Goal: Task Accomplishment & Management: Use online tool/utility

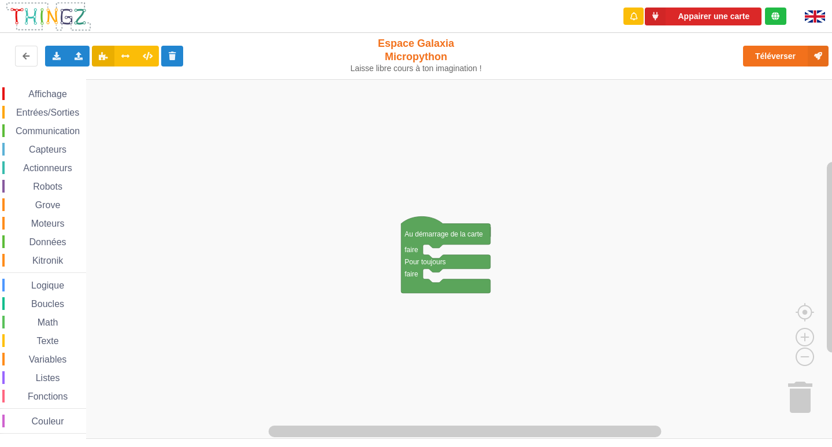
click at [247, 192] on rect "Espace de travail de Blocky" at bounding box center [420, 258] width 840 height 359
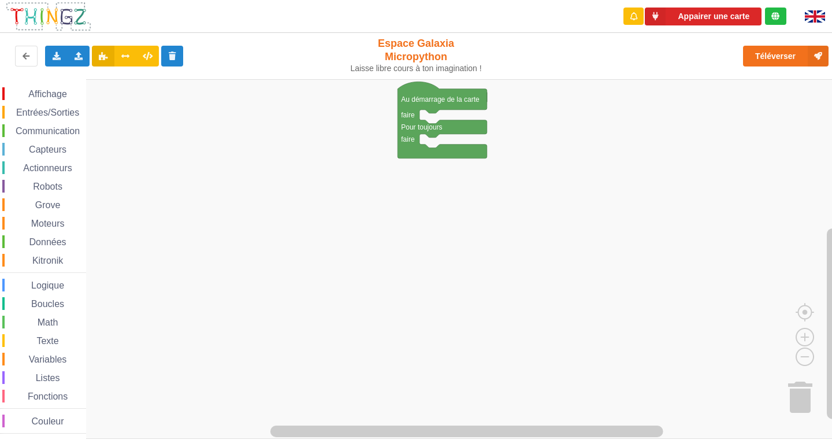
click at [438, 105] on g "Espace de travail de Blocky" at bounding box center [425, 258] width 851 height 359
click at [50, 95] on span "Affichage" at bounding box center [48, 94] width 42 height 10
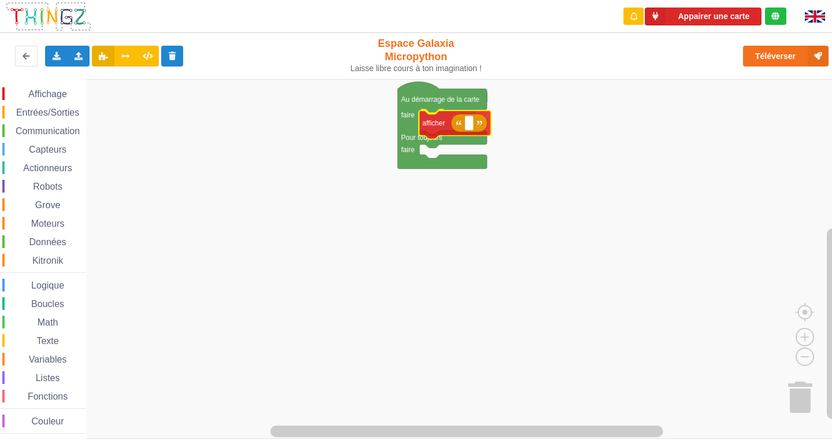
click at [445, 123] on div "Affichage Entrées/Sorties Communication Capteurs Actionneurs Robots Grove Moteu…" at bounding box center [420, 258] width 840 height 359
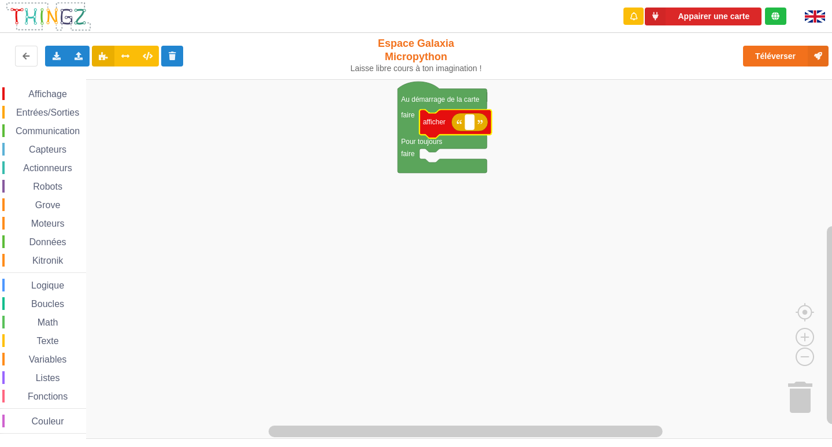
click at [467, 123] on rect "Espace de travail de Blocky" at bounding box center [469, 122] width 9 height 15
type input "ecran"
click at [54, 91] on span "Affichage" at bounding box center [48, 94] width 42 height 10
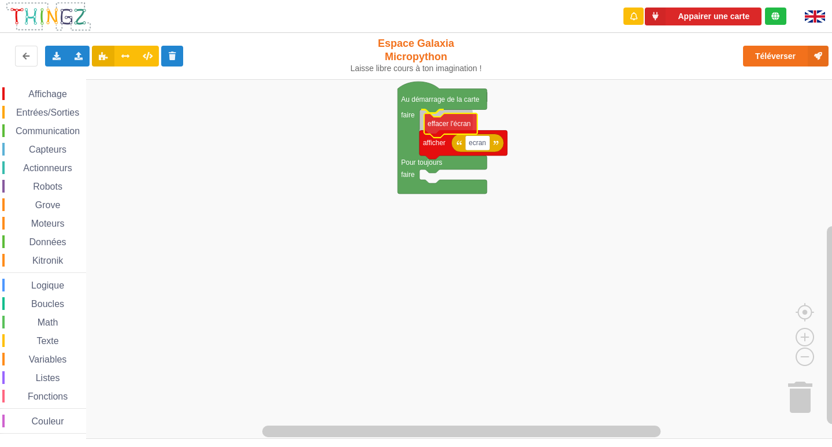
click at [440, 136] on div "Affichage Entrées/Sorties Communication Capteurs Actionneurs Robots Grove Moteu…" at bounding box center [420, 258] width 840 height 359
click at [430, 141] on text "afficher" at bounding box center [434, 143] width 23 height 8
click at [442, 139] on text "afficher" at bounding box center [434, 143] width 23 height 8
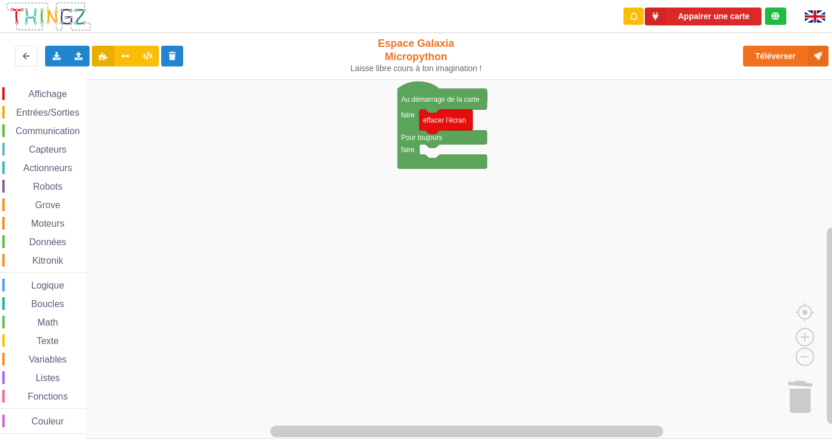
click at [55, 92] on span "Affichage" at bounding box center [48, 94] width 42 height 10
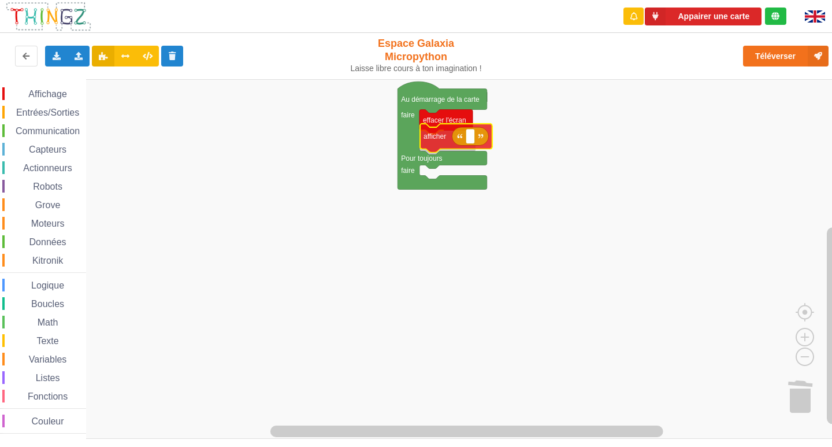
click at [436, 144] on div "Affichage Entrées/Sorties Communication Capteurs Actionneurs Robots Grove Moteu…" at bounding box center [420, 258] width 840 height 359
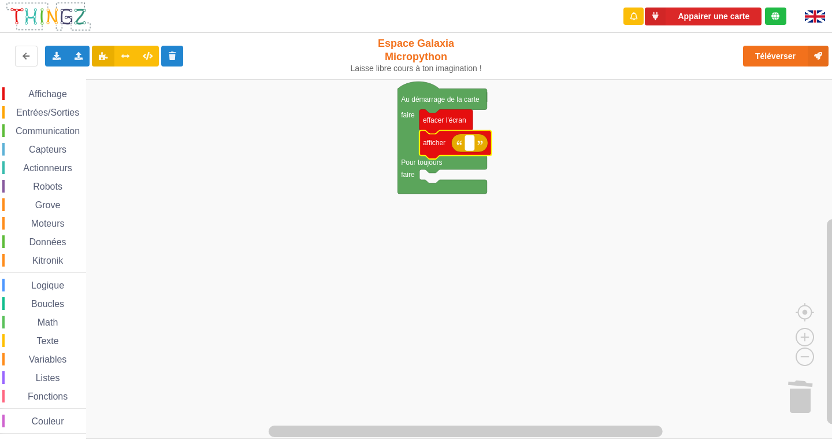
click at [470, 144] on text "Espace de travail de Blocky" at bounding box center [470, 143] width 2 height 8
type input "Activité 1"
click at [617, 305] on rect "Espace de travail de Blocky" at bounding box center [420, 258] width 840 height 359
click at [51, 308] on span "Boucles" at bounding box center [47, 304] width 36 height 10
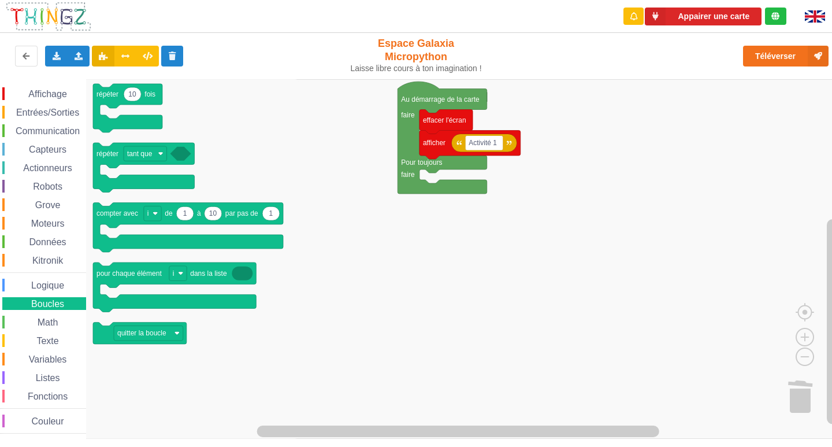
click at [50, 319] on span "Math" at bounding box center [48, 322] width 24 height 10
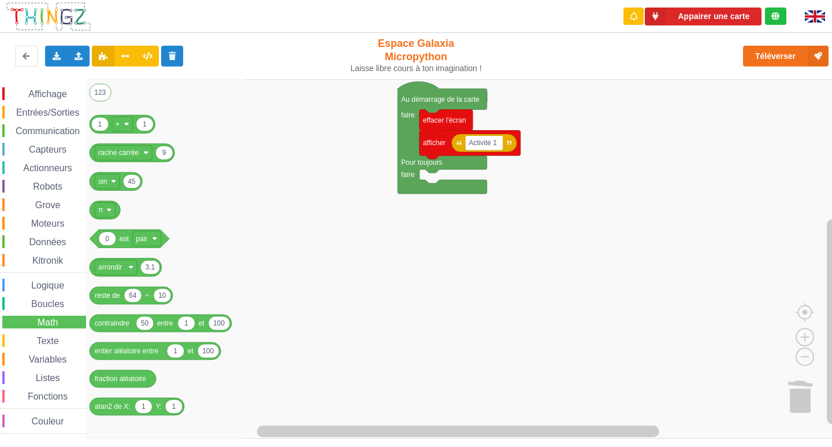
click at [38, 285] on span "Logique" at bounding box center [47, 285] width 36 height 10
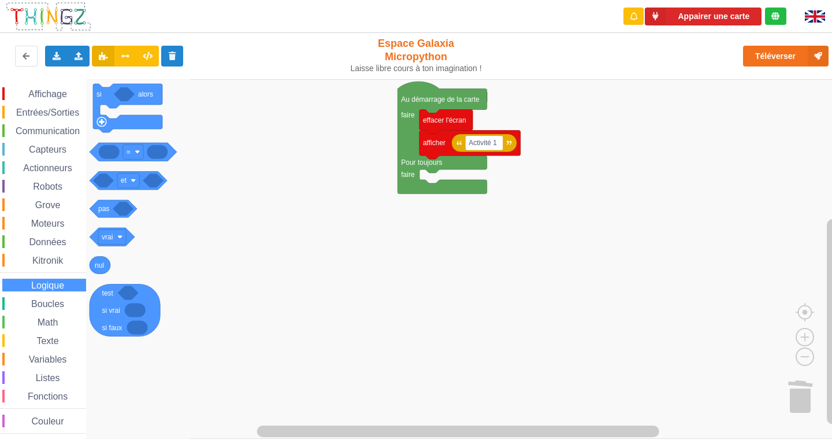
click at [36, 260] on span "Kitronik" at bounding box center [48, 260] width 34 height 10
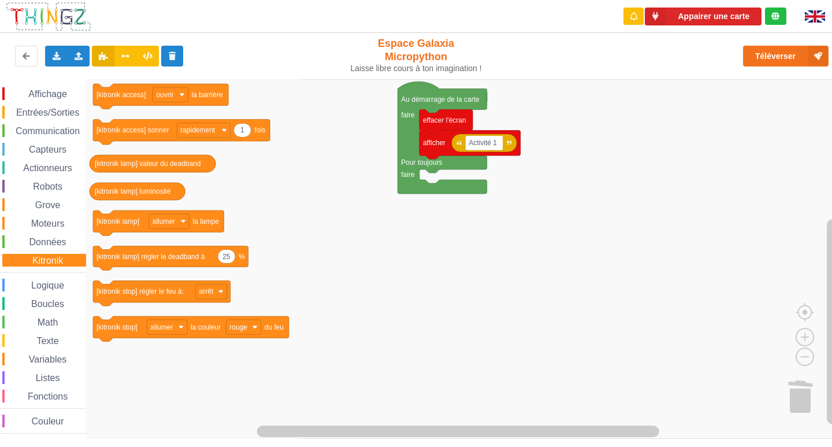
click at [39, 242] on span "Données" at bounding box center [48, 242] width 40 height 10
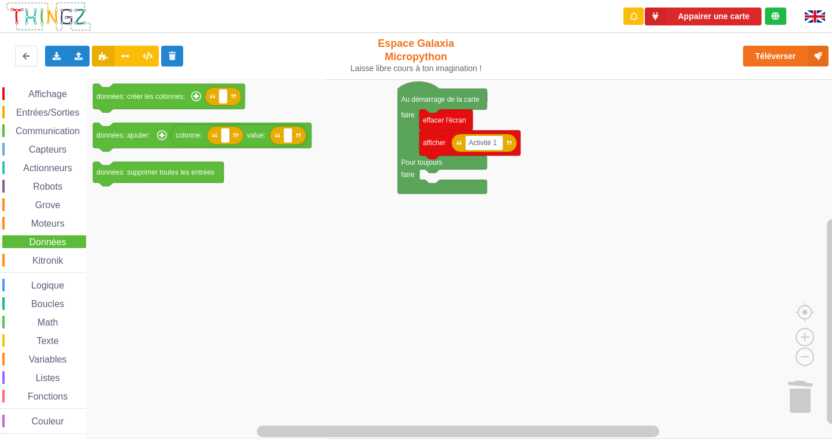
click at [44, 222] on span "Moteurs" at bounding box center [47, 223] width 37 height 10
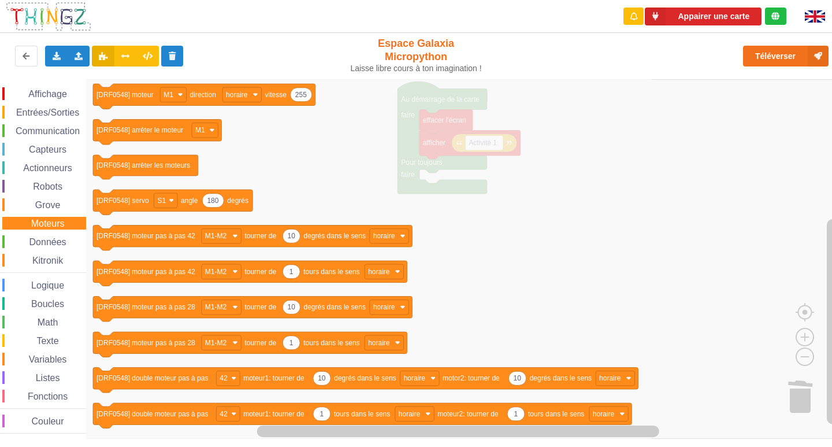
click at [43, 196] on div "Affichage Entrées/Sorties Communication Capteurs Actionneurs Robots Grove Moteu…" at bounding box center [43, 260] width 86 height 346
click at [43, 204] on span "Grove" at bounding box center [48, 205] width 29 height 10
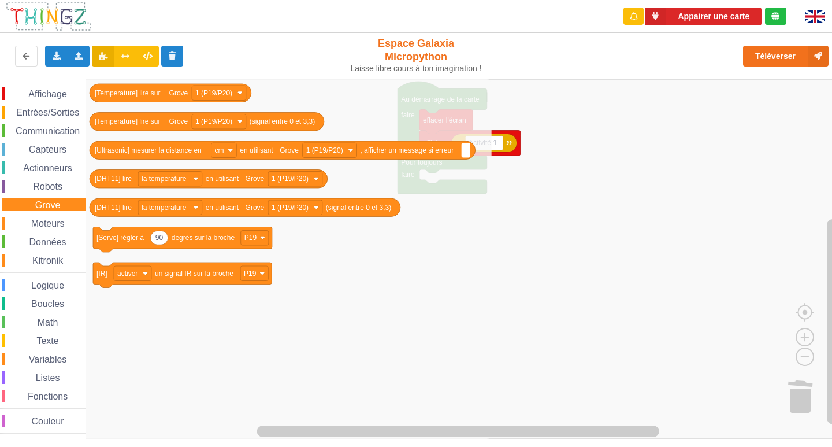
click at [46, 188] on span "Robots" at bounding box center [47, 186] width 33 height 10
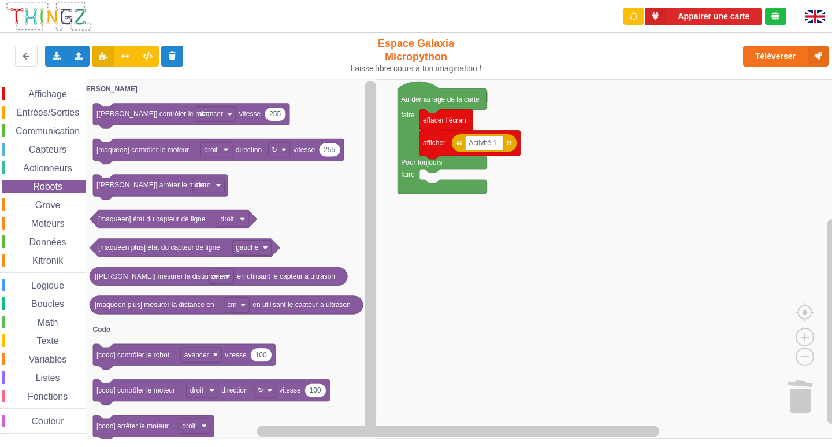
click at [52, 166] on span "Actionneurs" at bounding box center [47, 168] width 53 height 10
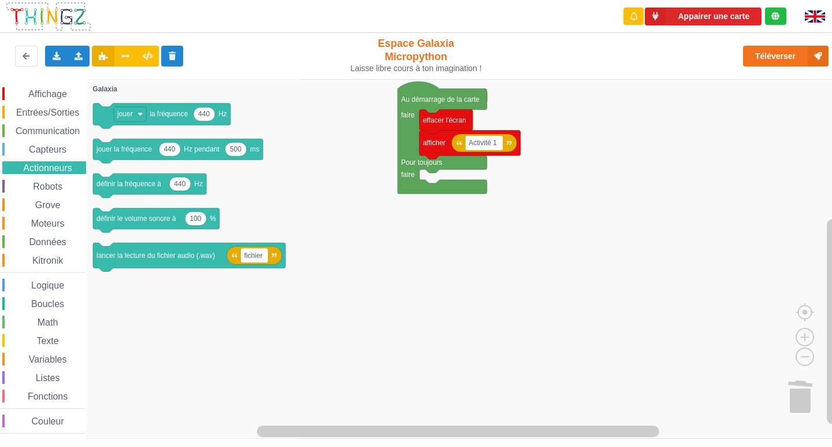
click at [55, 147] on span "Capteurs" at bounding box center [47, 149] width 41 height 10
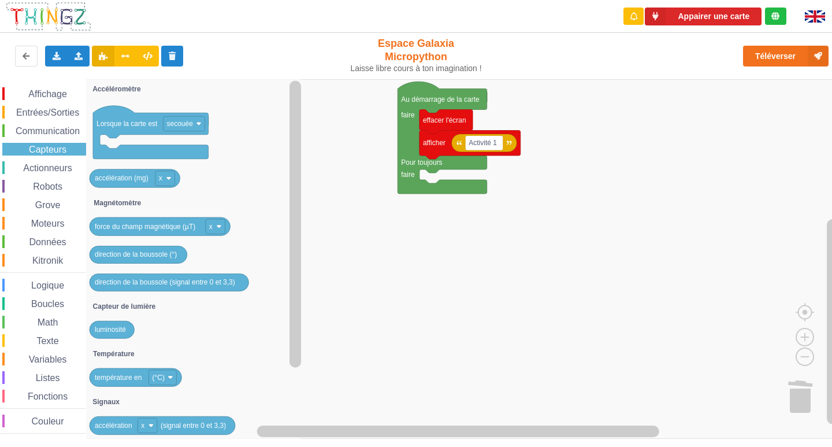
click at [55, 133] on span "Communication" at bounding box center [48, 131] width 68 height 10
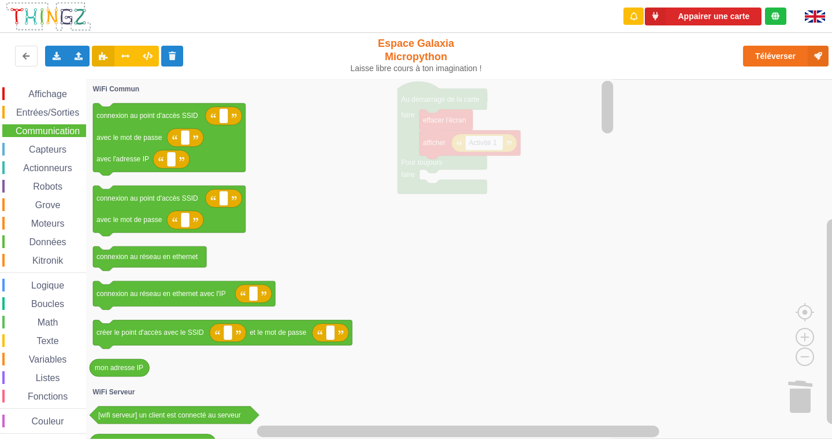
click at [57, 114] on span "Entrées/Sorties" at bounding box center [47, 112] width 66 height 10
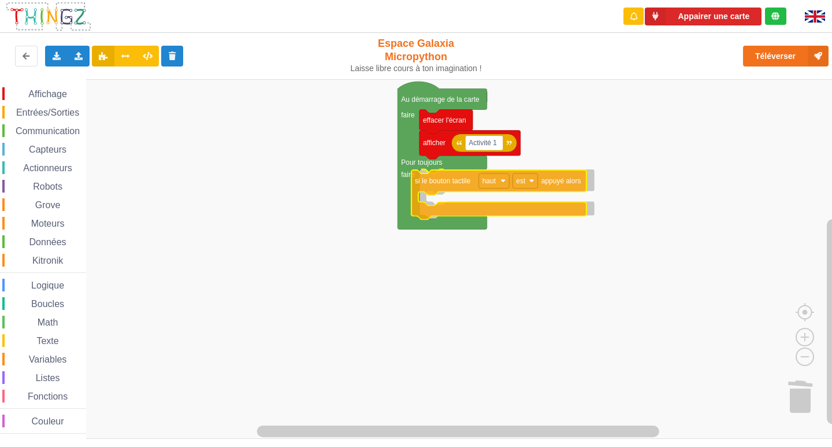
click at [447, 187] on div "Affichage Entrées/Sorties Communication Capteurs Actionneurs Robots Grove Moteu…" at bounding box center [420, 258] width 840 height 359
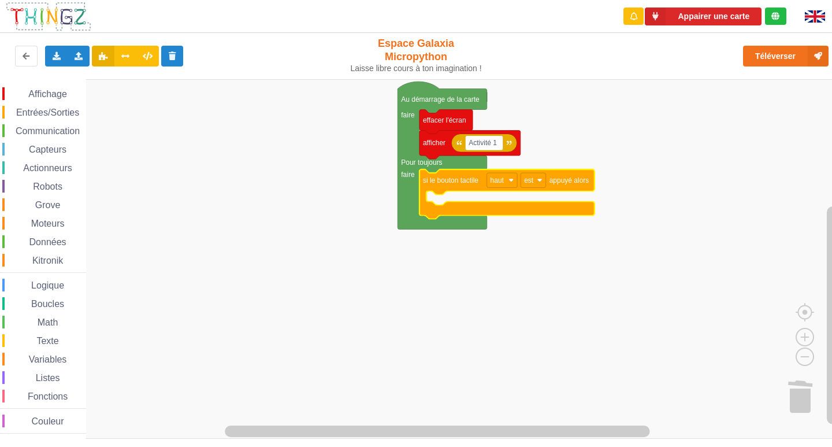
click at [66, 115] on span "Entrées/Sorties" at bounding box center [47, 112] width 66 height 10
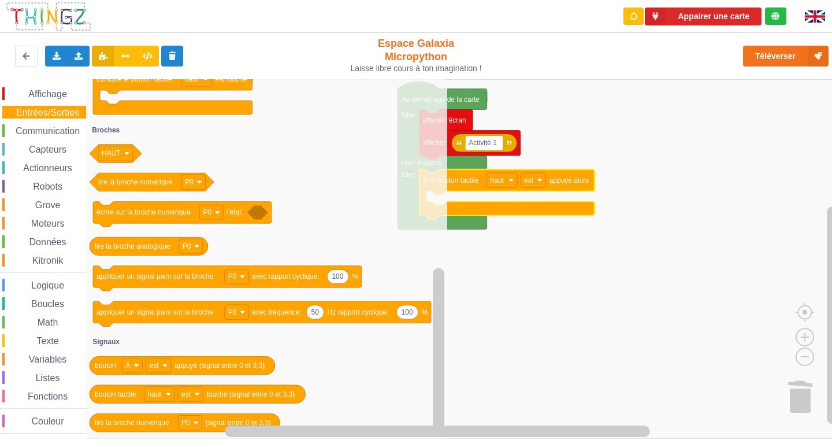
click at [36, 93] on span "Affichage" at bounding box center [48, 94] width 42 height 10
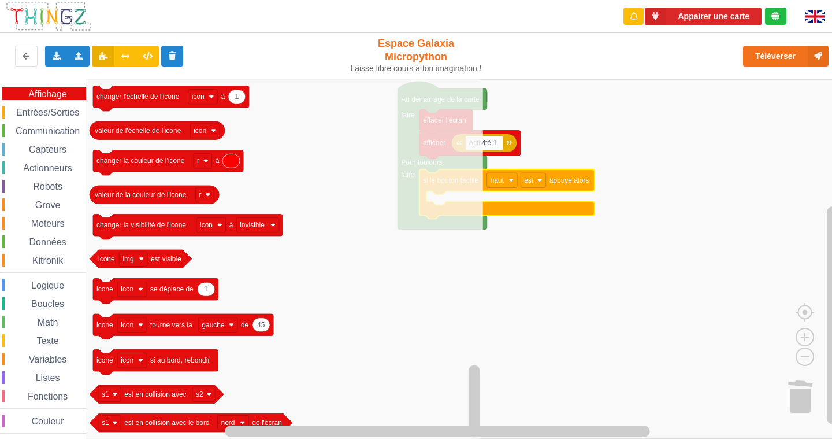
click at [16, 124] on div "Affichage Entrées/Sorties Communication Capteurs Actionneurs Robots Grove Moteu…" at bounding box center [43, 260] width 86 height 346
click at [39, 146] on span "Capteurs" at bounding box center [47, 149] width 41 height 10
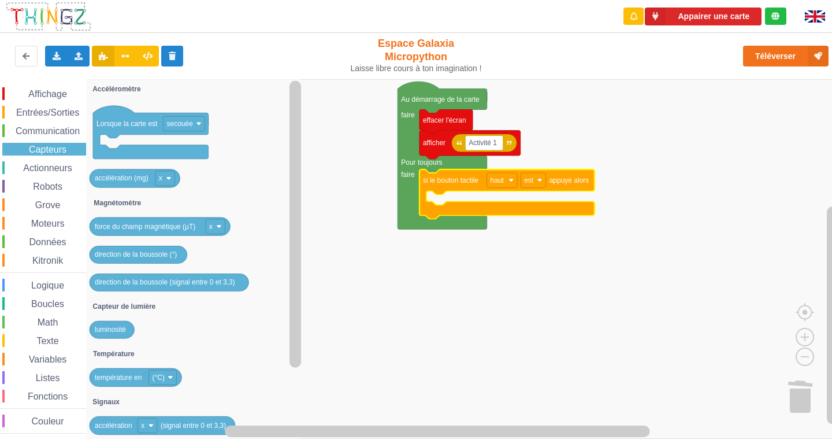
click at [61, 165] on span "Actionneurs" at bounding box center [47, 168] width 53 height 10
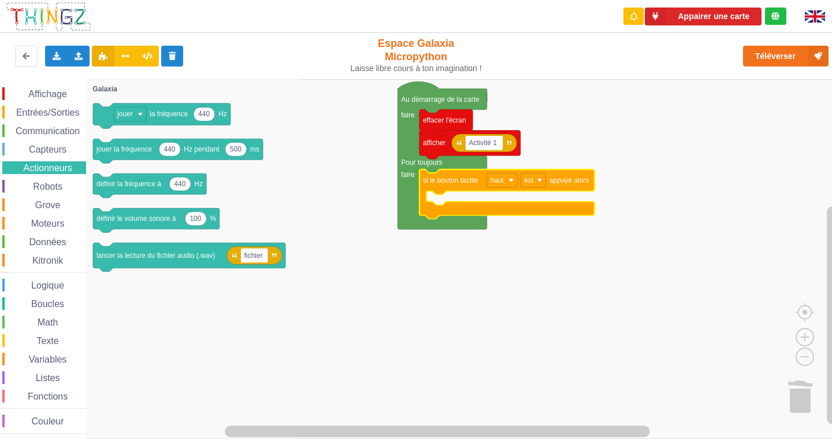
click at [45, 94] on span "Affichage" at bounding box center [48, 94] width 42 height 10
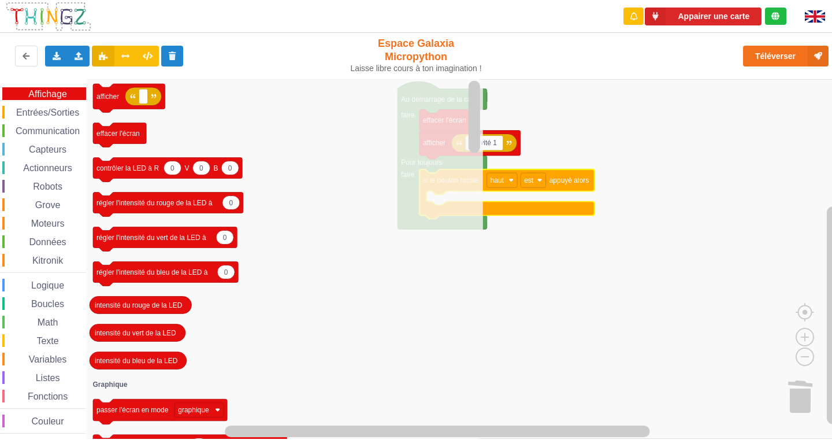
click at [42, 116] on span "Entrées/Sorties" at bounding box center [47, 112] width 66 height 10
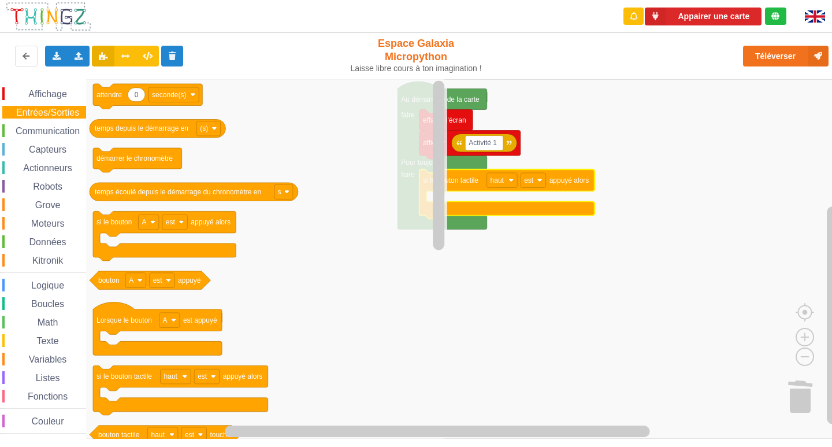
click at [50, 90] on span "Affichage" at bounding box center [48, 94] width 42 height 10
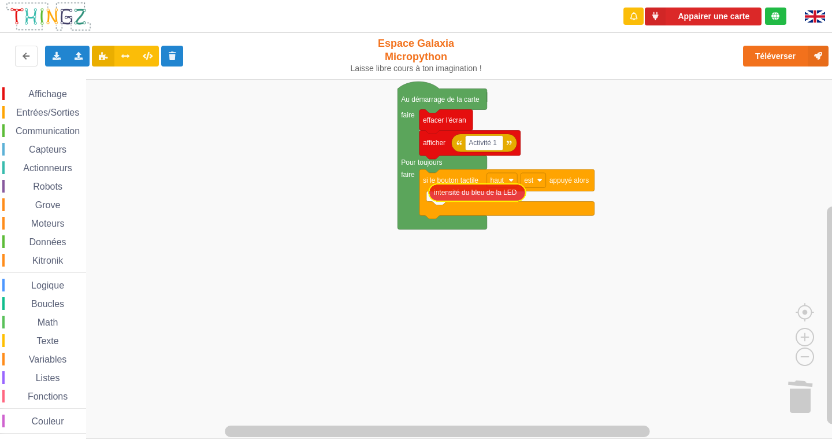
click at [484, 196] on div "Affichage Entrées/Sorties Communication Capteurs Actionneurs Robots Grove Moteu…" at bounding box center [420, 258] width 840 height 359
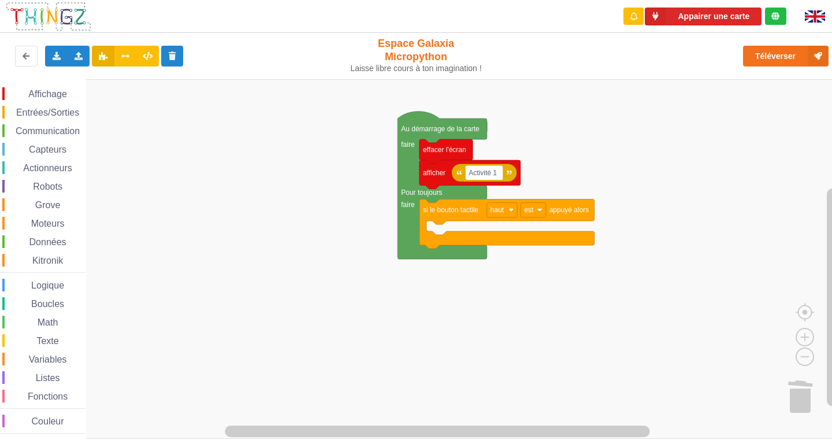
click at [33, 114] on span "Entrées/Sorties" at bounding box center [47, 112] width 66 height 10
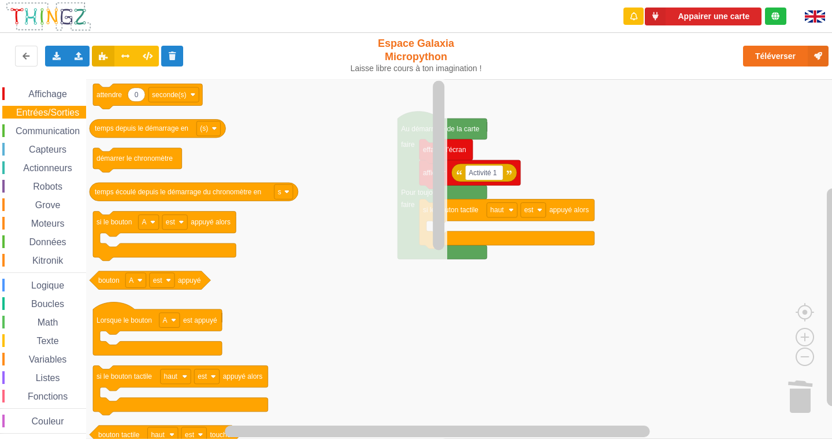
click at [32, 144] on span "Capteurs" at bounding box center [47, 149] width 41 height 10
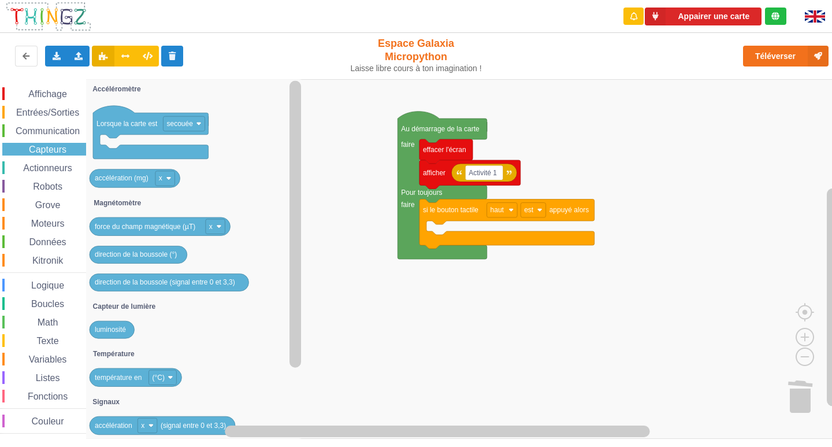
click at [51, 174] on div "Actionneurs" at bounding box center [44, 167] width 84 height 13
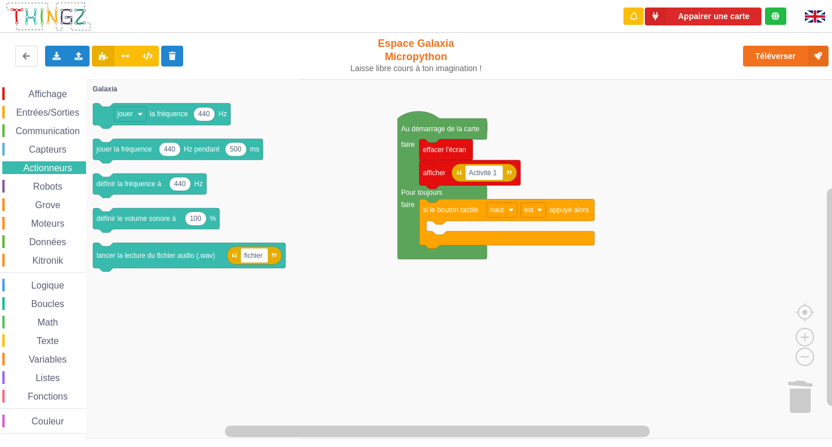
click at [46, 209] on span "Grove" at bounding box center [48, 205] width 29 height 10
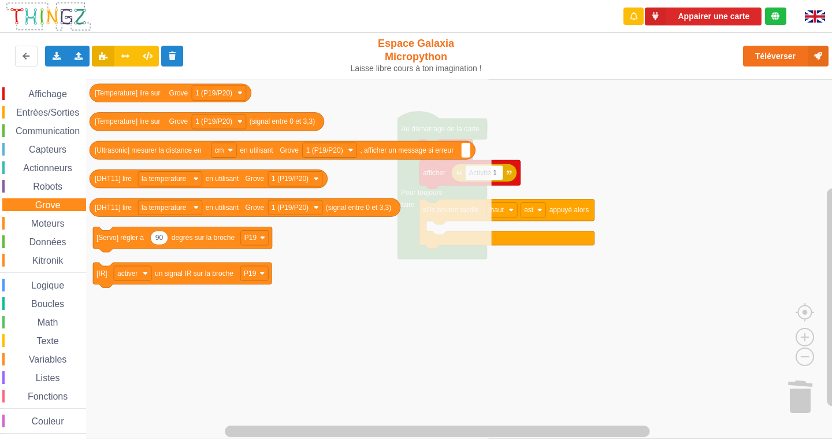
click at [45, 190] on span "Robots" at bounding box center [47, 186] width 33 height 10
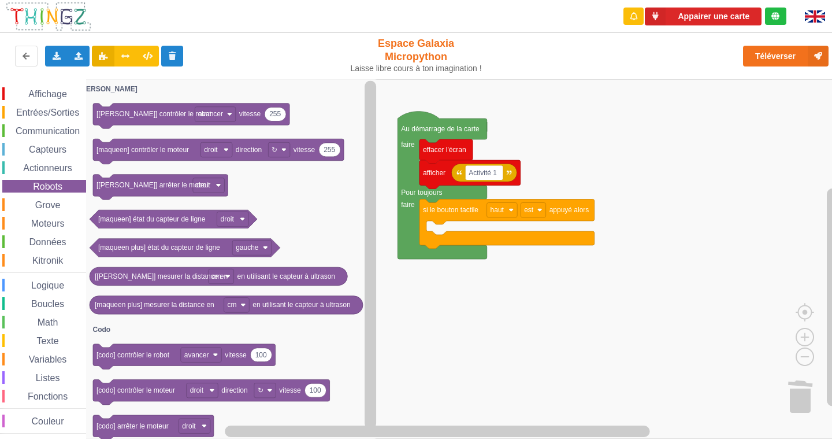
click at [43, 222] on span "Moteurs" at bounding box center [47, 223] width 37 height 10
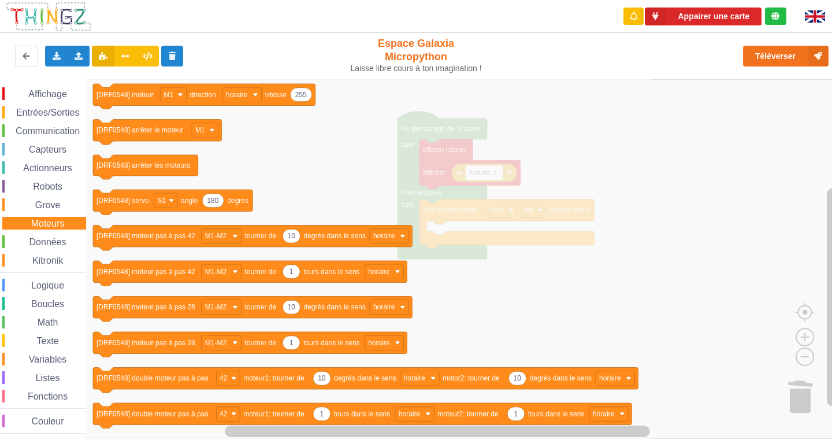
click at [39, 154] on span "Capteurs" at bounding box center [47, 149] width 41 height 10
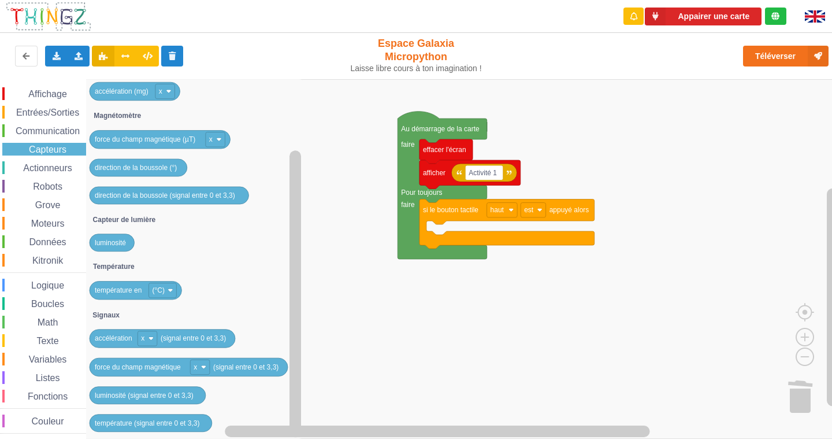
click at [55, 201] on span "Grove" at bounding box center [48, 205] width 29 height 10
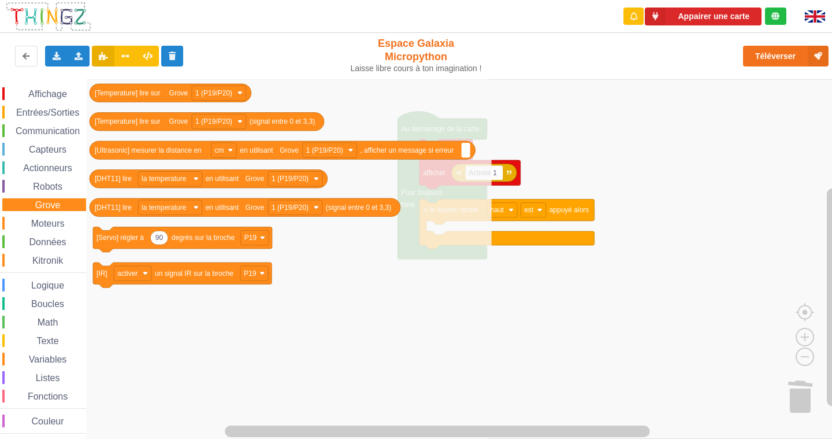
click at [46, 230] on div "Affichage Entrées/Sorties Communication Capteurs Actionneurs Robots Grove Moteu…" at bounding box center [43, 260] width 86 height 346
click at [46, 229] on div "Moteurs" at bounding box center [44, 223] width 84 height 13
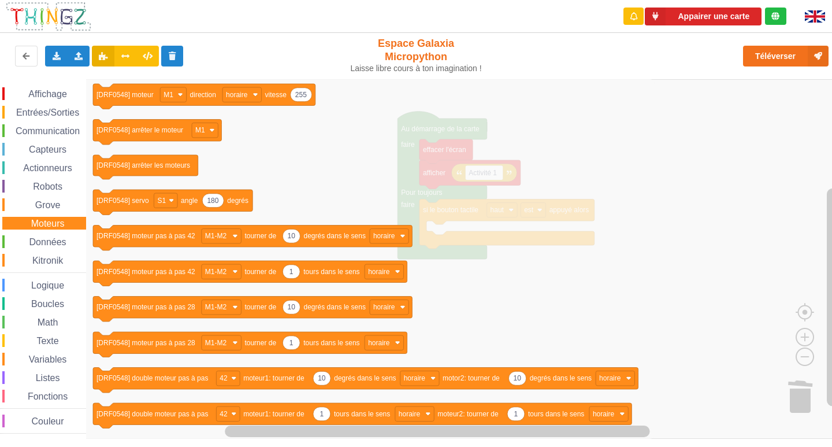
click at [50, 243] on span "Données" at bounding box center [48, 242] width 40 height 10
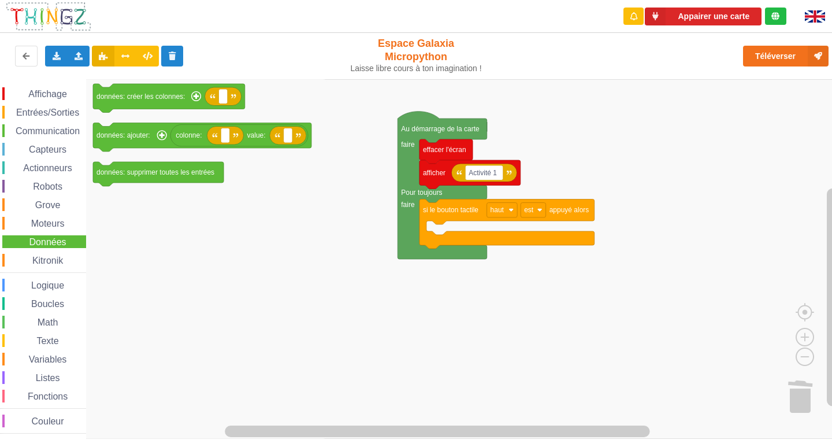
click at [51, 256] on span "Kitronik" at bounding box center [48, 260] width 34 height 10
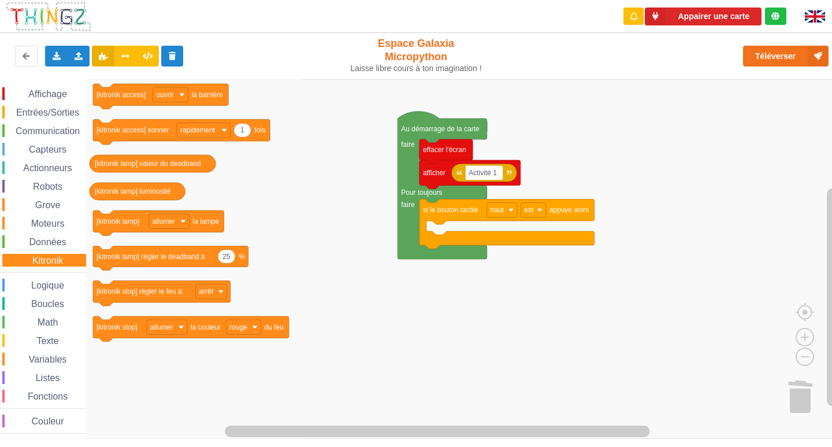
click at [51, 287] on span "Logique" at bounding box center [47, 285] width 36 height 10
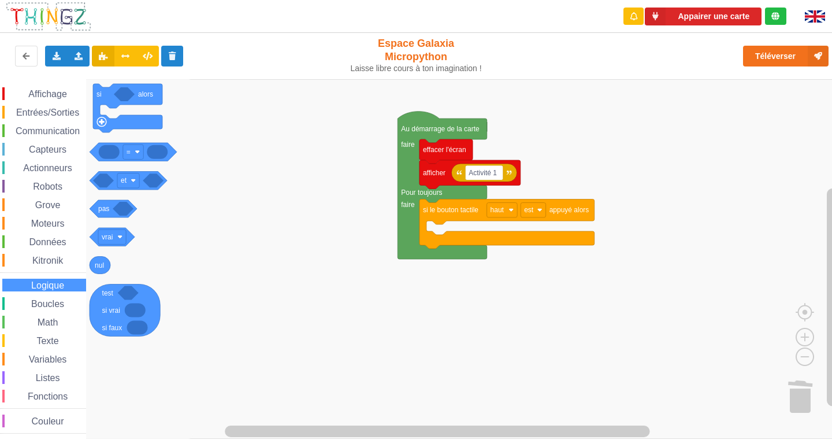
click at [46, 310] on div "Boucles" at bounding box center [44, 303] width 84 height 13
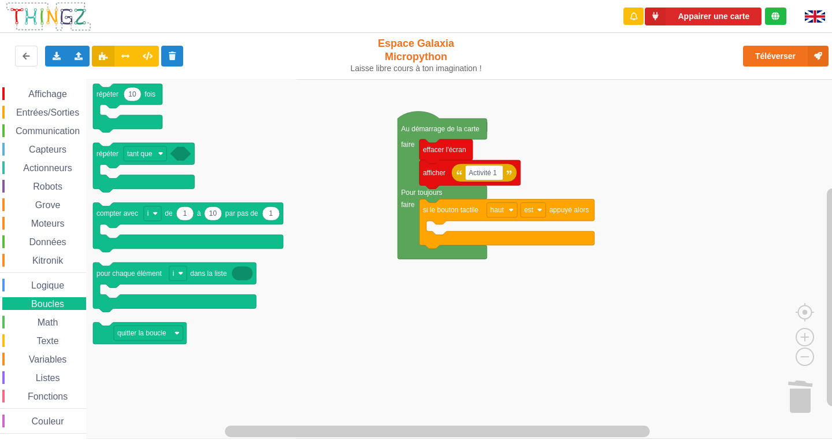
click at [46, 321] on span "Math" at bounding box center [48, 322] width 24 height 10
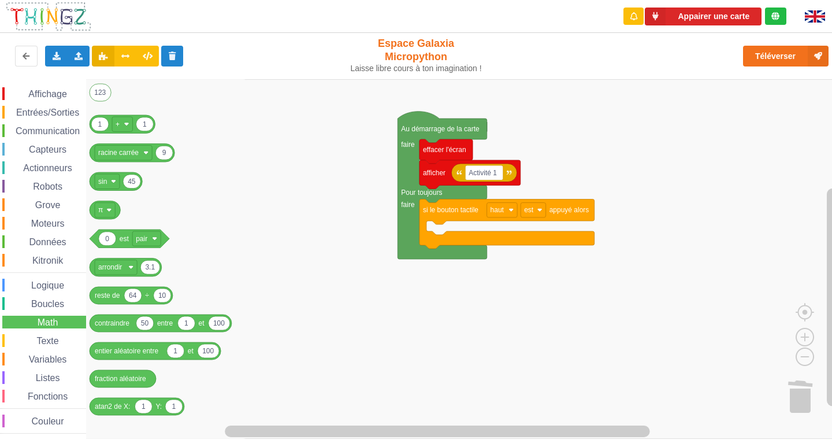
click at [54, 346] on div "Texte" at bounding box center [44, 340] width 84 height 13
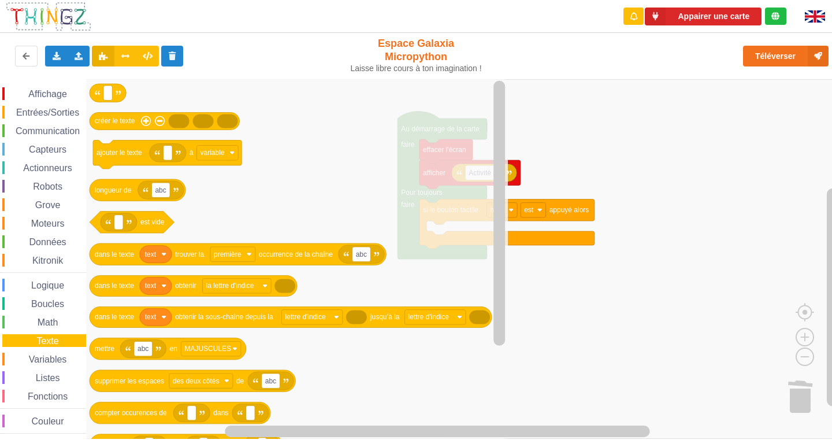
click at [48, 368] on div "Affichage Entrées/Sorties Communication Capteurs Actionneurs Robots Grove Moteu…" at bounding box center [43, 260] width 86 height 346
click at [46, 362] on span "Variables" at bounding box center [48, 359] width 42 height 10
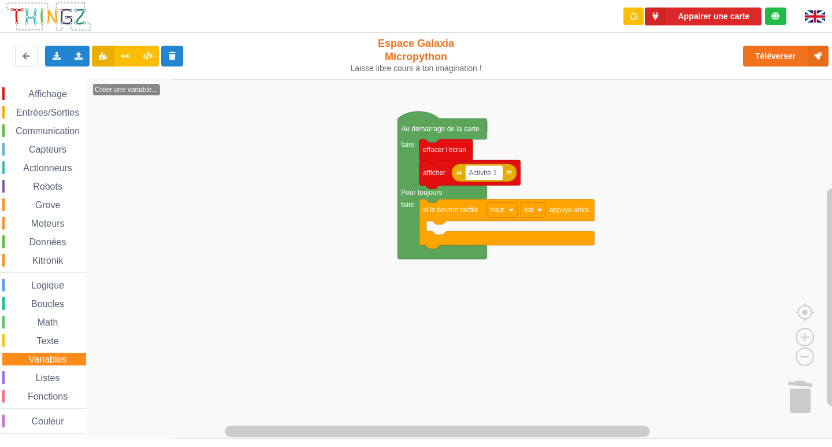
click at [38, 384] on div "Affichage Entrées/Sorties Communication Capteurs Actionneurs Robots Grove Moteu…" at bounding box center [43, 260] width 86 height 346
click at [47, 375] on span "Listes" at bounding box center [48, 378] width 28 height 10
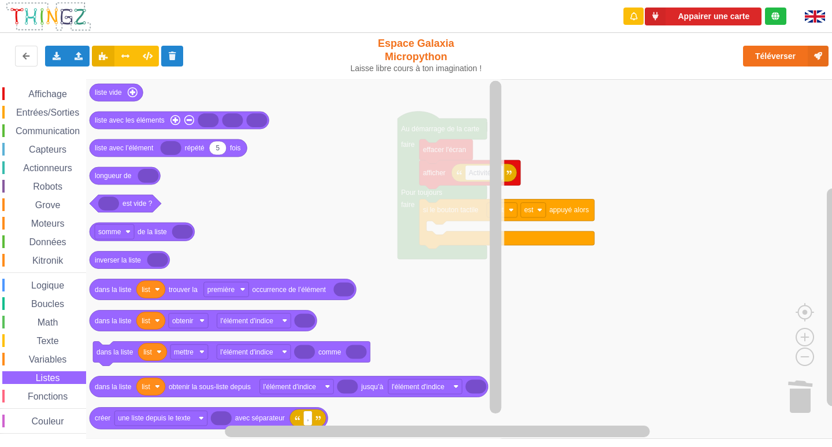
click at [46, 394] on span "Fonctions" at bounding box center [47, 396] width 43 height 10
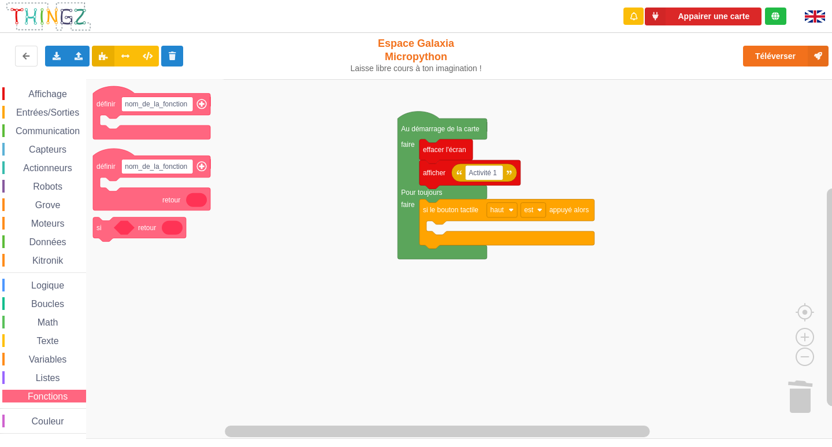
click at [36, 426] on div "Couleur" at bounding box center [44, 420] width 84 height 13
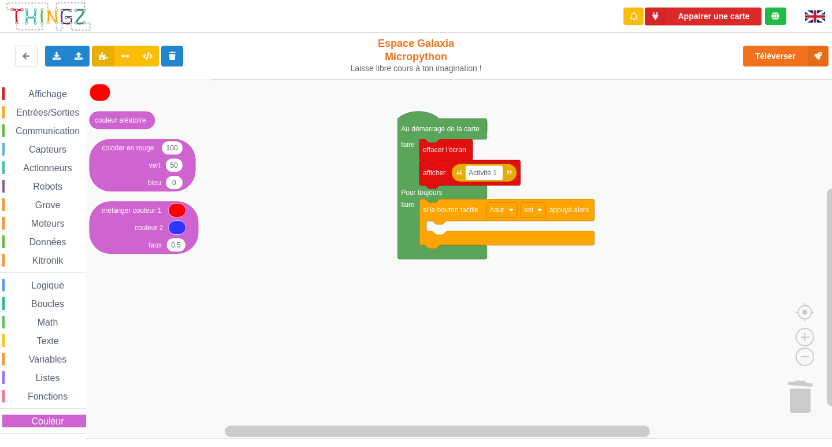
click at [57, 84] on div "Affichage Entrées/Sorties Communication Capteurs Actionneurs Robots Grove Moteu…" at bounding box center [43, 258] width 86 height 359
click at [57, 92] on span "Affichage" at bounding box center [48, 94] width 42 height 10
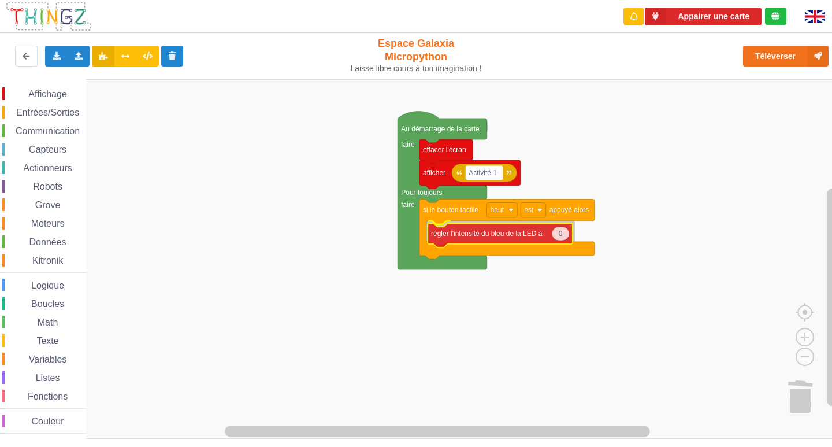
click at [466, 243] on div "Affichage Entrées/Sorties Communication Capteurs Actionneurs Robots Grove Moteu…" at bounding box center [420, 258] width 840 height 359
click at [28, 110] on span "Entrées/Sorties" at bounding box center [47, 112] width 66 height 10
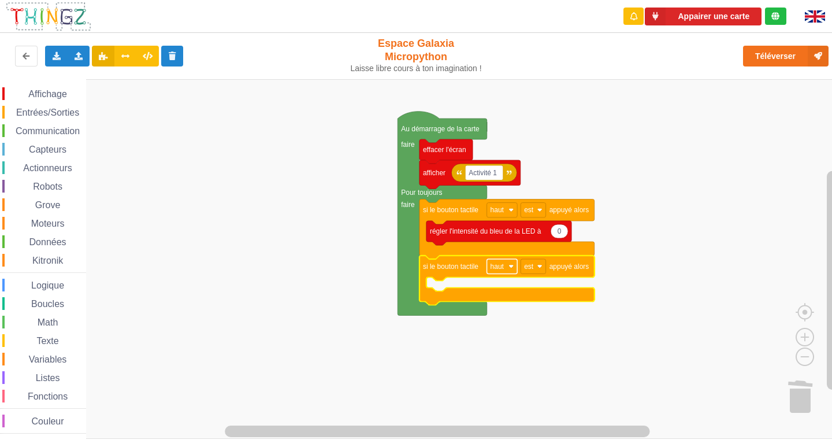
click at [496, 272] on rect "Espace de travail de Blocky" at bounding box center [502, 266] width 31 height 15
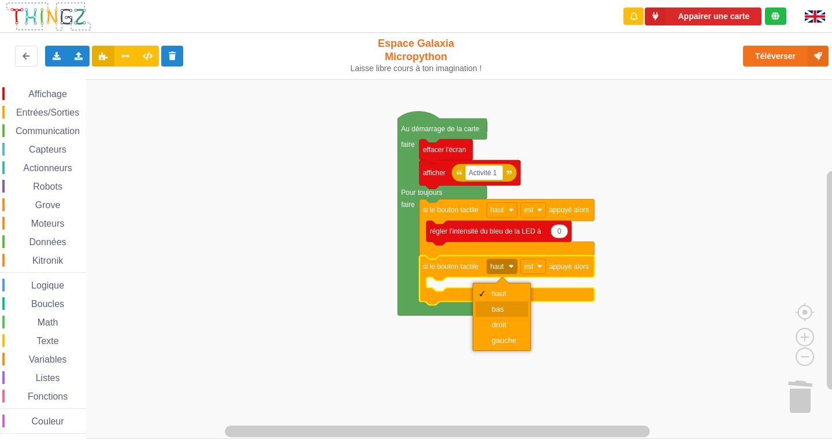
click at [492, 307] on div "bas" at bounding box center [506, 309] width 28 height 9
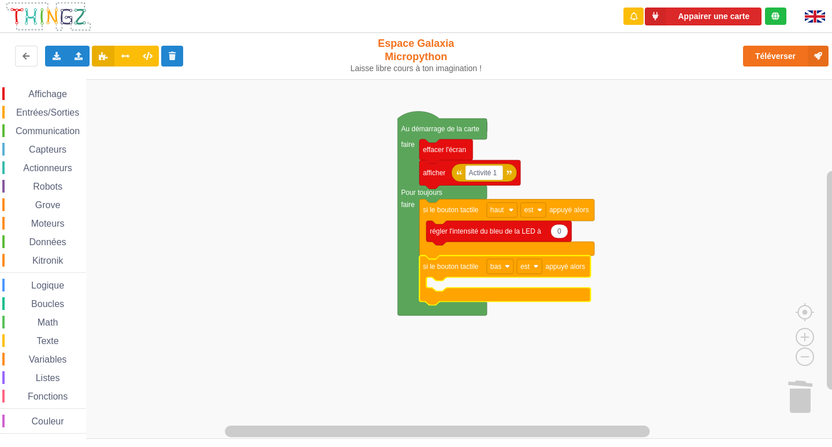
click at [40, 105] on div "Affichage Entrées/Sorties Communication Capteurs Actionneurs Robots Grove Moteu…" at bounding box center [43, 260] width 86 height 346
click at [39, 110] on span "Entrées/Sorties" at bounding box center [47, 112] width 66 height 10
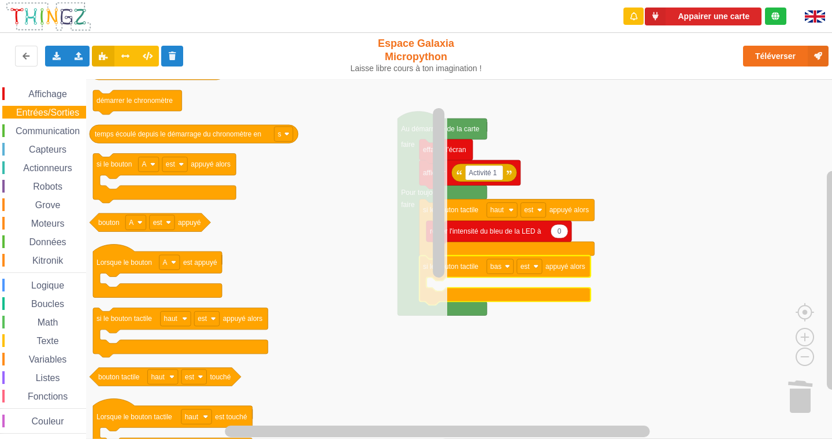
click at [49, 87] on div "Affichage Entrées/Sorties Communication Capteurs Actionneurs Robots Grove Moteu…" at bounding box center [43, 258] width 86 height 359
click at [42, 127] on span "Communication" at bounding box center [48, 131] width 68 height 10
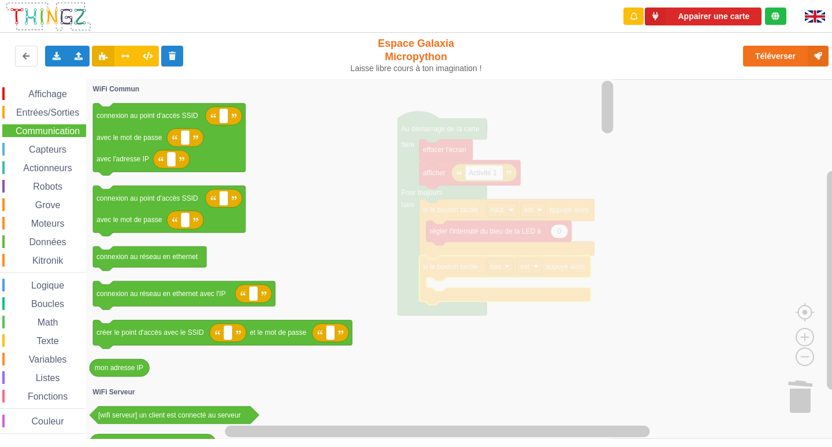
click at [42, 155] on div "Capteurs" at bounding box center [44, 149] width 84 height 13
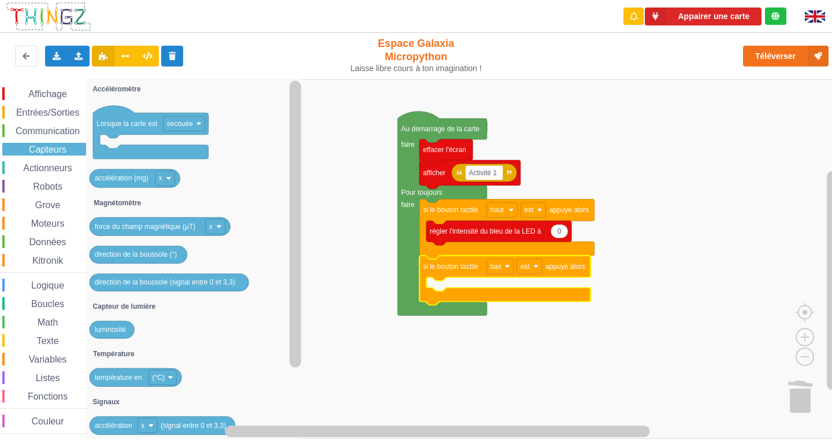
click at [43, 172] on span "Actionneurs" at bounding box center [47, 168] width 53 height 10
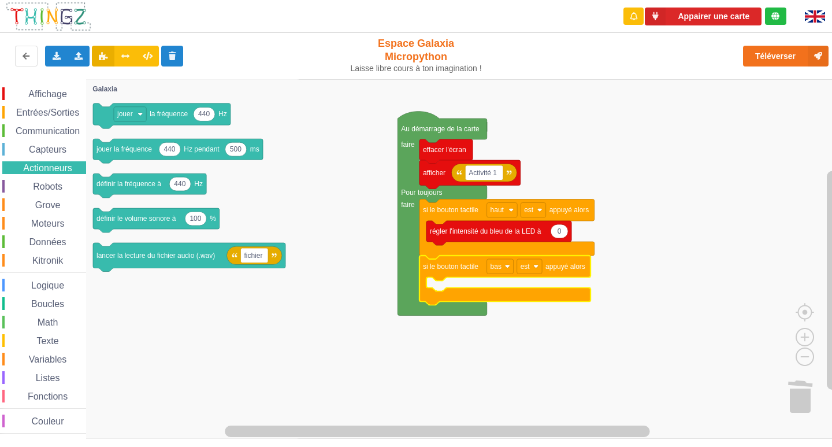
click at [44, 93] on span "Affichage" at bounding box center [48, 94] width 42 height 10
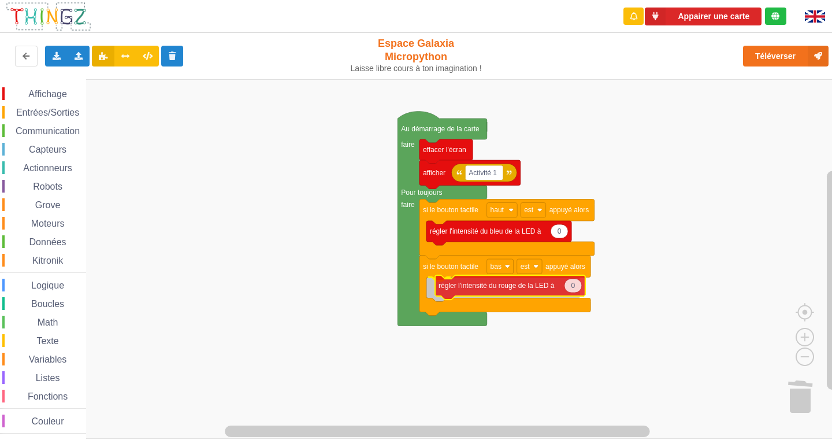
click at [469, 294] on div "Affichage Entrées/Sorties Communication Capteurs Actionneurs Robots Grove Moteu…" at bounding box center [420, 258] width 840 height 359
click at [562, 292] on icon "Espace de travail de Blocky" at bounding box center [564, 288] width 17 height 14
click at [565, 292] on input "0" at bounding box center [564, 287] width 18 height 14
type input "10"
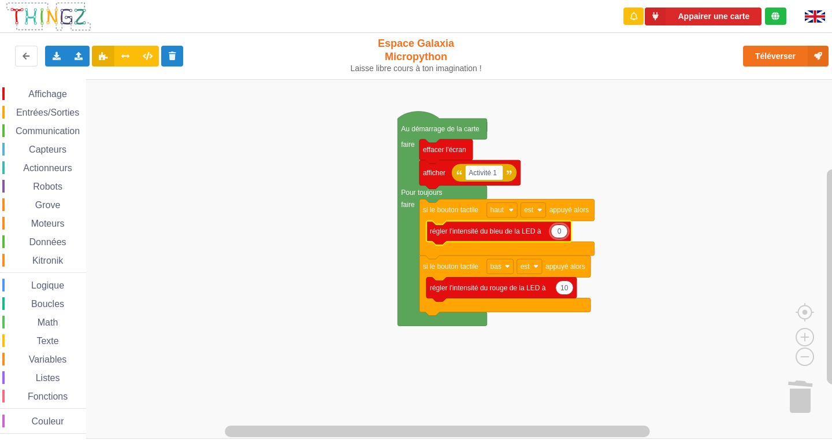
click at [560, 235] on input "0" at bounding box center [560, 231] width 18 height 14
type input "1"
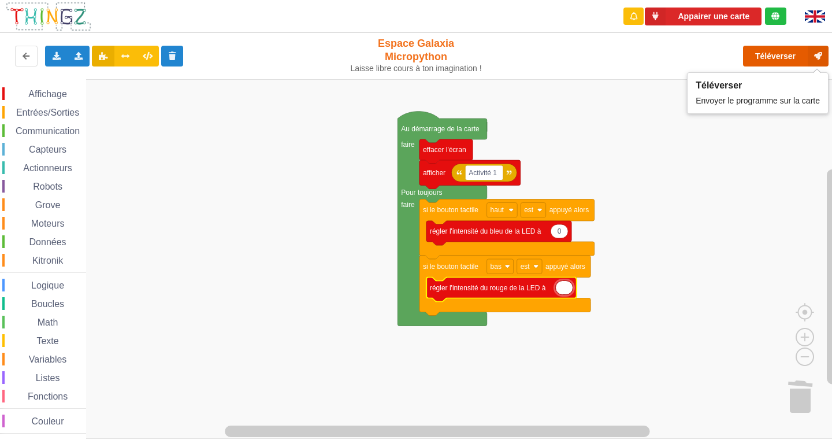
click at [774, 59] on button "Téléverser" at bounding box center [786, 56] width 86 height 21
click at [788, 57] on button "Téléverser" at bounding box center [786, 56] width 86 height 21
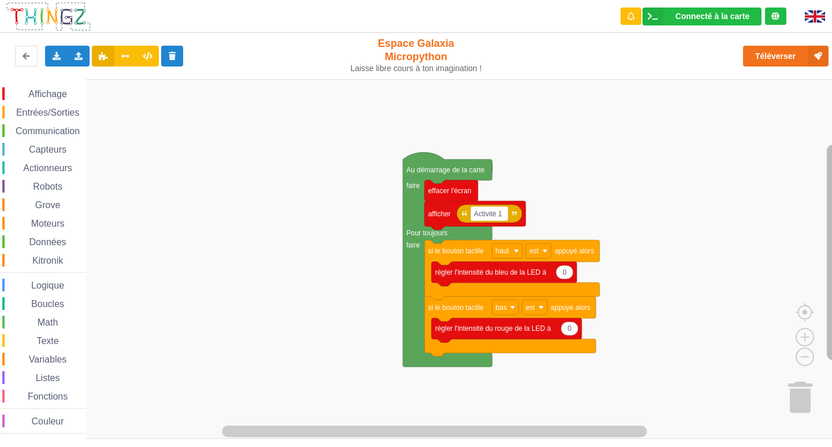
click at [832, 250] on rect "Espace de travail de Blocky" at bounding box center [833, 252] width 12 height 215
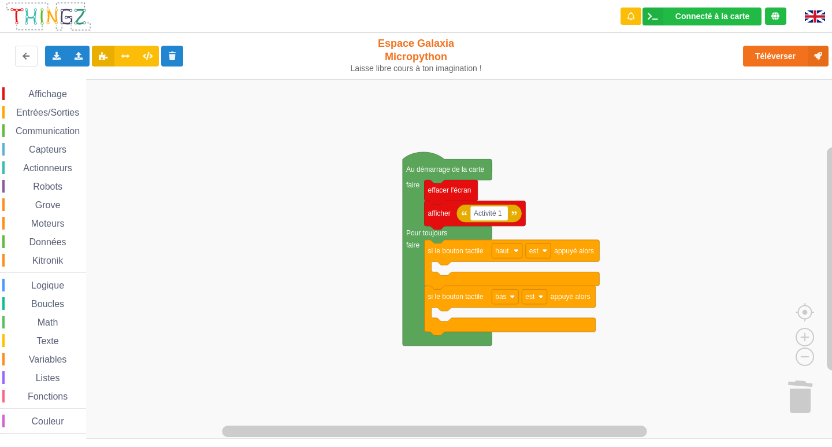
click at [46, 96] on span "Affichage" at bounding box center [48, 94] width 42 height 10
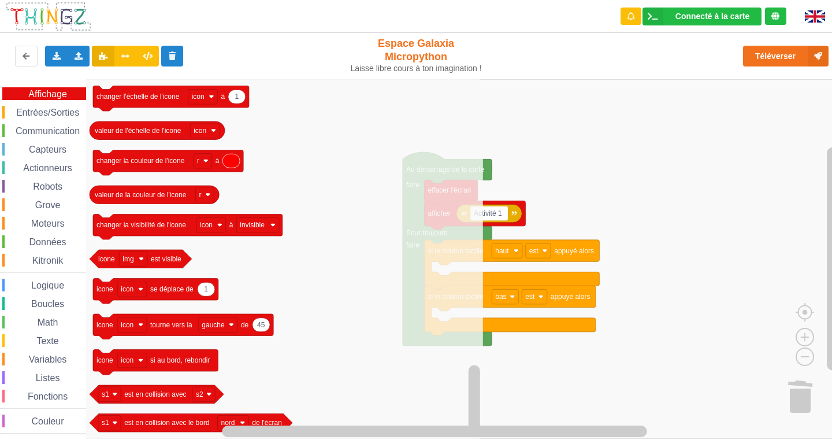
click at [430, 217] on icon "Espace de travail de Blocky" at bounding box center [284, 258] width 397 height 359
click at [619, 128] on rect "Espace de travail de Blocky" at bounding box center [420, 258] width 840 height 359
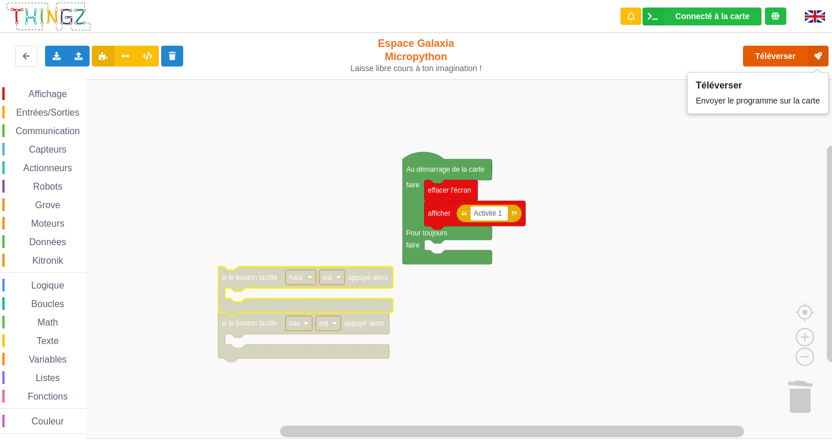
click at [771, 59] on button "Téléverser" at bounding box center [786, 56] width 86 height 21
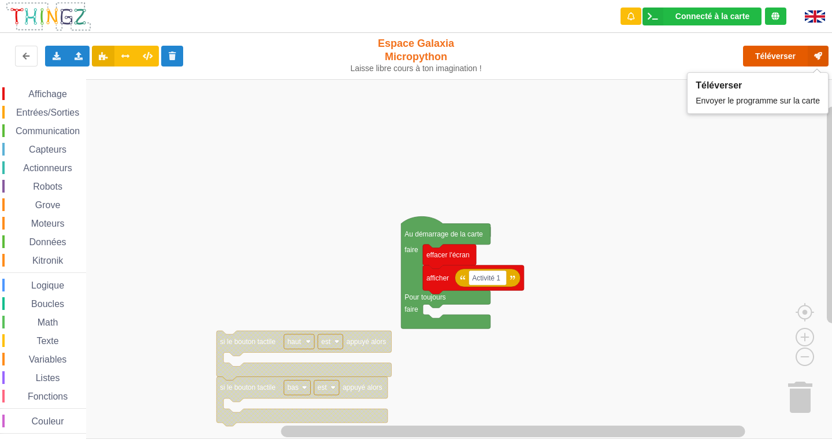
click at [819, 49] on icon at bounding box center [818, 56] width 21 height 21
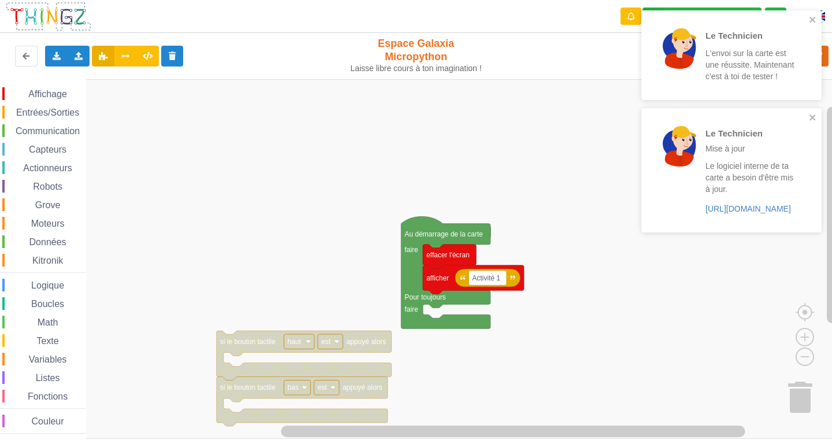
click at [823, 112] on div "Le Technicien L'envoi sur la carte est une réussite. Maintenant c'est à toi de …" at bounding box center [731, 125] width 185 height 235
click at [816, 112] on div "Le Technicien Mise à jour Le logiciel interne de ta carte a besoin d'être mis à…" at bounding box center [731, 170] width 180 height 124
click at [814, 18] on icon "close" at bounding box center [813, 20] width 6 height 6
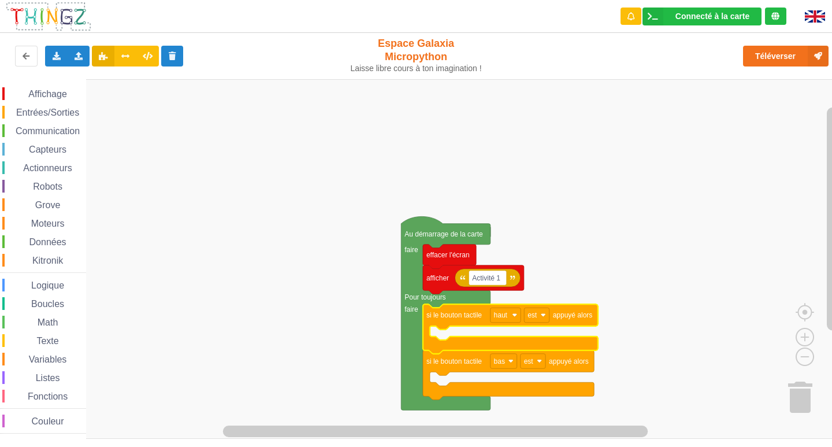
click at [43, 92] on span "Affichage" at bounding box center [48, 94] width 42 height 10
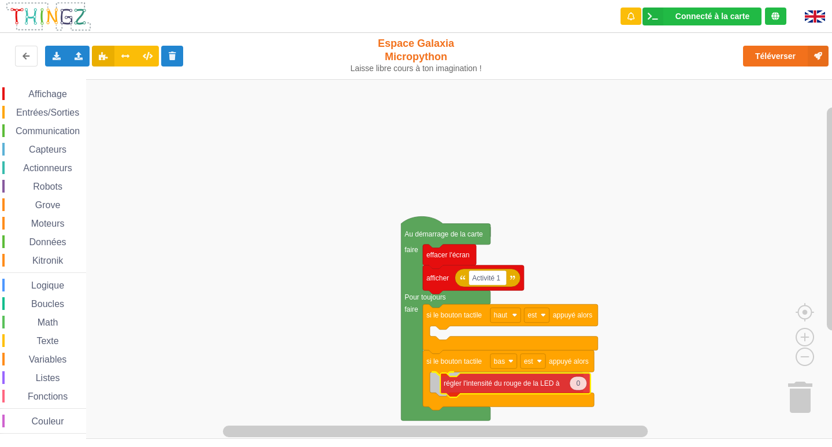
click at [525, 392] on div "Affichage Entrées/Sorties Communication Capteurs Actionneurs Robots Grove Moteu…" at bounding box center [420, 258] width 840 height 359
click at [566, 386] on text "0" at bounding box center [568, 382] width 4 height 8
type input "10"
click at [53, 92] on span "Affichage" at bounding box center [48, 94] width 42 height 10
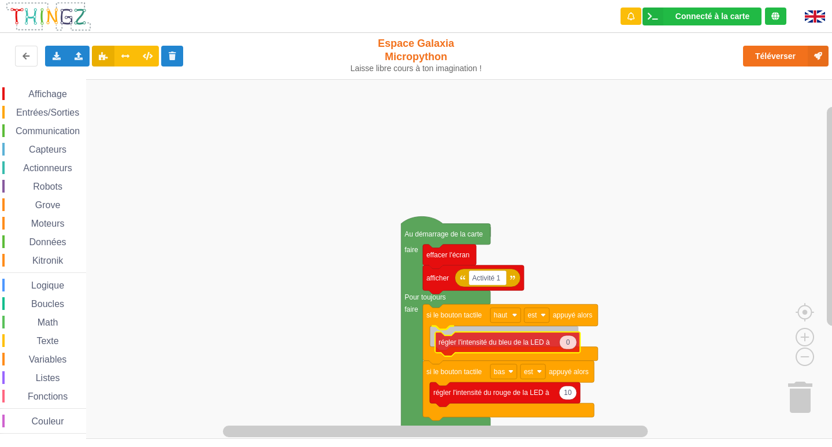
click at [493, 343] on div "Affichage Entrées/Sorties Communication Capteurs Actionneurs Robots Grove Moteu…" at bounding box center [420, 258] width 840 height 359
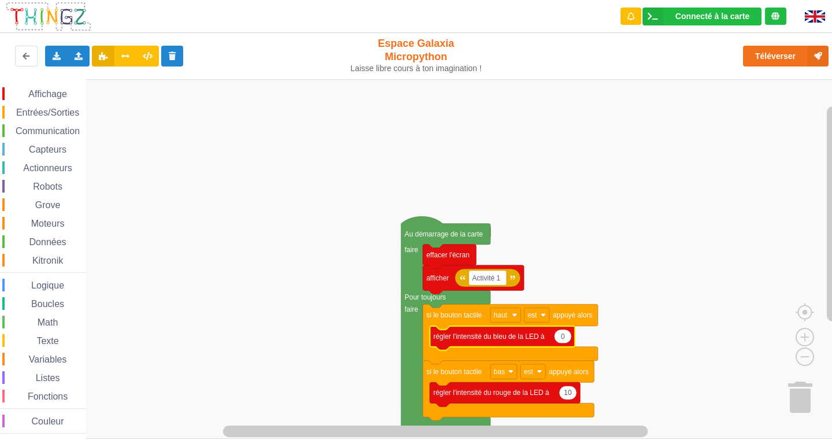
click at [566, 339] on icon "Espace de travail de Blocky" at bounding box center [562, 336] width 17 height 14
type input "10"
click at [683, 302] on rect "Espace de travail de Blocky" at bounding box center [420, 258] width 840 height 359
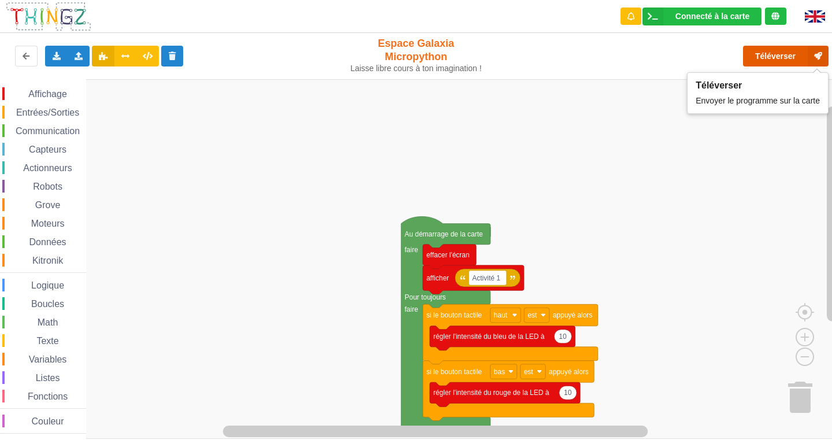
click at [771, 53] on button "Téléverser" at bounding box center [786, 56] width 86 height 21
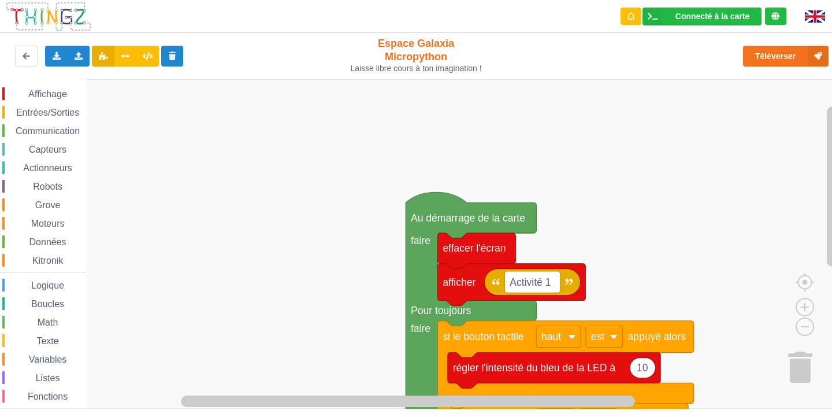
click at [698, 251] on rect "Espace de travail de Blocky" at bounding box center [420, 243] width 840 height 329
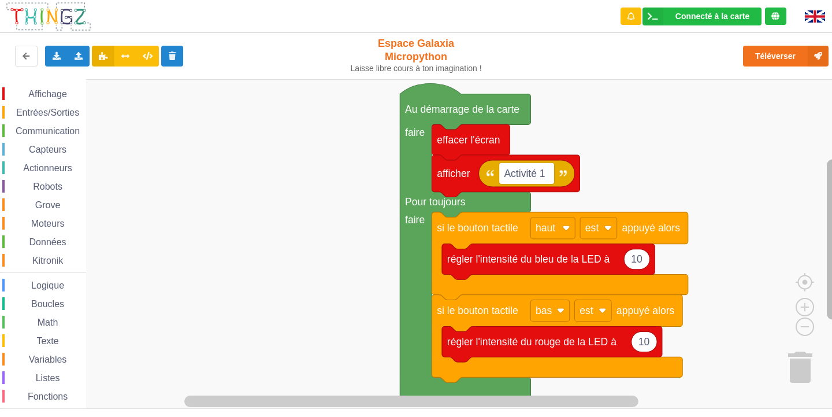
click at [832, 235] on rect "Espace de travail de Blocky" at bounding box center [833, 239] width 12 height 160
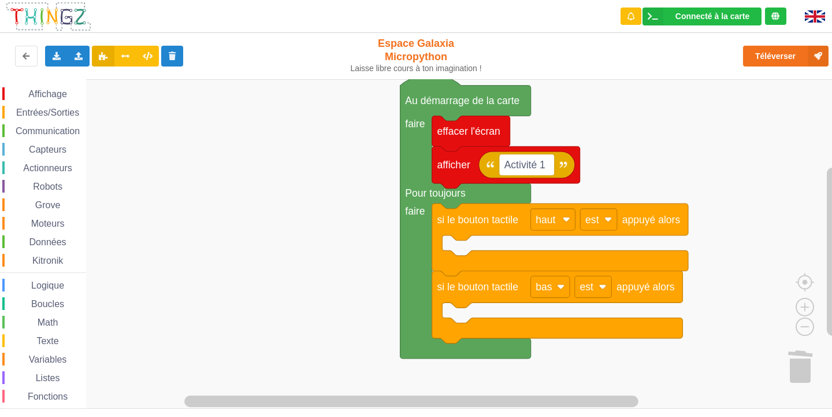
click at [38, 88] on div "Affichage" at bounding box center [44, 93] width 84 height 13
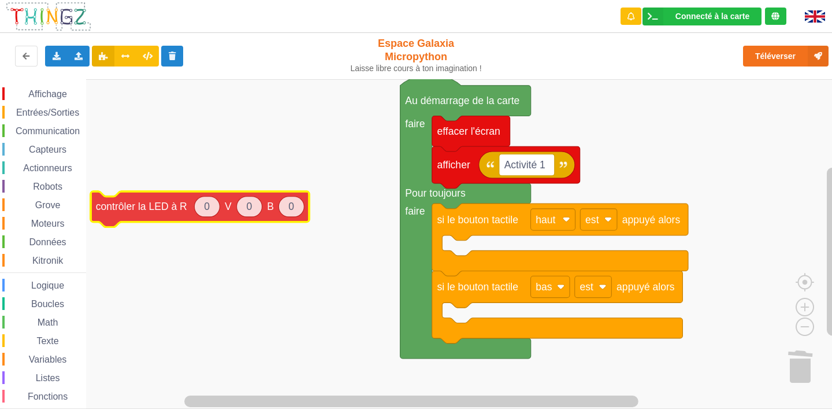
click at [158, 213] on div "Affichage Entrées/Sorties Communication Capteurs Actionneurs Robots Grove Moteu…" at bounding box center [420, 243] width 840 height 329
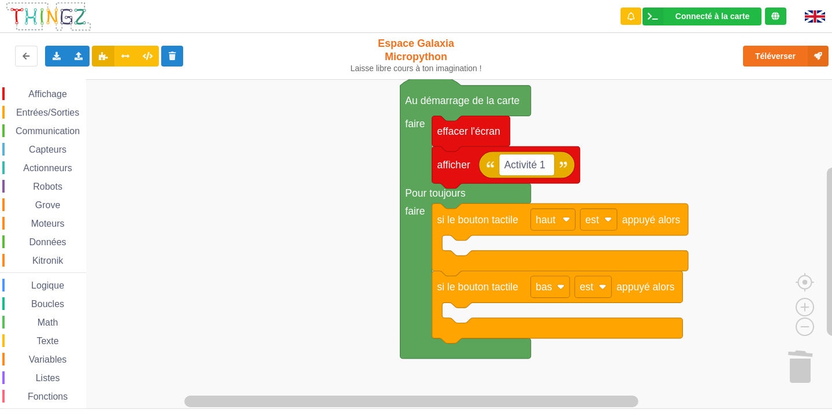
click at [50, 92] on span "Affichage" at bounding box center [48, 94] width 42 height 10
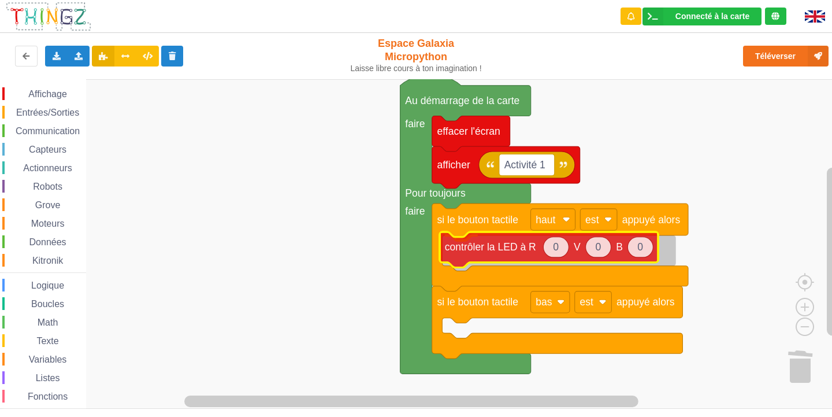
click at [524, 253] on div "Affichage Entrées/Sorties Communication Capteurs Actionneurs Robots Grove Moteu…" at bounding box center [420, 243] width 840 height 329
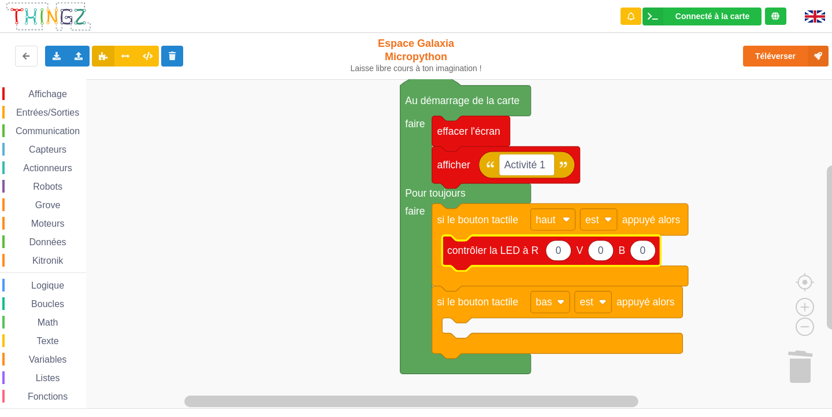
click at [25, 95] on span "Espace de travail de Blocky" at bounding box center [21, 94] width 9 height 9
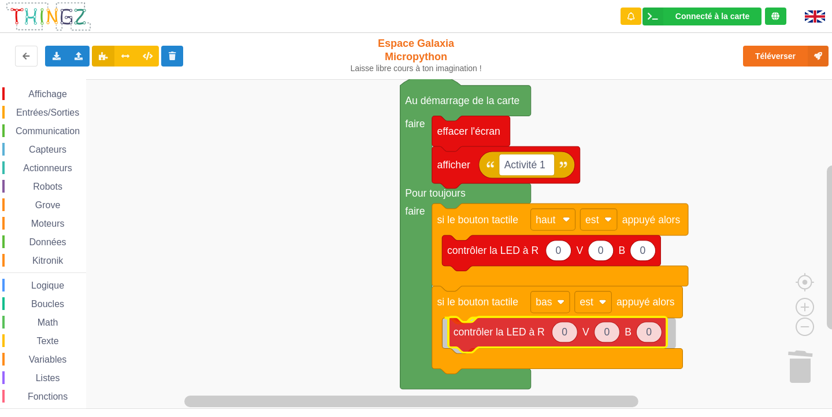
click at [483, 334] on div "Affichage Entrées/Sorties Communication Capteurs Actionneurs Robots Grove Moteu…" at bounding box center [420, 243] width 840 height 329
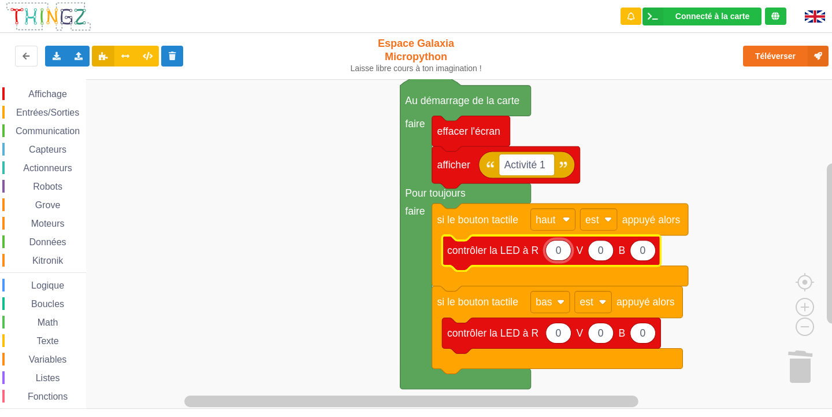
click at [639, 254] on icon "Espace de travail de Blocky" at bounding box center [642, 250] width 25 height 20
type input "10"
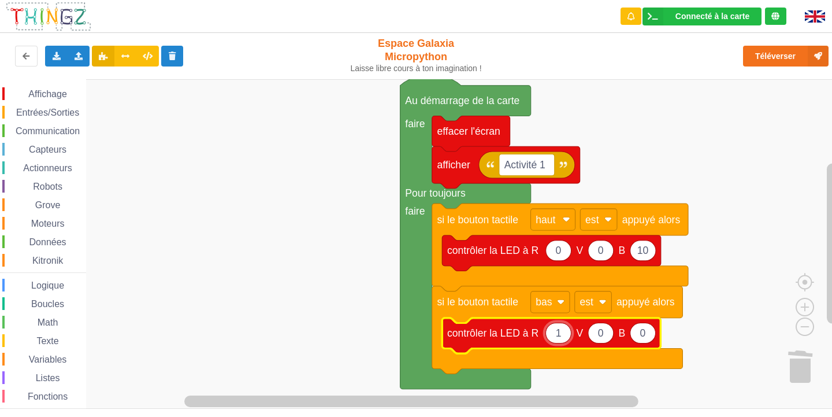
type input "10"
click at [728, 257] on rect "Espace de travail de Blocky" at bounding box center [420, 243] width 840 height 329
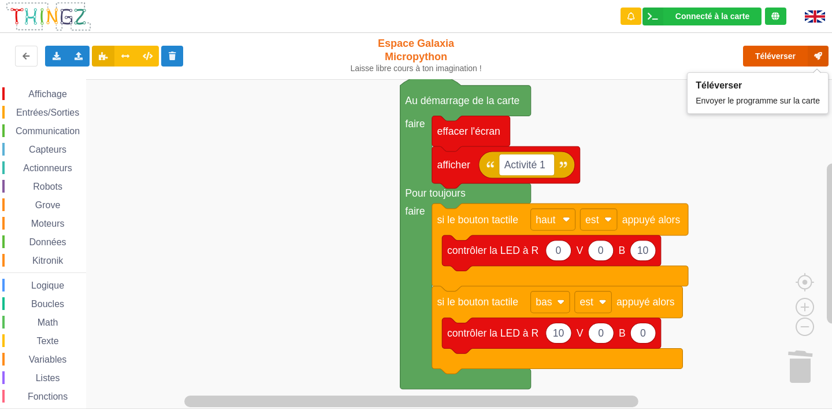
click at [764, 53] on button "Téléverser" at bounding box center [786, 56] width 86 height 21
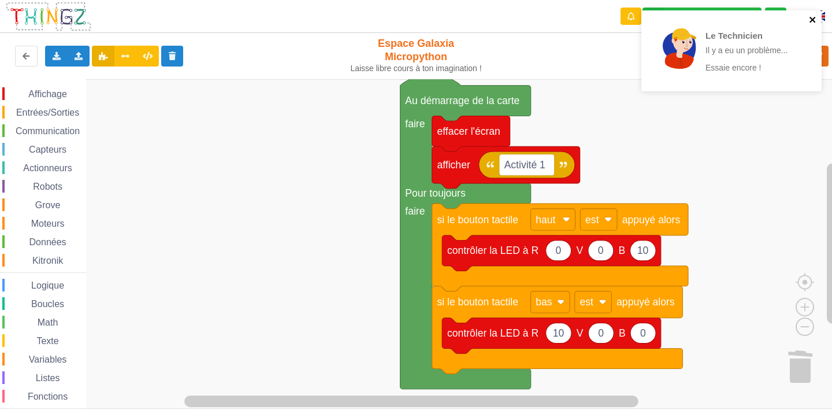
click at [811, 17] on icon "close" at bounding box center [813, 19] width 8 height 9
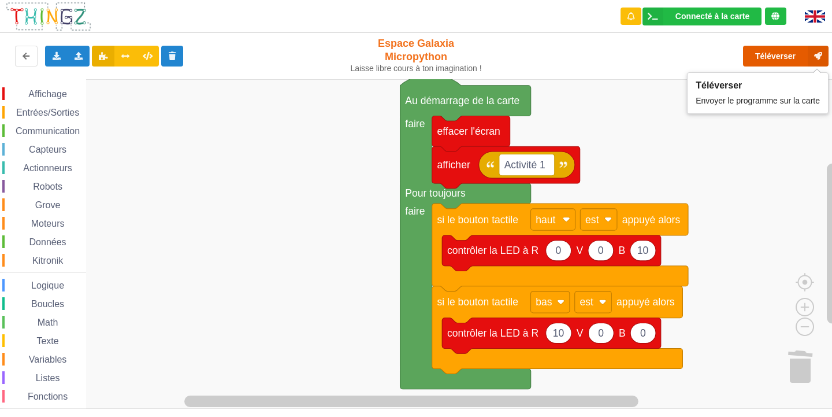
click at [800, 53] on button "Téléverser" at bounding box center [786, 56] width 86 height 21
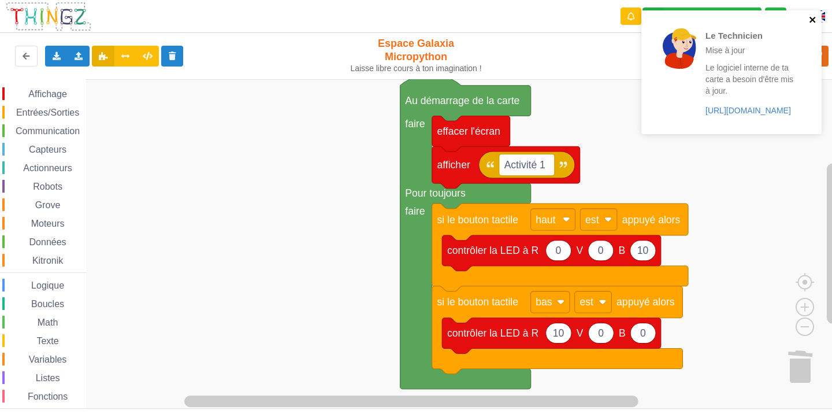
click at [811, 21] on icon "close" at bounding box center [813, 20] width 6 height 6
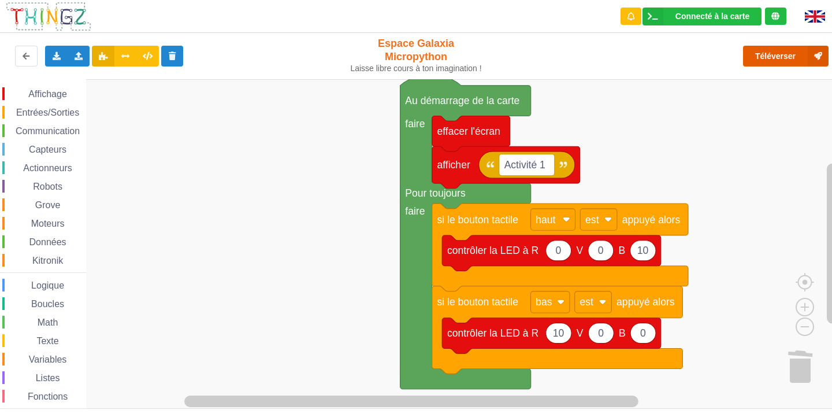
click at [799, 54] on button "Téléverser" at bounding box center [786, 56] width 86 height 21
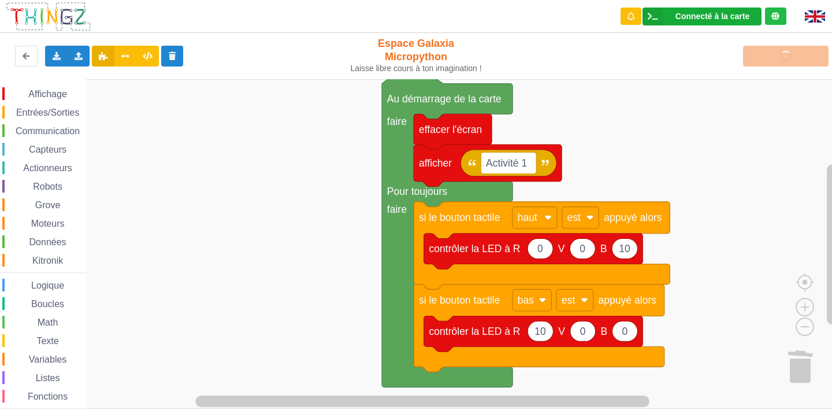
drag, startPoint x: 759, startPoint y: 61, endPoint x: 723, endPoint y: 18, distance: 55.0
click at [723, 18] on div "Connecté à la carte" at bounding box center [713, 16] width 74 height 8
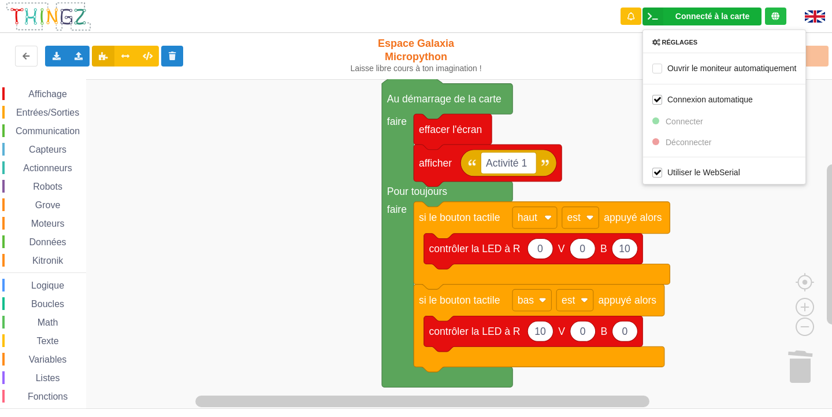
click at [685, 141] on div "Réglages Ouvrir le moniteur automatiquement Connexion automatique Connecter Déc…" at bounding box center [725, 106] width 164 height 155
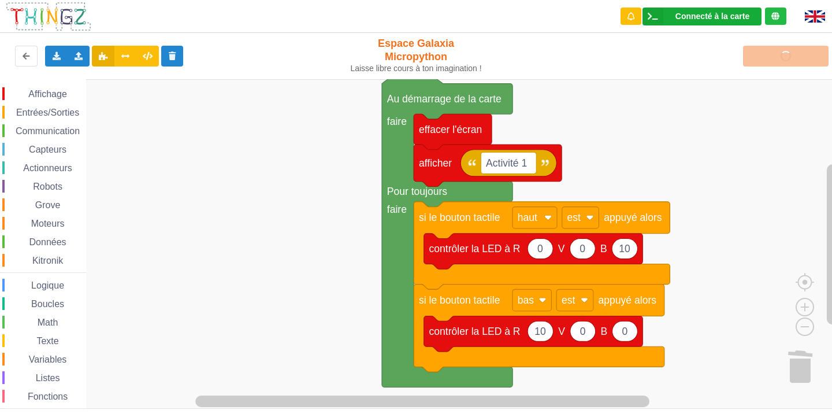
click at [723, 18] on div "Connecté à la carte" at bounding box center [713, 16] width 74 height 8
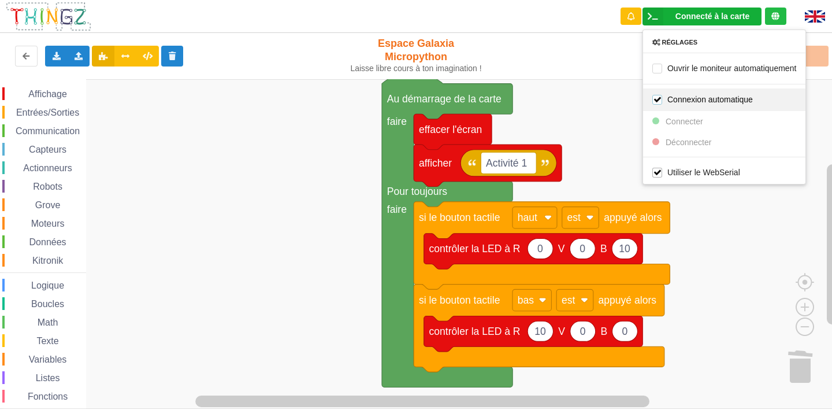
click at [693, 97] on label "Connexion automatique" at bounding box center [702, 99] width 101 height 10
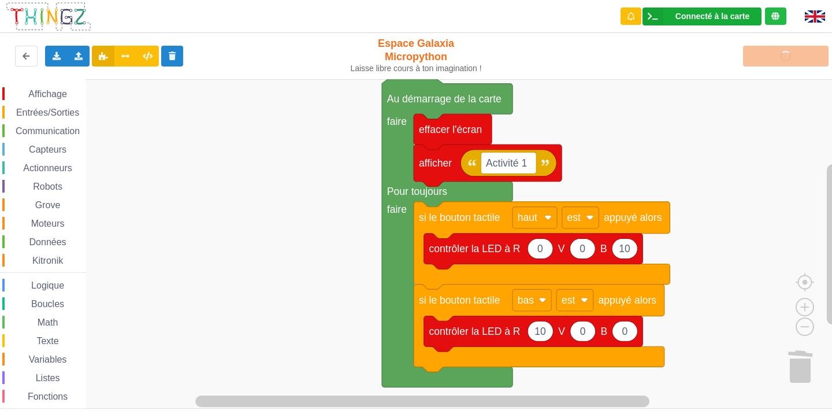
click at [704, 13] on div "Connecté à la carte" at bounding box center [713, 16] width 74 height 8
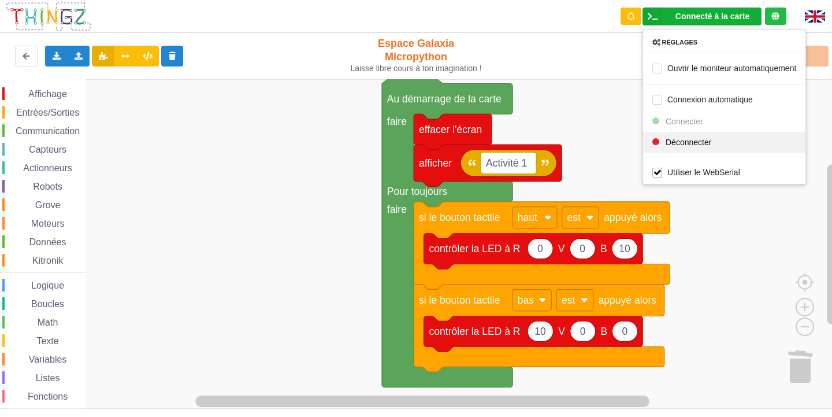
click at [703, 143] on span "Déconnecter" at bounding box center [689, 141] width 46 height 9
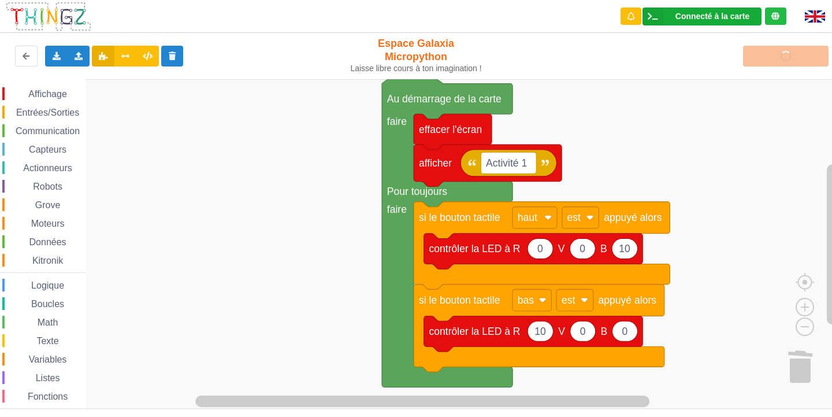
click at [700, 20] on div "Connecté à la carte" at bounding box center [713, 16] width 74 height 8
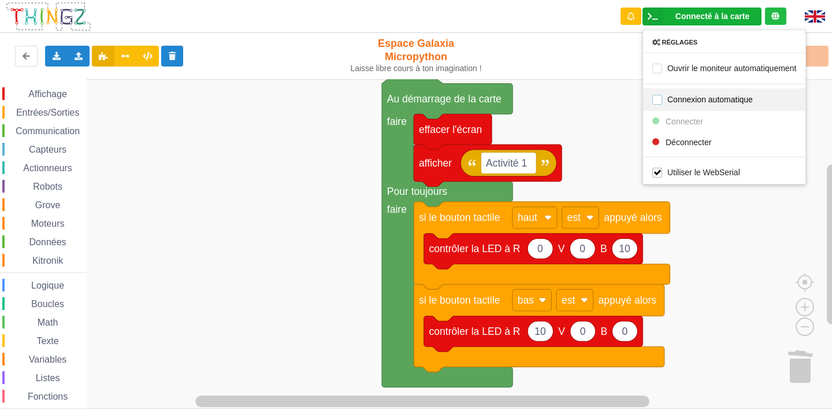
click at [681, 95] on label "Connexion automatique" at bounding box center [702, 99] width 101 height 10
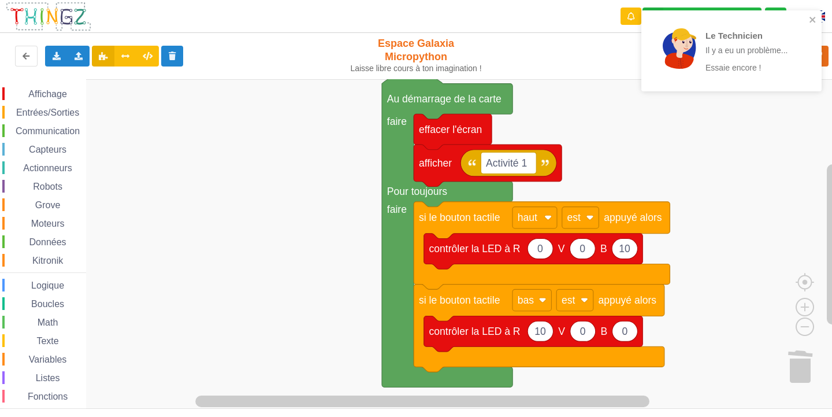
click at [692, 6] on div "Connecté à la carte Réglages Ouvrir le moniteur automatiquement Connexion autom…" at bounding box center [702, 16] width 185 height 33
click at [814, 17] on icon "close" at bounding box center [813, 19] width 8 height 9
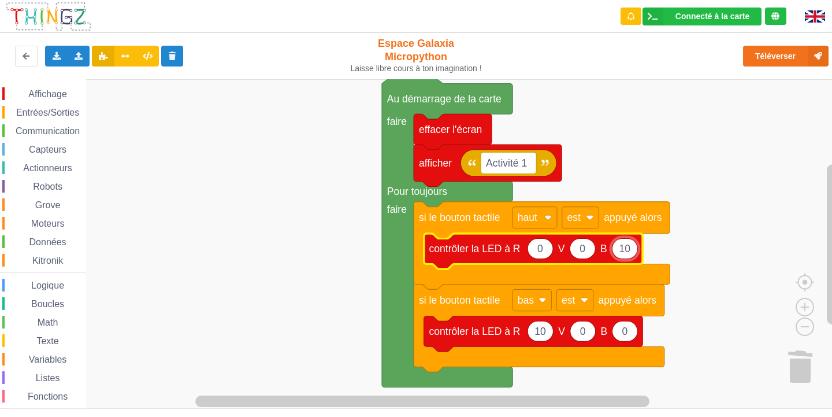
click at [633, 251] on input "10" at bounding box center [625, 248] width 26 height 21
type input "1"
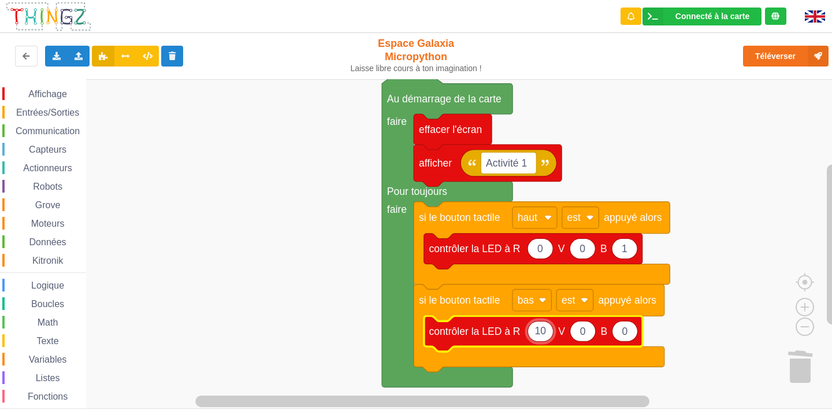
click at [540, 330] on input "10" at bounding box center [541, 331] width 26 height 21
type input "1"
click at [794, 131] on rect "Espace de travail de Blocky" at bounding box center [420, 243] width 840 height 329
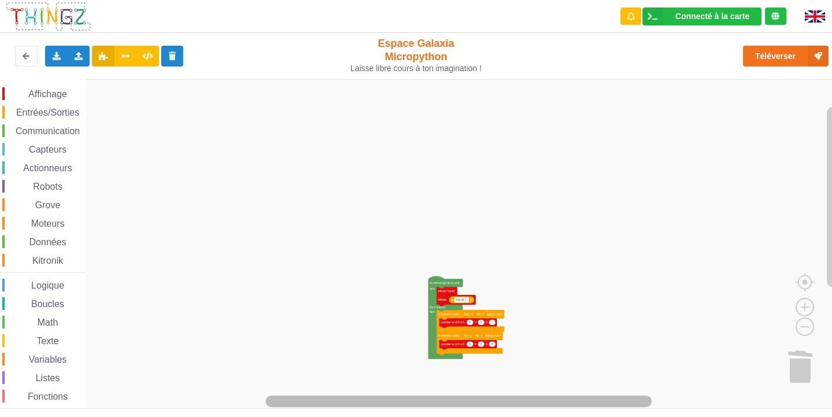
click at [526, 399] on rect "Espace de travail de Blocky" at bounding box center [459, 401] width 386 height 12
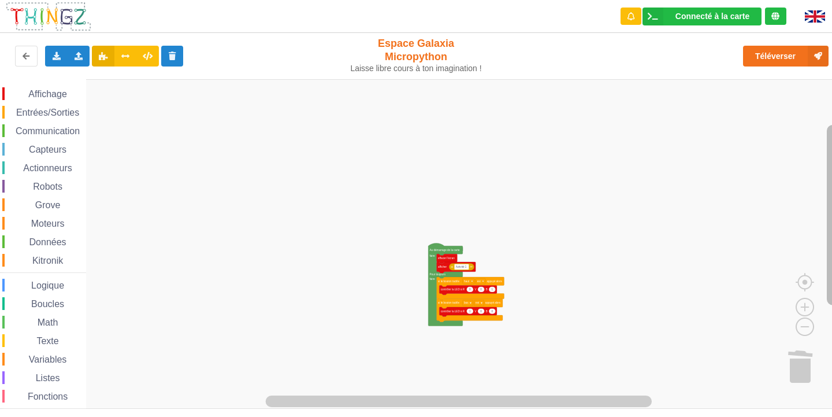
click at [832, 199] on rect "Espace de travail de Blocky" at bounding box center [833, 215] width 12 height 180
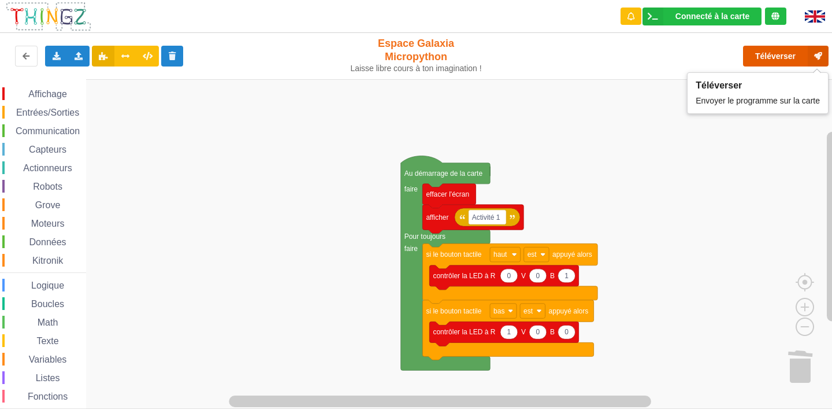
click at [814, 51] on icon at bounding box center [818, 56] width 21 height 21
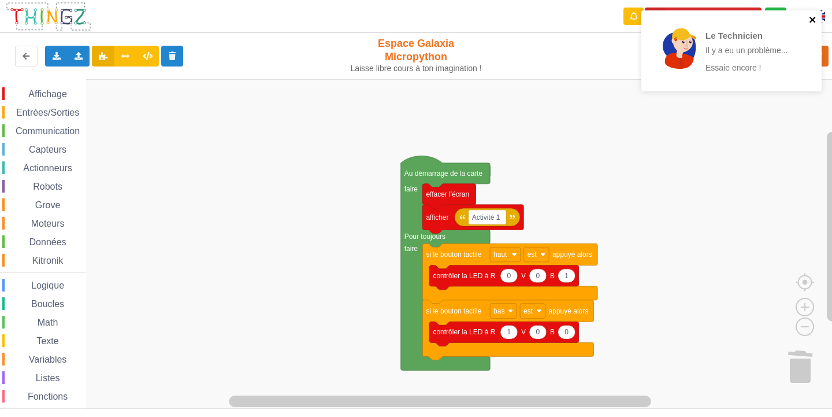
click at [810, 17] on icon "close" at bounding box center [813, 19] width 8 height 9
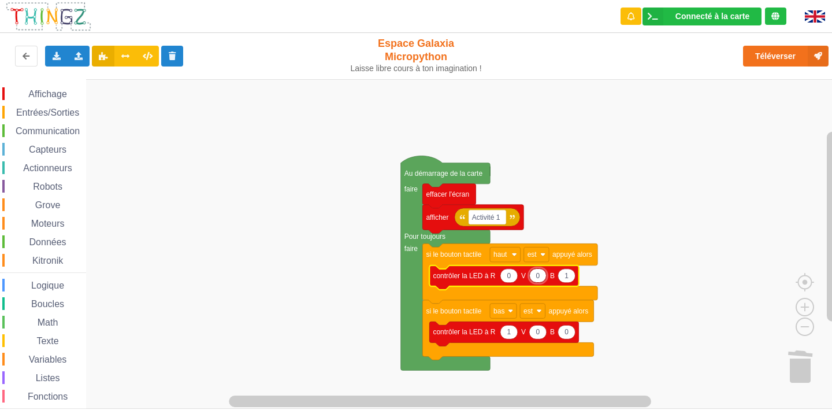
type input "1"
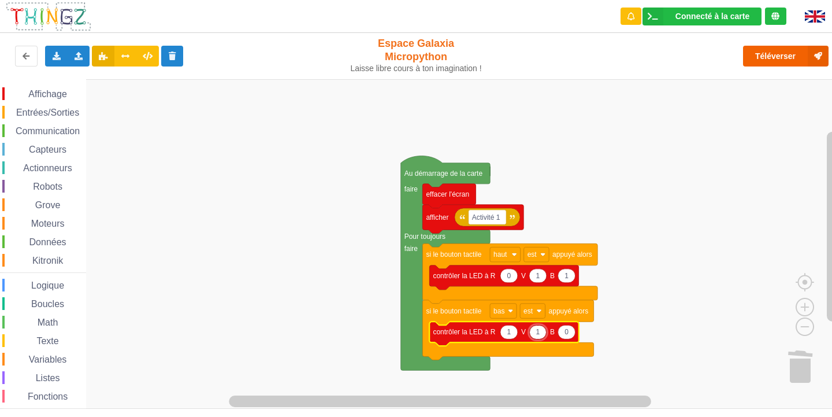
type input "1"
click at [780, 60] on button "Téléverser" at bounding box center [786, 56] width 86 height 21
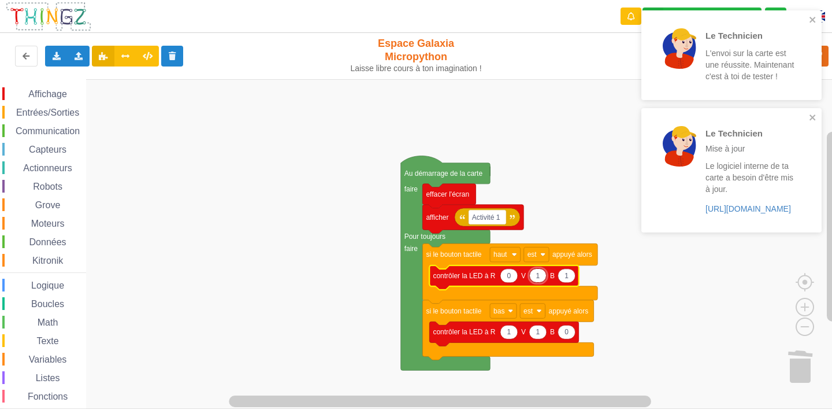
type input "0"
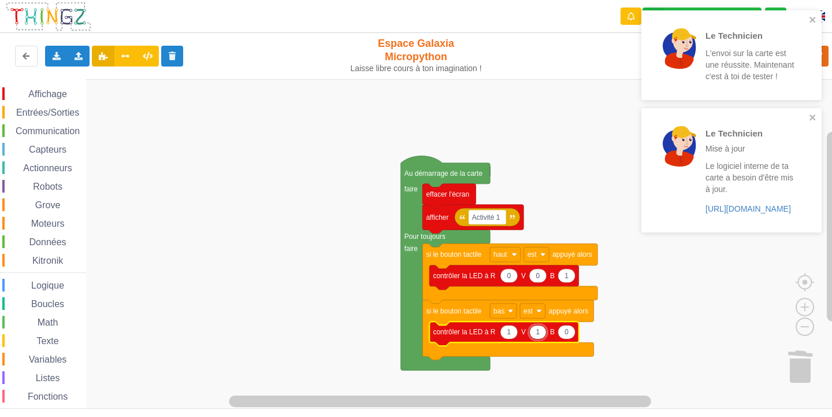
type input "0"
click at [769, 359] on rect "Espace de travail de Blocky" at bounding box center [420, 243] width 840 height 329
click at [511, 340] on icon "Espace de travail de Blocky" at bounding box center [503, 333] width 149 height 24
click at [513, 337] on icon "Espace de travail de Blocky" at bounding box center [508, 332] width 17 height 14
click at [513, 337] on input "1" at bounding box center [509, 332] width 18 height 14
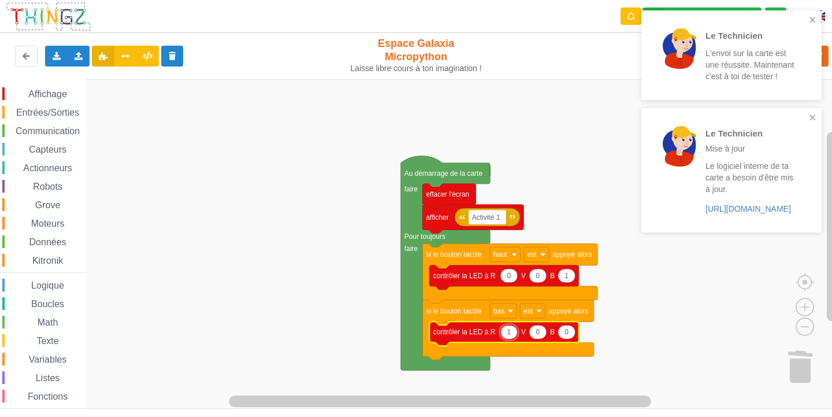
type input "10"
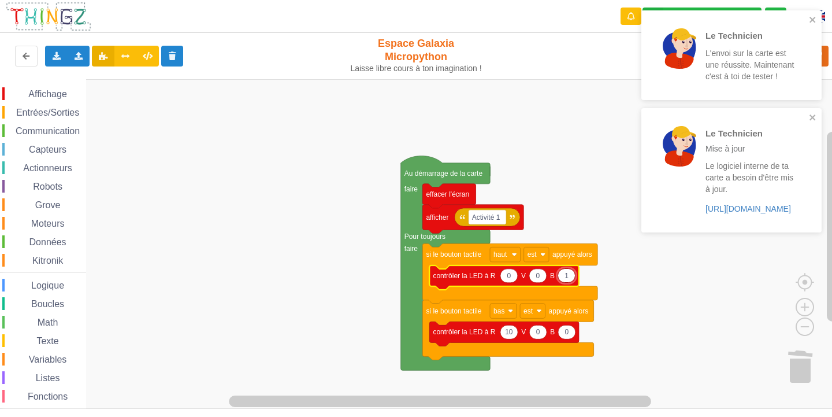
type input "10"
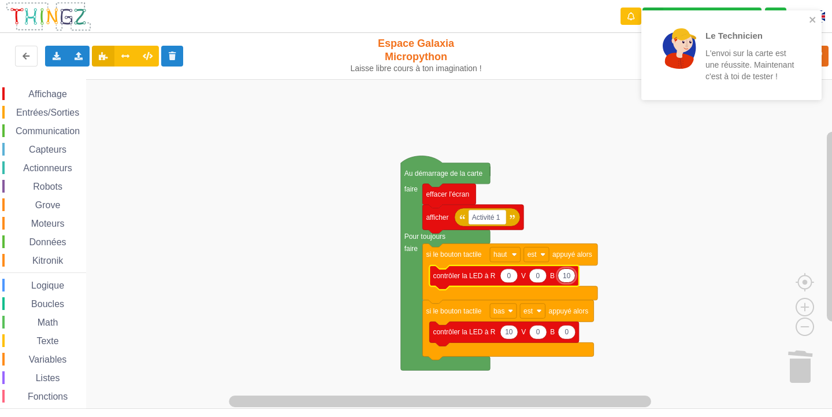
click at [790, 113] on rect "Espace de travail de Blocky" at bounding box center [420, 243] width 840 height 329
click at [812, 16] on icon "close" at bounding box center [813, 19] width 8 height 9
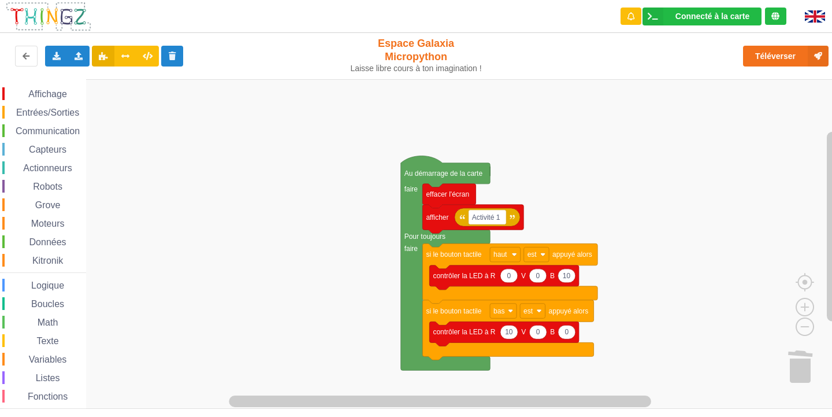
click at [818, 53] on div "Le Technicien L'envoi sur la carte est une réussite. Maintenant c'est à toi de …" at bounding box center [731, 59] width 185 height 102
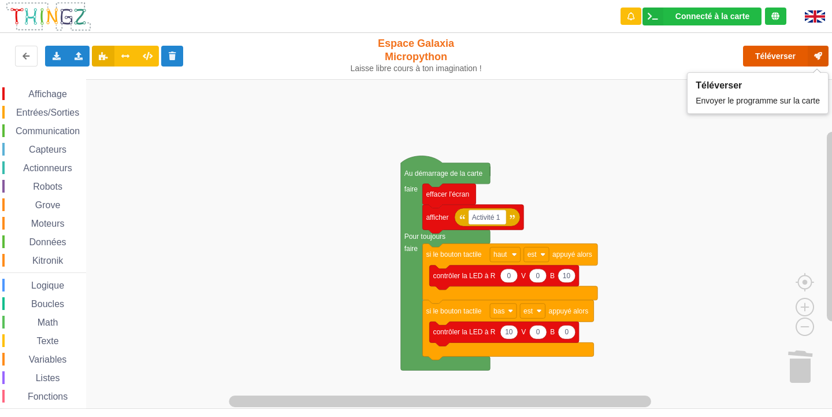
click at [783, 63] on button "Téléverser" at bounding box center [786, 56] width 86 height 21
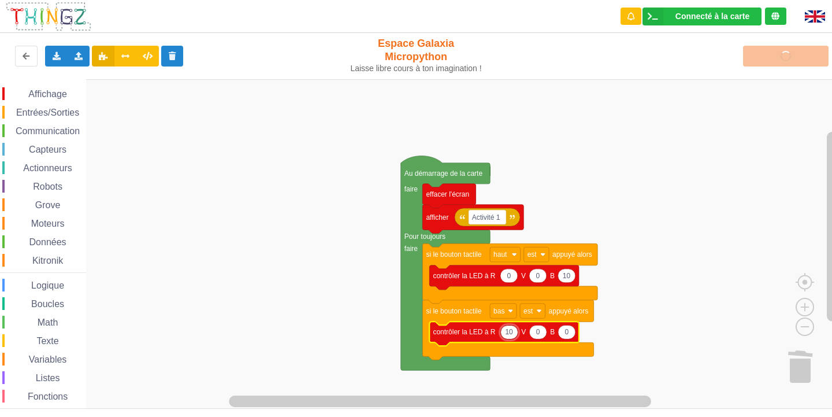
type input "1"
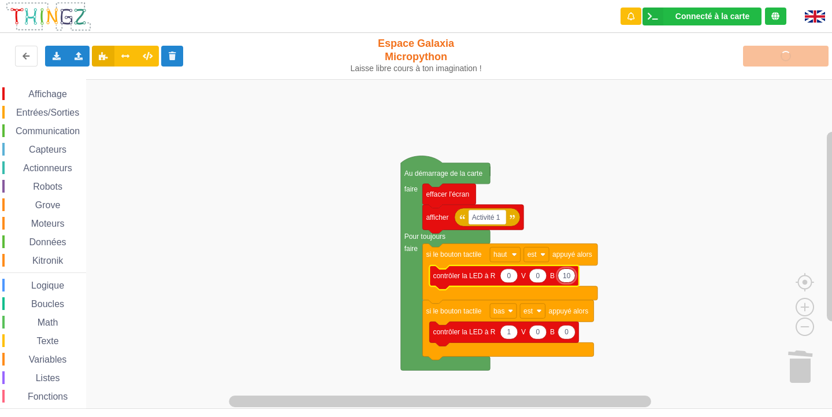
type input "1"
click at [617, 265] on rect "Espace de travail de Blocky" at bounding box center [420, 243] width 840 height 329
click at [794, 58] on div "Téléverser" at bounding box center [666, 56] width 342 height 37
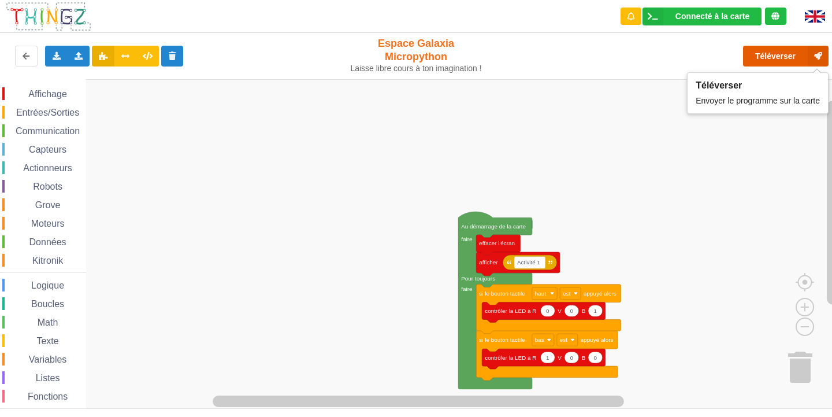
click at [767, 60] on button "Téléverser" at bounding box center [786, 56] width 86 height 21
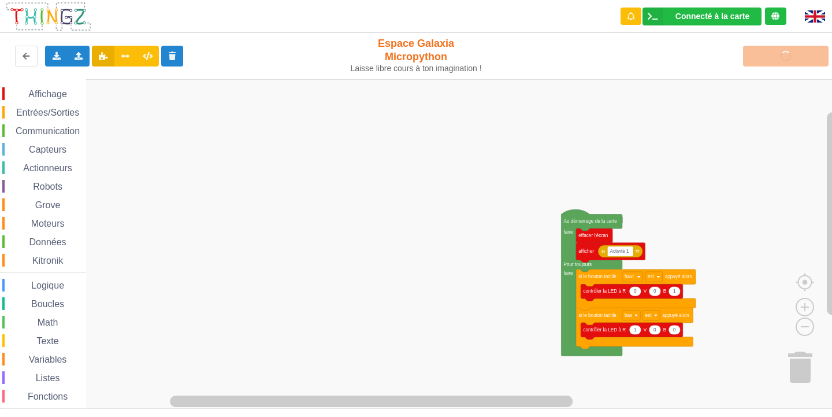
click at [612, 399] on div "Affichage Entrées/Sorties Communication Capteurs Actionneurs Robots Grove Moteu…" at bounding box center [420, 243] width 840 height 329
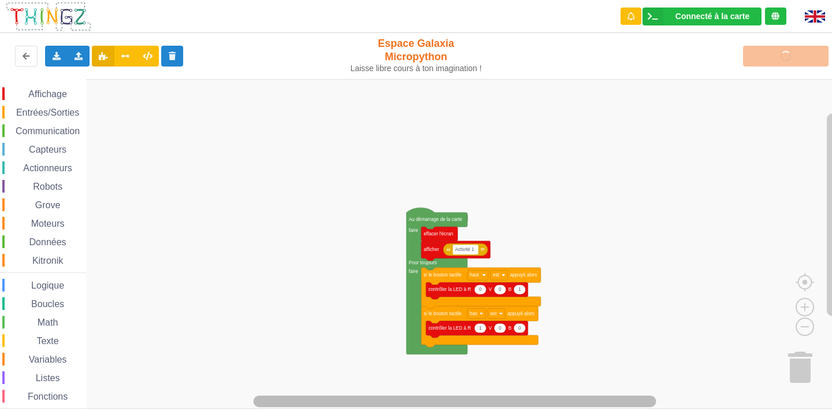
click at [578, 410] on div "Connecté à la carte Réglages Ouvrir le moniteur automatiquement Connexion autom…" at bounding box center [416, 208] width 832 height 417
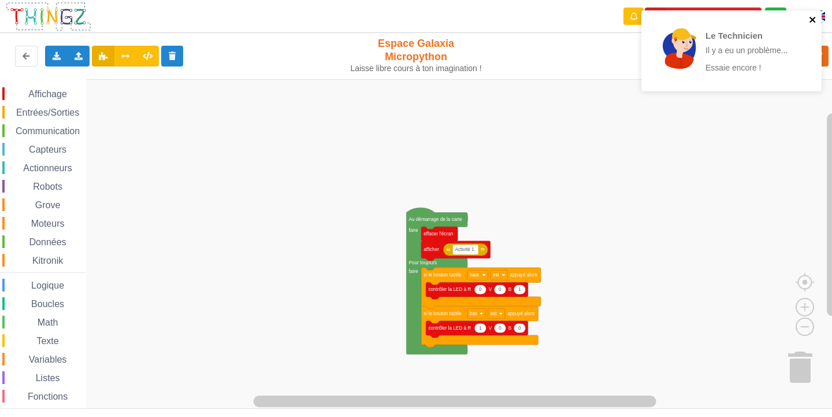
click at [815, 18] on icon "close" at bounding box center [813, 19] width 8 height 9
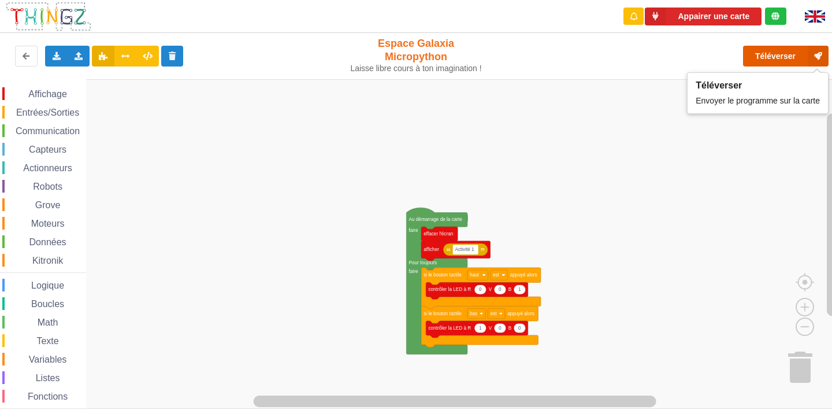
click at [771, 49] on button "Téléverser" at bounding box center [786, 56] width 86 height 21
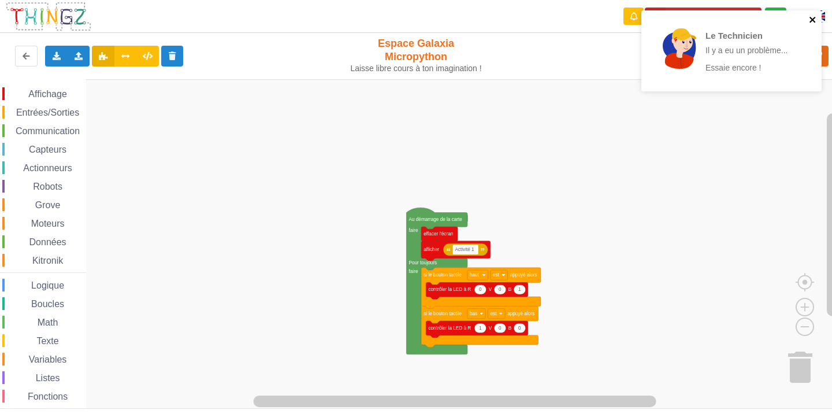
click at [810, 21] on icon "close" at bounding box center [813, 19] width 8 height 9
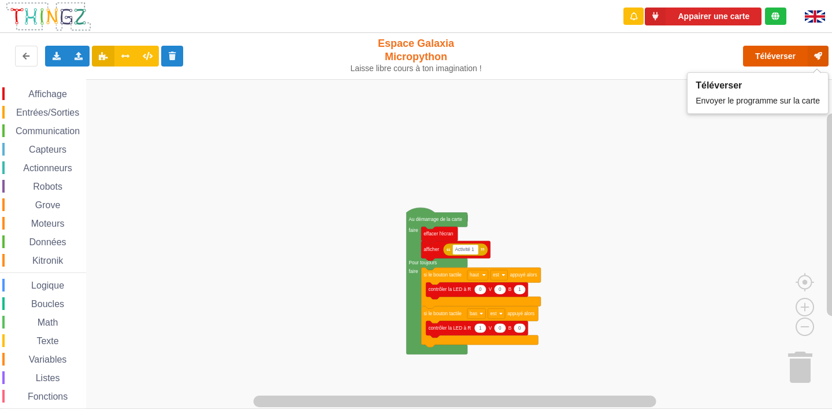
click at [757, 62] on button "Téléverser" at bounding box center [786, 56] width 86 height 21
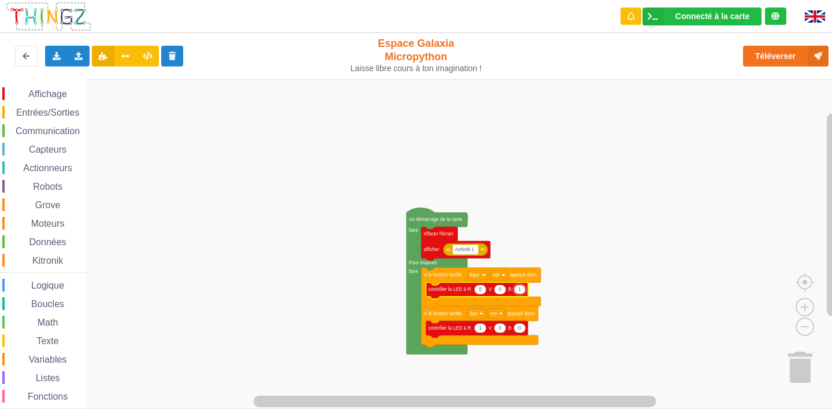
click at [519, 292] on input "1" at bounding box center [520, 289] width 12 height 10
type input "100"
click at [484, 329] on input "1" at bounding box center [480, 328] width 12 height 10
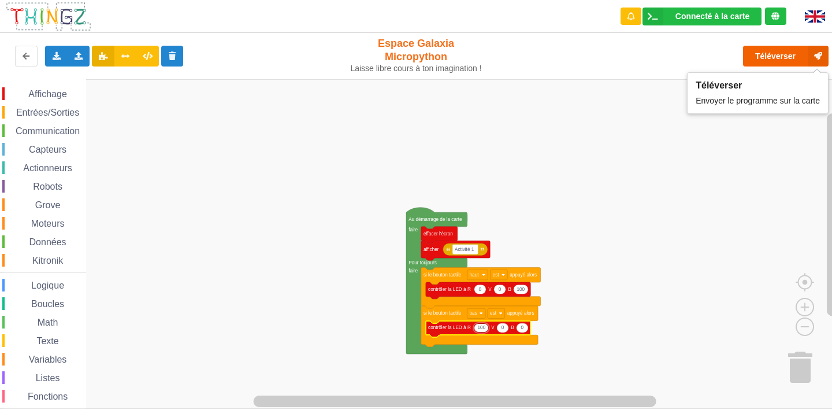
type input "100"
click at [769, 50] on button "Téléverser" at bounding box center [786, 56] width 86 height 21
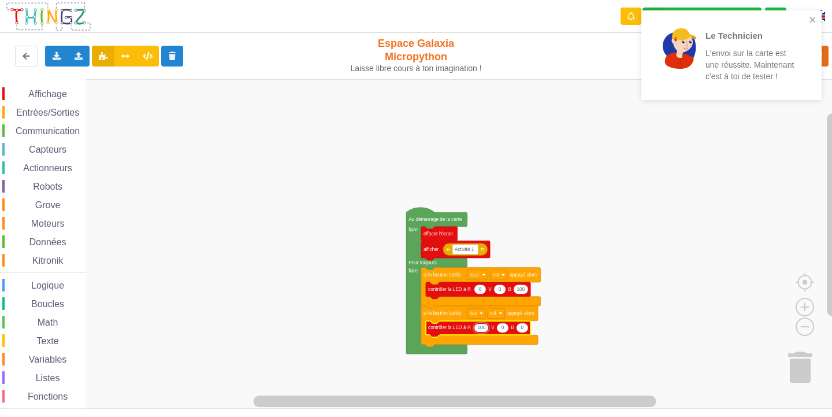
click at [51, 146] on span "Capteurs" at bounding box center [47, 149] width 41 height 10
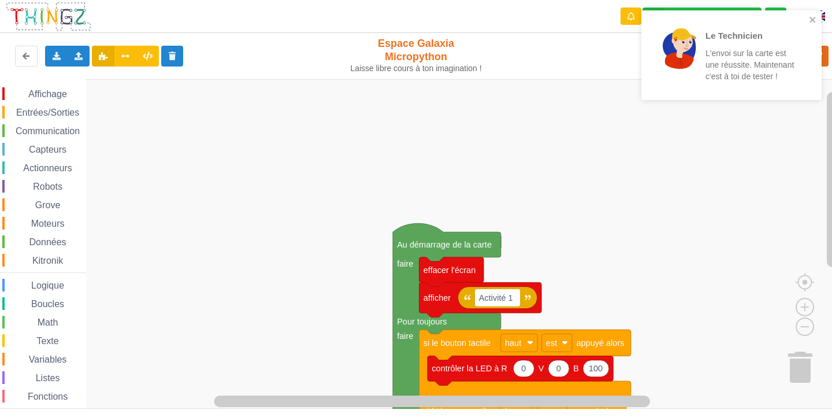
click at [36, 123] on div "Affichage Entrées/Sorties Communication Capteurs Actionneurs Robots Grove Moteu…" at bounding box center [43, 260] width 86 height 346
click at [42, 131] on span "Communication" at bounding box center [48, 131] width 68 height 10
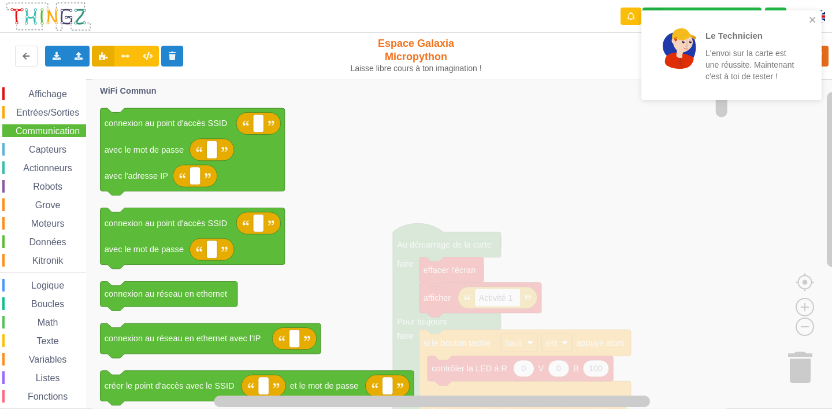
click at [44, 151] on span "Capteurs" at bounding box center [47, 149] width 41 height 10
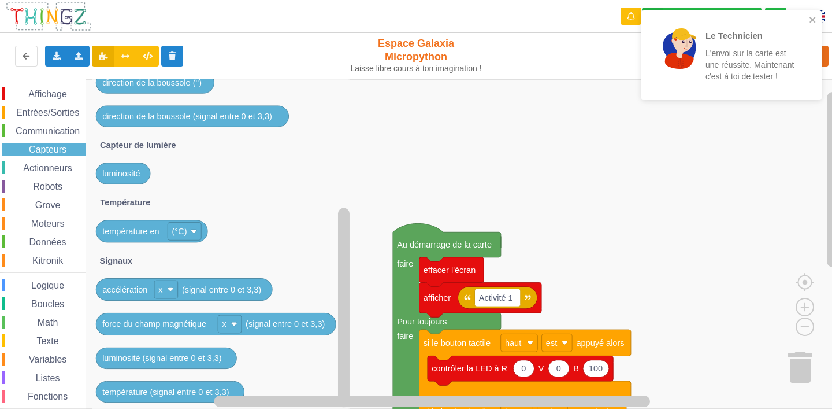
click at [54, 170] on span "Actionneurs" at bounding box center [47, 168] width 53 height 10
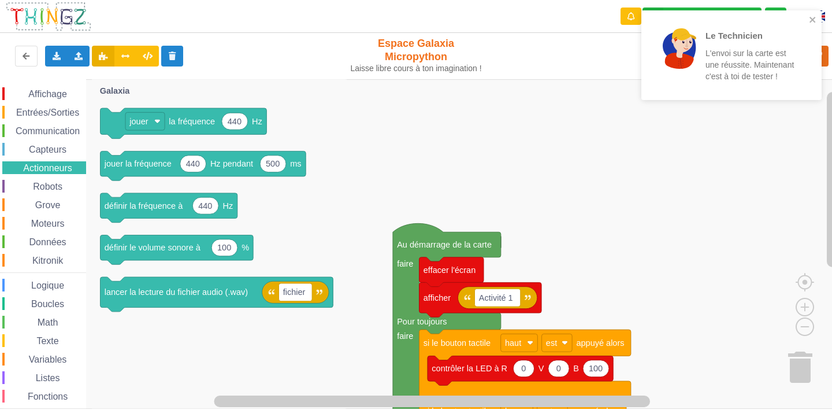
click at [67, 191] on div "Robots" at bounding box center [44, 186] width 84 height 13
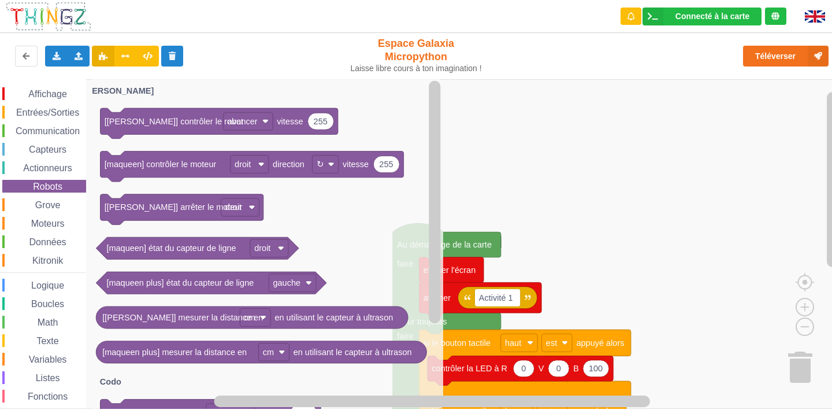
click at [59, 206] on span "Grove" at bounding box center [48, 205] width 29 height 10
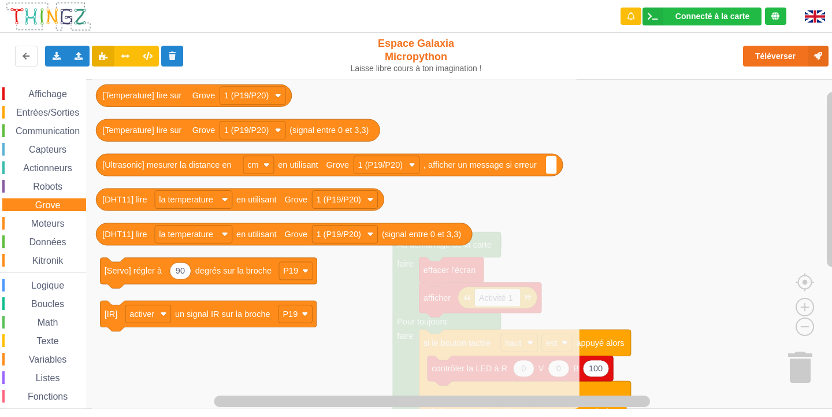
click at [58, 222] on span "Moteurs" at bounding box center [47, 223] width 37 height 10
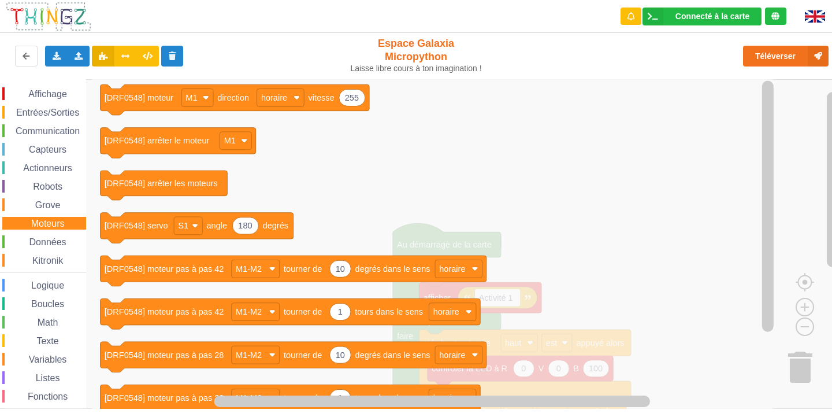
click at [55, 243] on span "Données" at bounding box center [48, 242] width 40 height 10
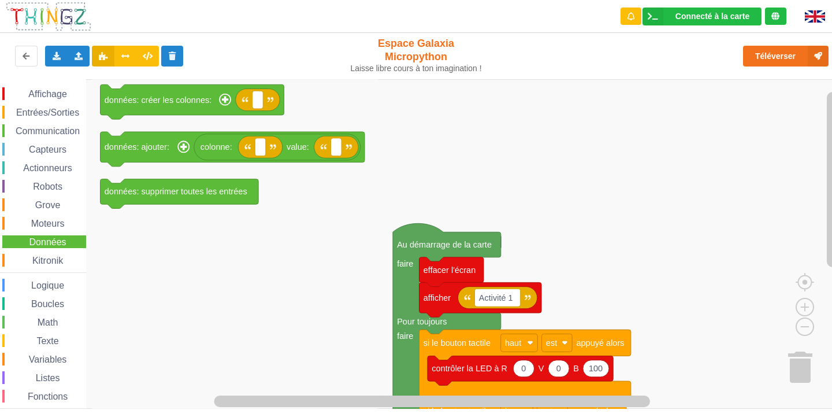
click at [51, 147] on span "Capteurs" at bounding box center [47, 149] width 41 height 10
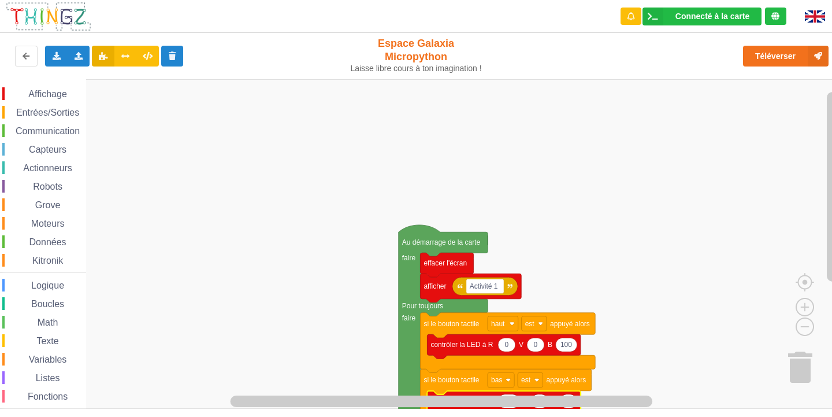
click at [56, 97] on span "Affichage" at bounding box center [48, 94] width 42 height 10
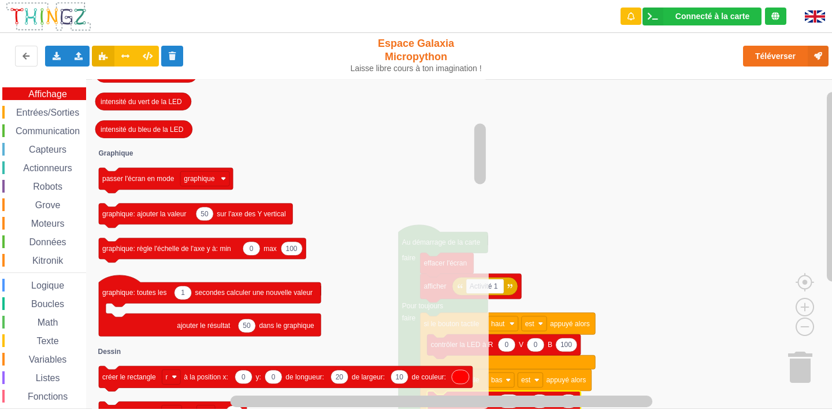
click at [50, 113] on span "Entrées/Sorties" at bounding box center [47, 112] width 66 height 10
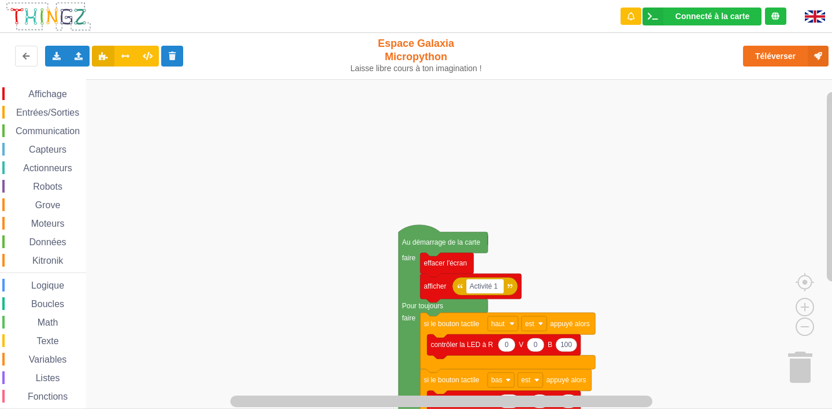
click at [459, 416] on html "Connecté à la carte Réglages Ouvrir le moniteur automatiquement Connexion autom…" at bounding box center [416, 208] width 832 height 417
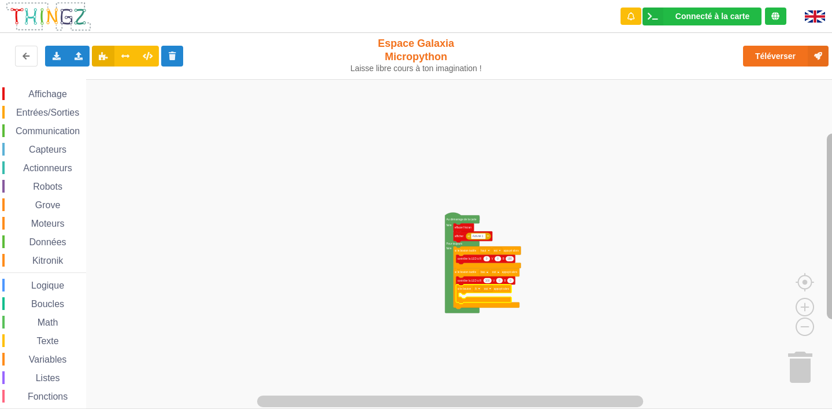
click at [832, 217] on rect "Espace de travail de Blocky" at bounding box center [833, 225] width 12 height 185
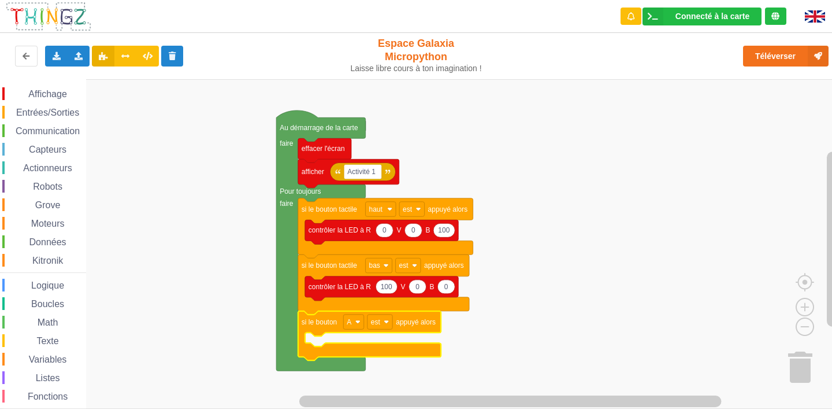
click at [51, 92] on span "Affichage" at bounding box center [48, 94] width 42 height 10
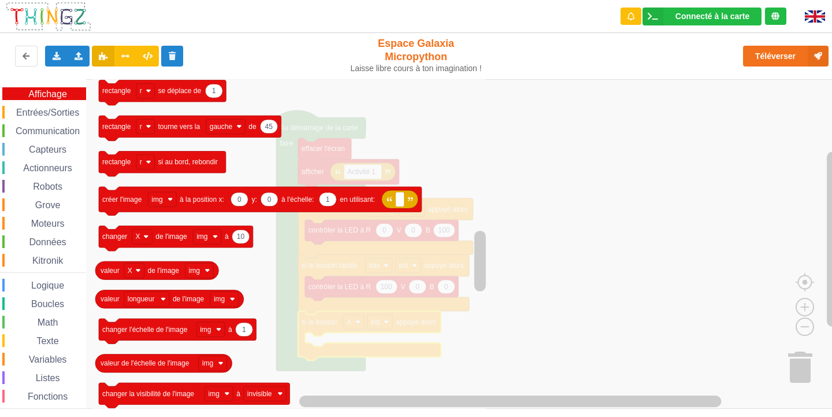
click at [53, 108] on span "Entrées/Sorties" at bounding box center [47, 112] width 66 height 10
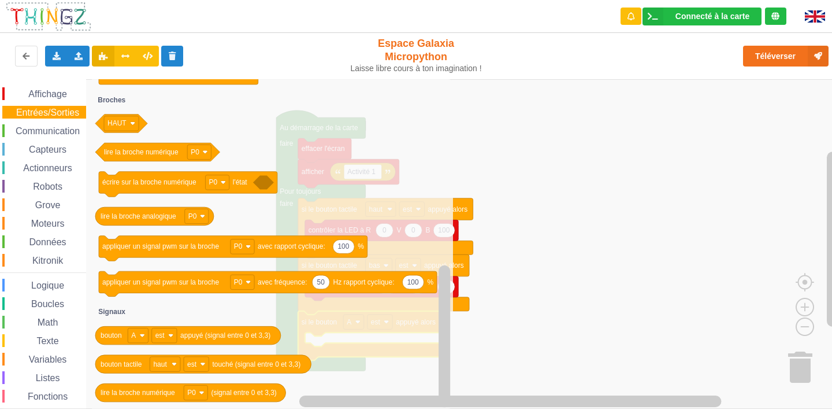
click at [42, 132] on span "Communication" at bounding box center [48, 131] width 68 height 10
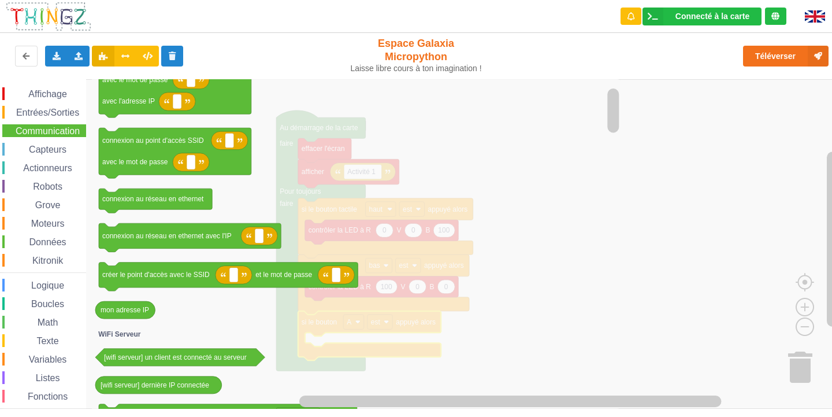
click at [50, 145] on span "Capteurs" at bounding box center [47, 149] width 41 height 10
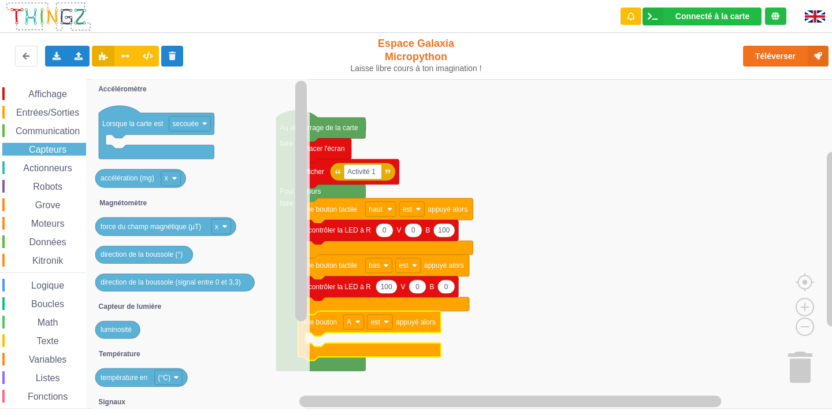
click at [47, 162] on div "Actionneurs" at bounding box center [44, 167] width 84 height 13
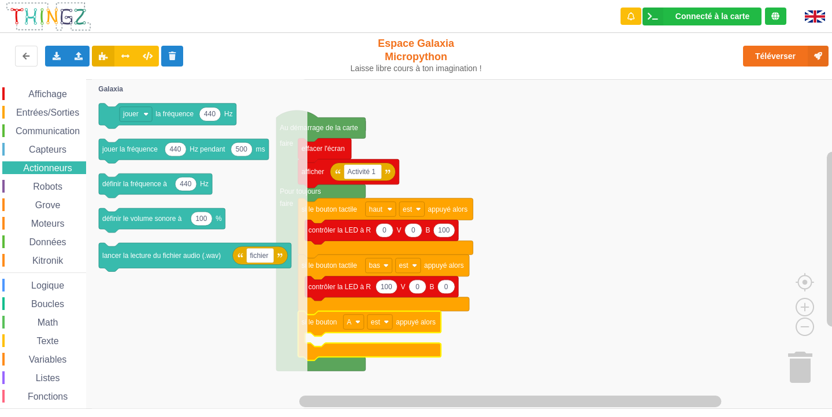
click at [47, 191] on div "Robots" at bounding box center [44, 186] width 84 height 13
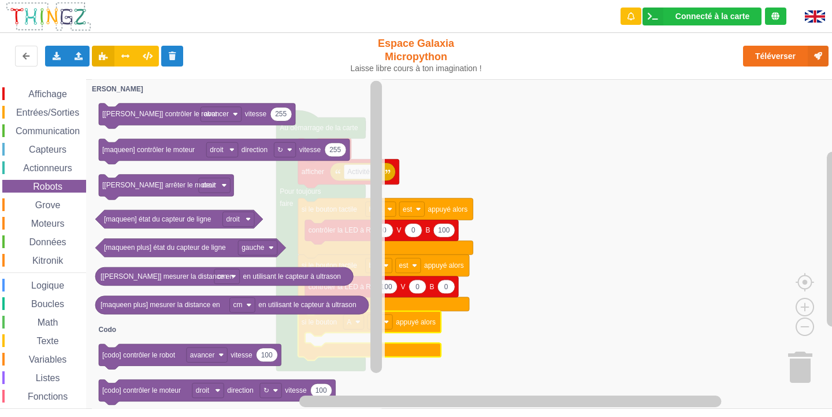
click at [45, 202] on span "Grove" at bounding box center [48, 205] width 29 height 10
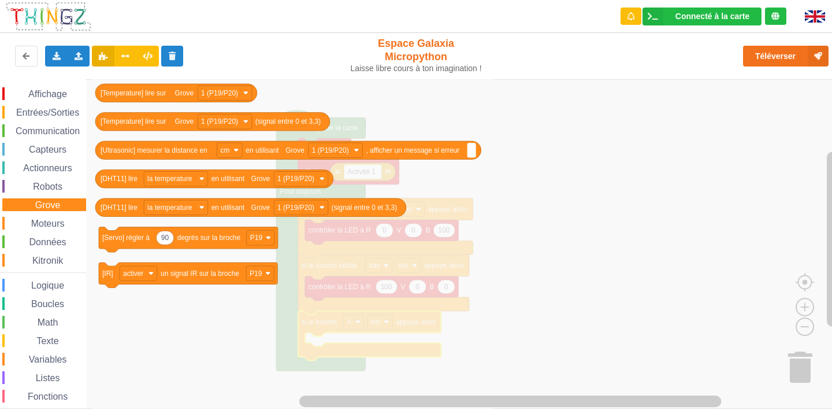
click at [63, 223] on span "Moteurs" at bounding box center [47, 223] width 37 height 10
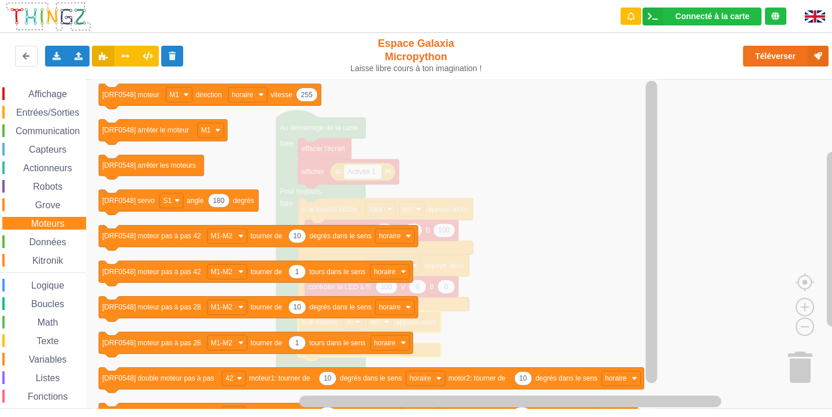
scroll to position [30, 0]
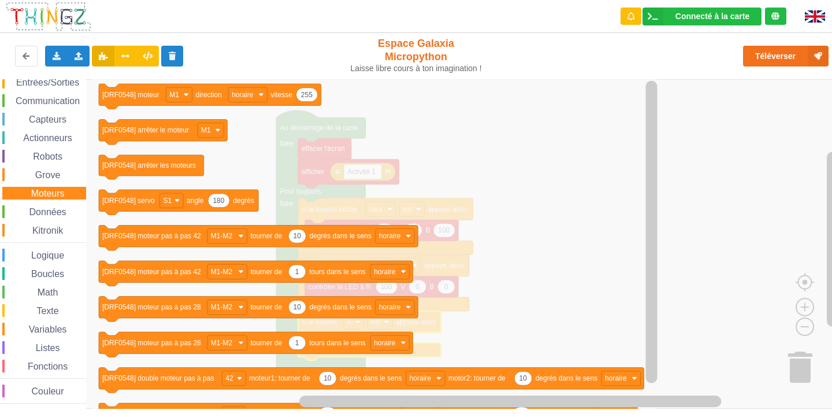
click at [54, 210] on span "Données" at bounding box center [48, 212] width 40 height 10
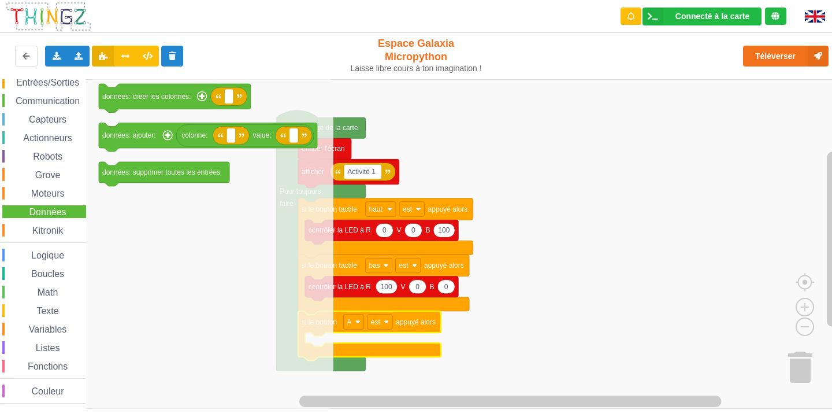
click at [49, 232] on span "Kitronik" at bounding box center [48, 230] width 34 height 10
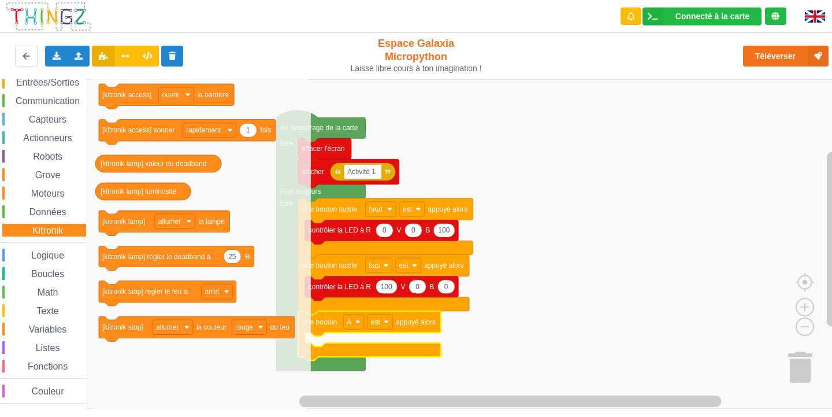
click at [51, 84] on span "Entrées/Sorties" at bounding box center [47, 82] width 66 height 10
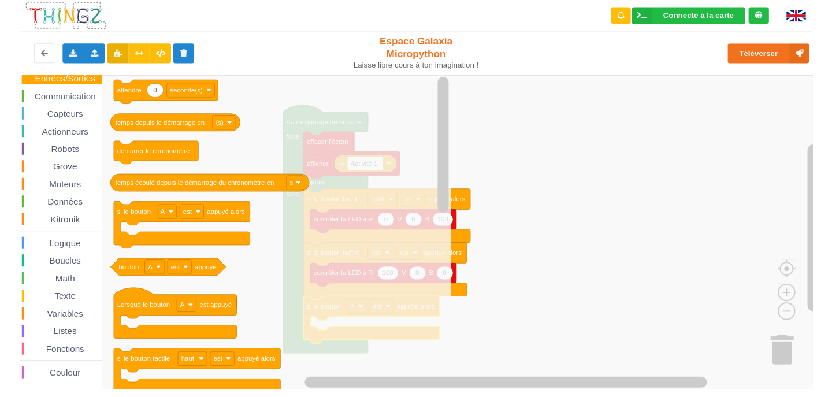
scroll to position [0, 0]
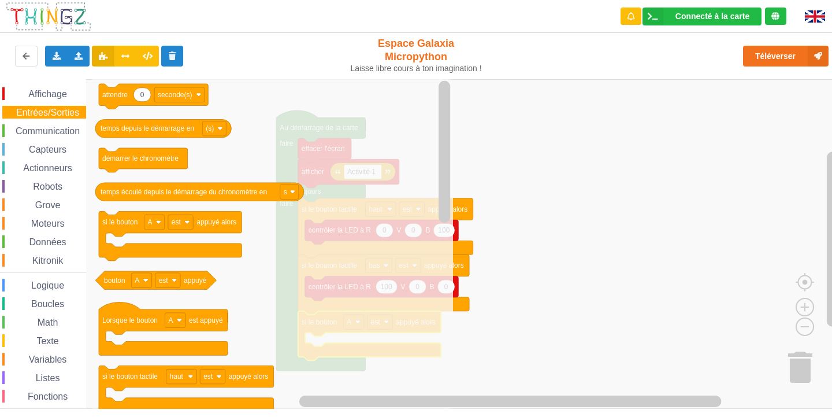
click at [58, 94] on span "Affichage" at bounding box center [48, 94] width 42 height 10
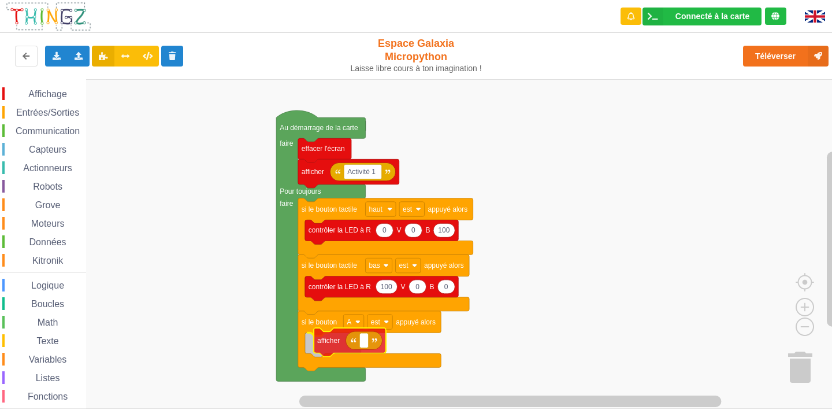
click at [342, 346] on div "Affichage Entrées/Sorties Communication Capteurs Actionneurs Robots Grove Moteu…" at bounding box center [420, 243] width 840 height 329
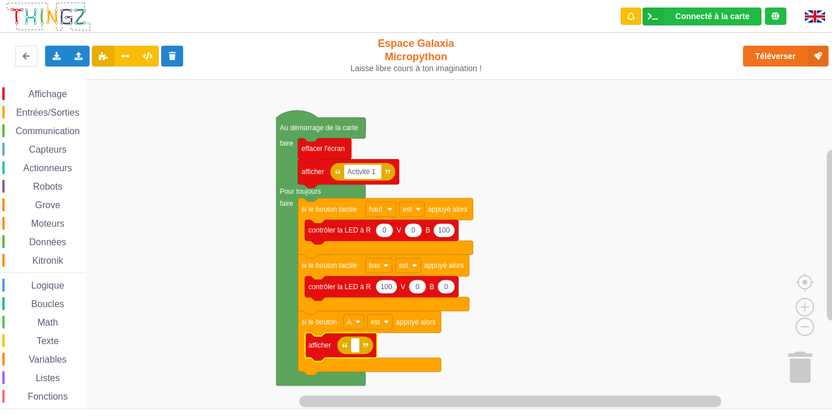
click at [35, 106] on div "Entrées/Sorties" at bounding box center [44, 112] width 84 height 13
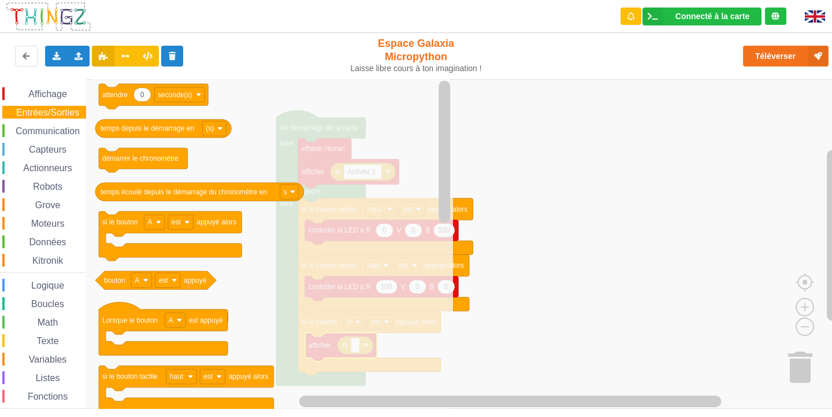
click at [45, 125] on div "Communication" at bounding box center [44, 130] width 84 height 13
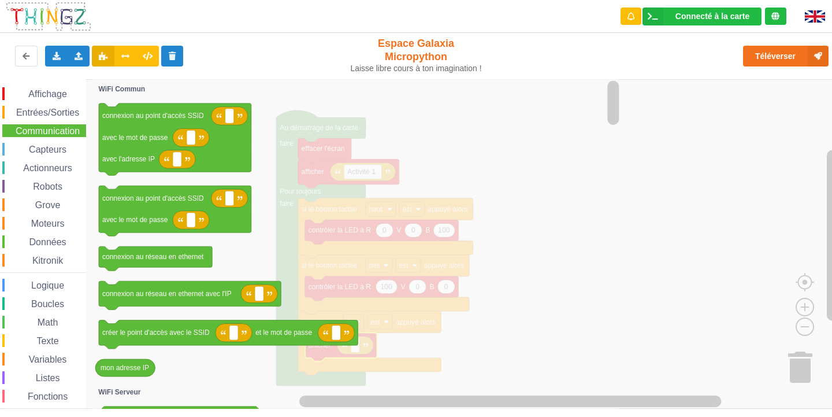
click at [49, 151] on span "Capteurs" at bounding box center [47, 149] width 41 height 10
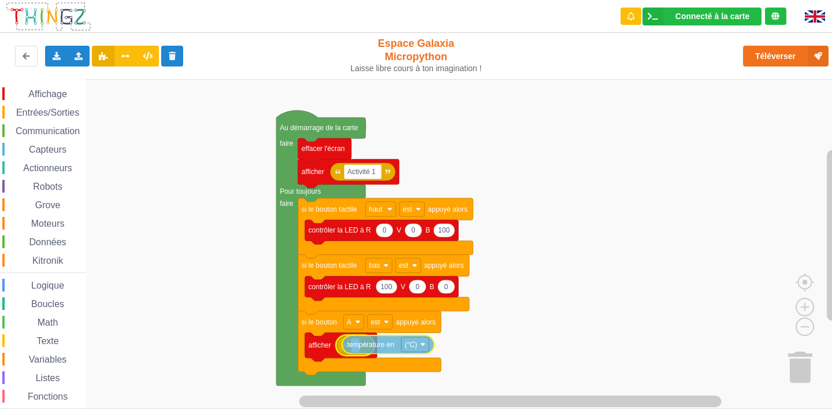
click at [374, 344] on div "Affichage Entrées/Sorties Communication Capteurs Actionneurs Robots Grove Moteu…" at bounding box center [420, 243] width 840 height 329
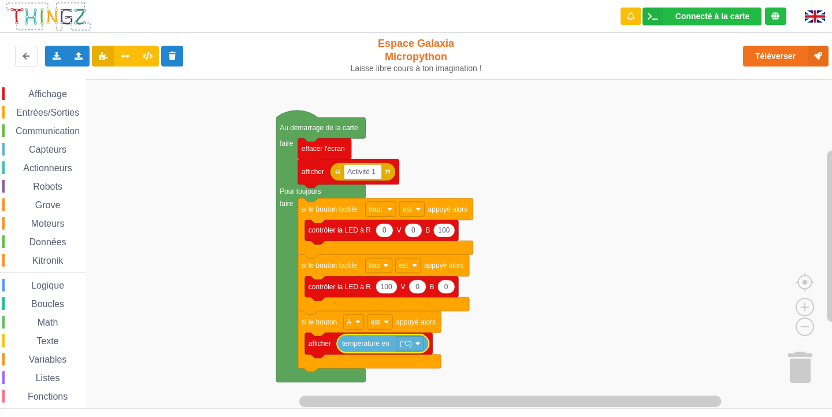
click at [38, 92] on span "Affichage" at bounding box center [48, 94] width 42 height 10
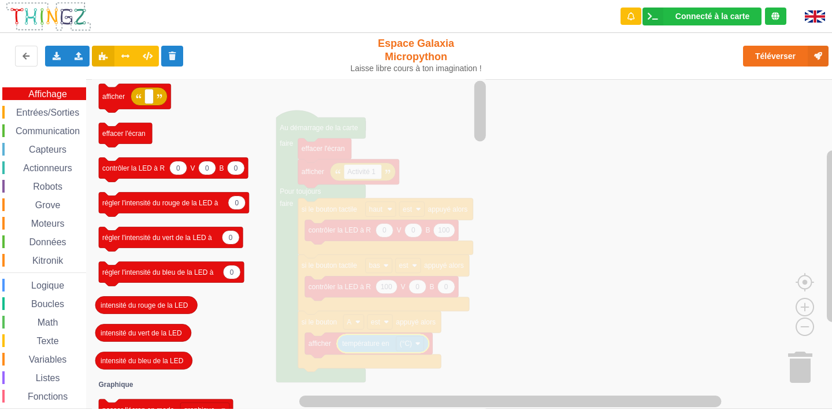
click at [57, 110] on span "Entrées/Sorties" at bounding box center [47, 112] width 66 height 10
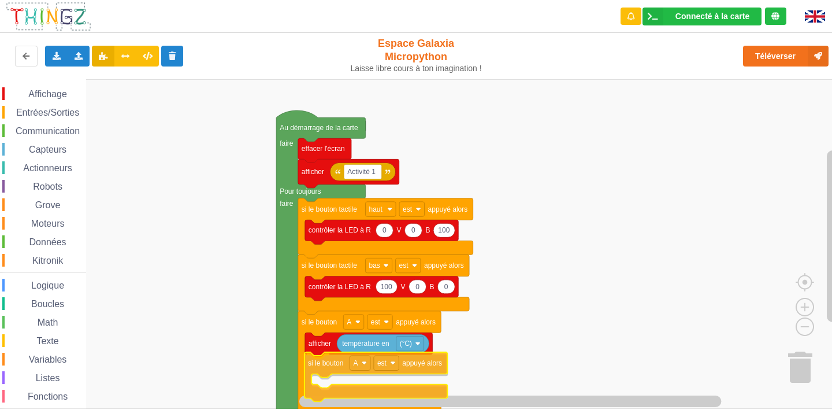
click at [326, 371] on div "Affichage Entrées/Sorties Communication Capteurs Actionneurs Robots Grove Moteu…" at bounding box center [420, 243] width 840 height 329
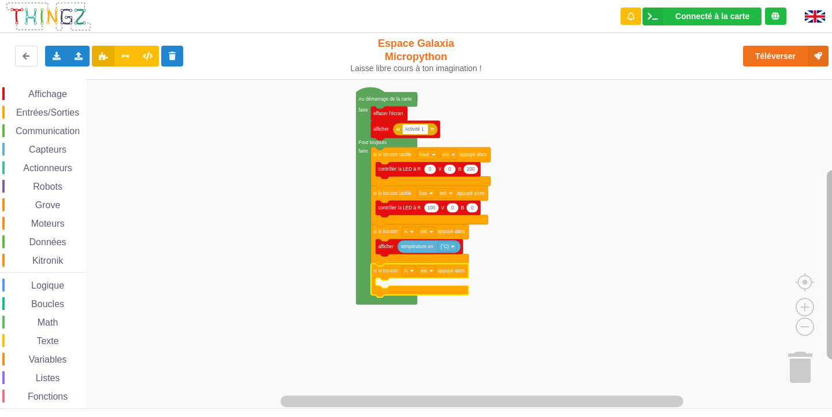
click at [832, 257] on rect "Espace de travail de Blocky" at bounding box center [833, 264] width 12 height 189
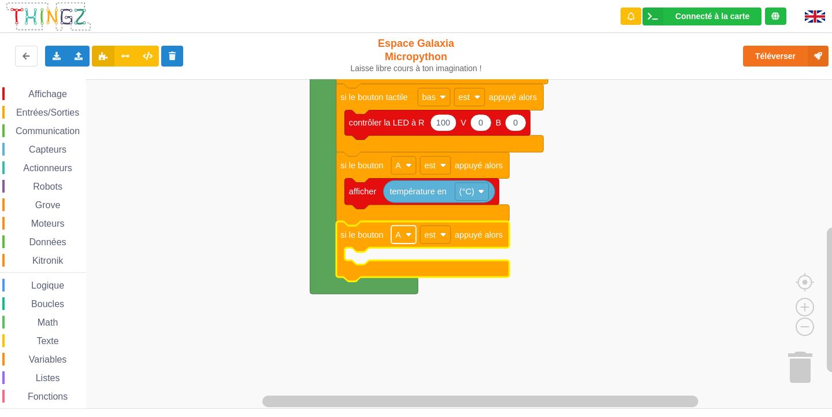
click at [402, 233] on rect "Espace de travail de Blocky" at bounding box center [403, 234] width 25 height 18
click at [397, 276] on div "B" at bounding box center [407, 278] width 28 height 9
click at [46, 96] on span "Affichage" at bounding box center [48, 94] width 42 height 10
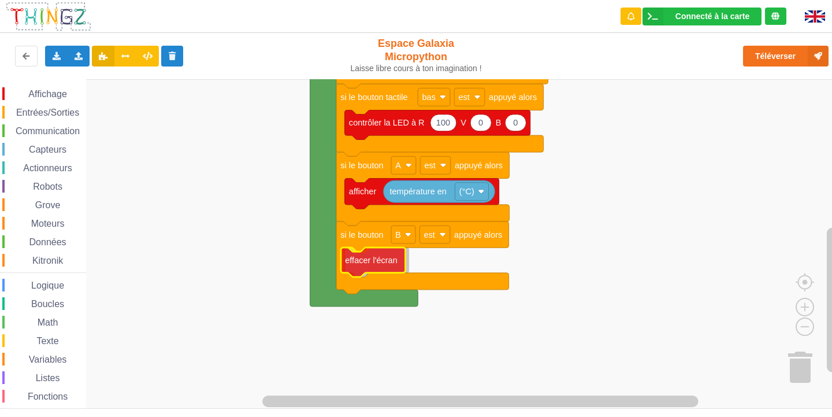
click at [353, 264] on div "Affichage Entrées/Sorties Communication Capteurs Actionneurs Robots Grove Moteu…" at bounding box center [420, 243] width 840 height 329
click at [56, 95] on span "Affichage" at bounding box center [48, 94] width 42 height 10
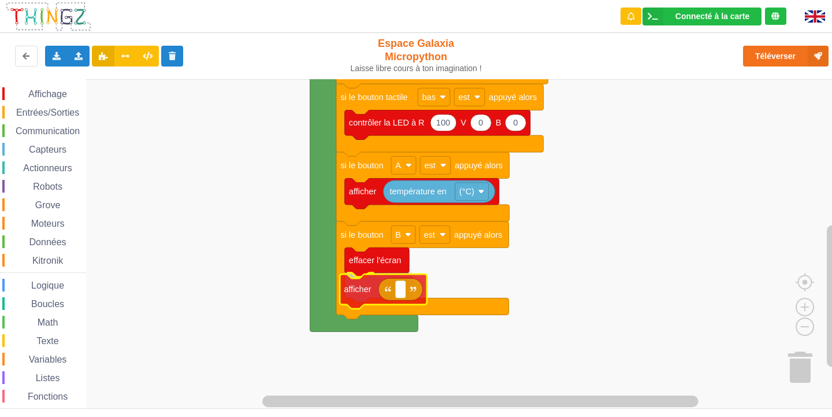
click at [363, 292] on div "Affichage Entrées/Sorties Communication Capteurs Actionneurs Robots Grove Moteu…" at bounding box center [420, 243] width 840 height 329
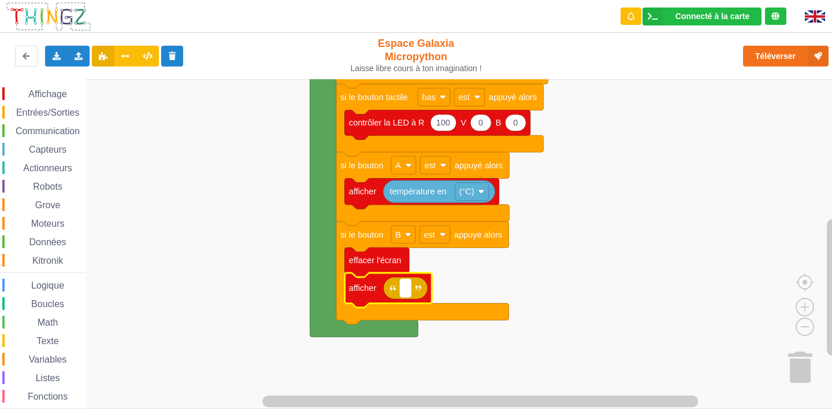
click at [405, 291] on text "Espace de travail de Blocky" at bounding box center [405, 287] width 2 height 9
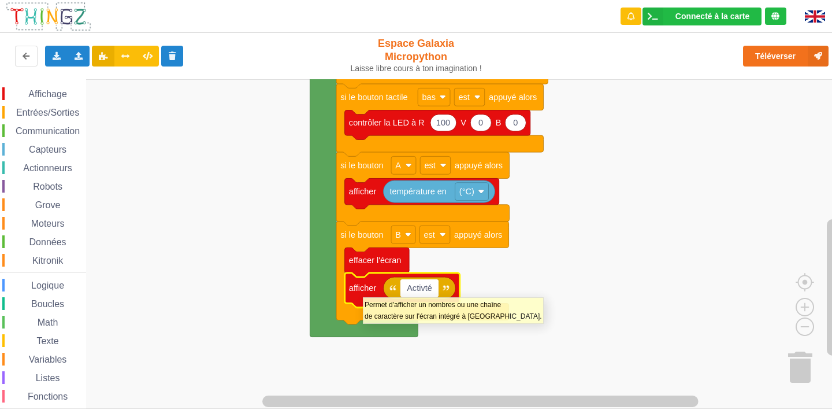
type input "Activté 1"
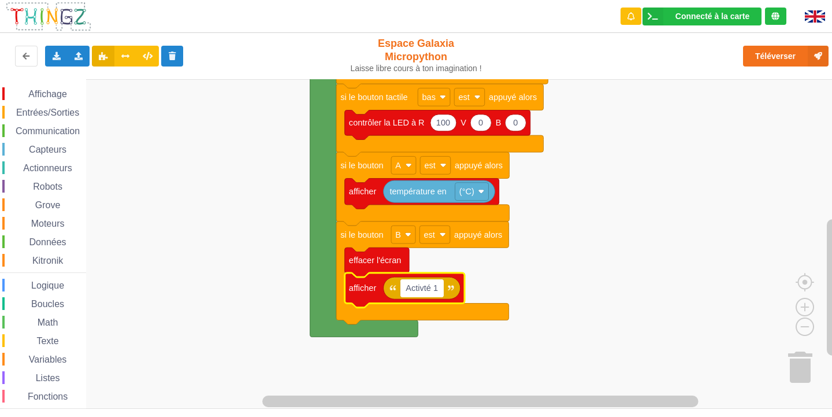
click at [726, 175] on rect "Espace de travail de Blocky" at bounding box center [420, 243] width 840 height 329
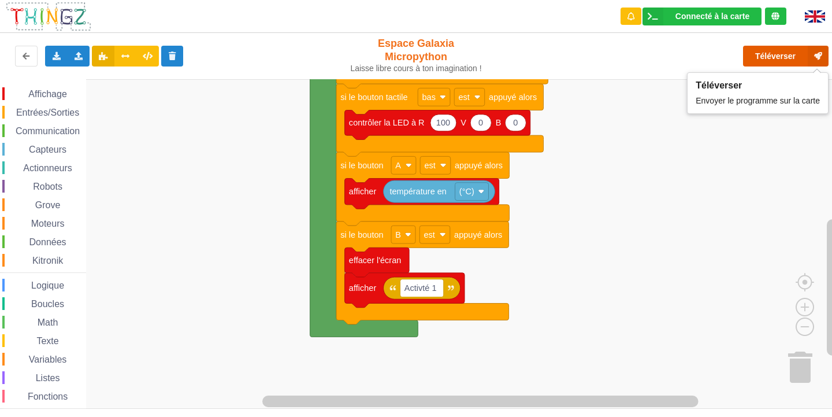
click at [751, 61] on button "Téléverser" at bounding box center [786, 56] width 86 height 21
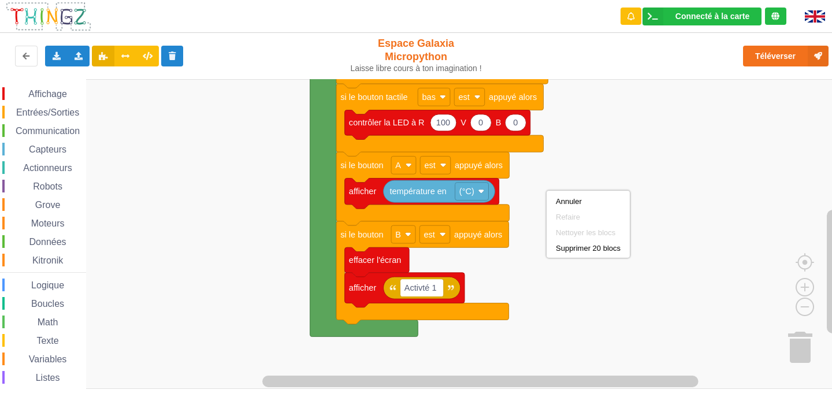
click at [689, 170] on rect "Espace de travail de Blocky" at bounding box center [420, 234] width 840 height 310
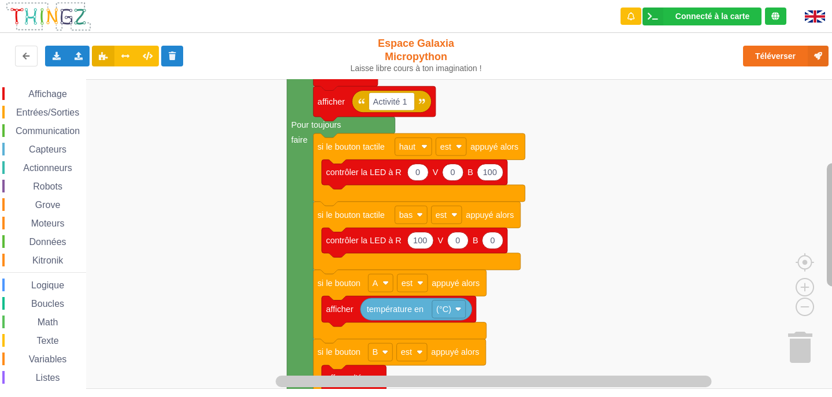
click at [818, 181] on div "Affichage Entrées/Sorties Communication Capteurs Actionneurs Robots Grove Moteu…" at bounding box center [420, 234] width 840 height 310
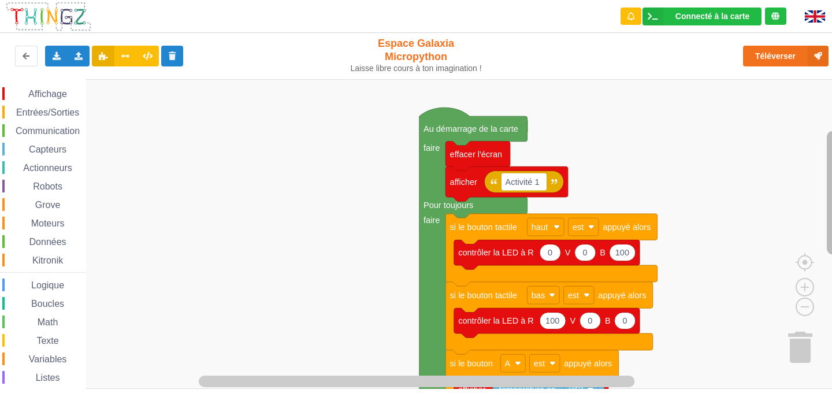
click at [829, 155] on rect "Espace de travail de Blocky" at bounding box center [833, 193] width 12 height 124
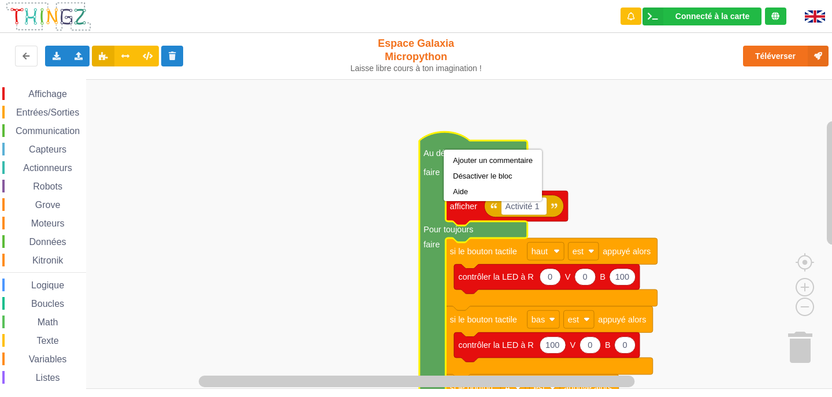
click at [448, 149] on text "Au démarrage de la carte" at bounding box center [471, 153] width 95 height 9
click at [483, 179] on div "Désactiver le bloc" at bounding box center [497, 175] width 80 height 9
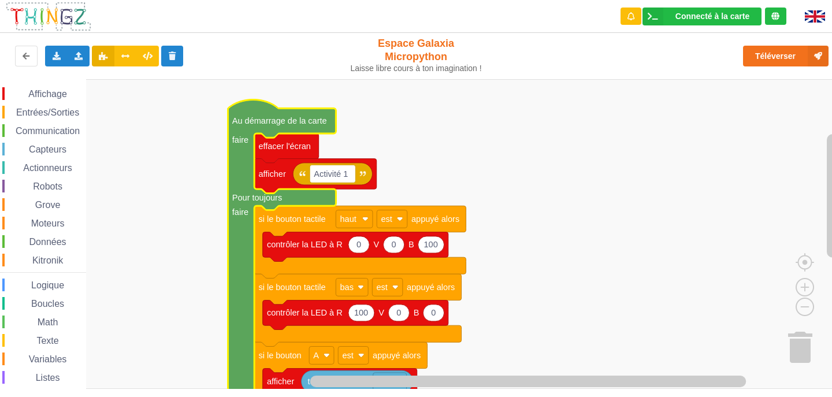
click at [263, 118] on text "Au démarrage de la carte" at bounding box center [279, 120] width 95 height 9
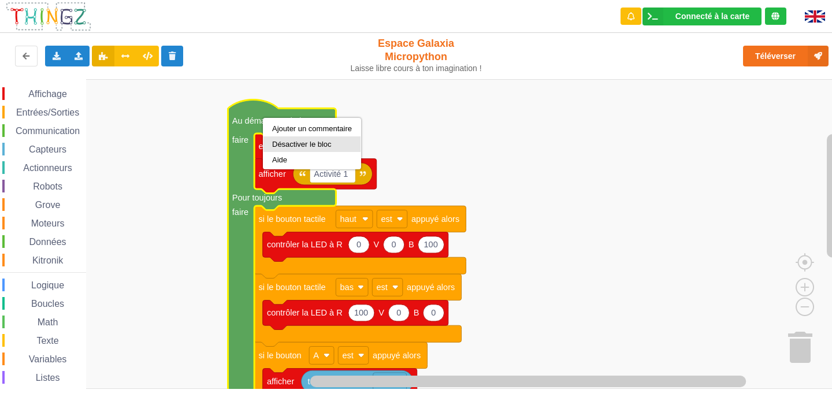
click at [324, 147] on div "Désactiver le bloc" at bounding box center [312, 144] width 80 height 9
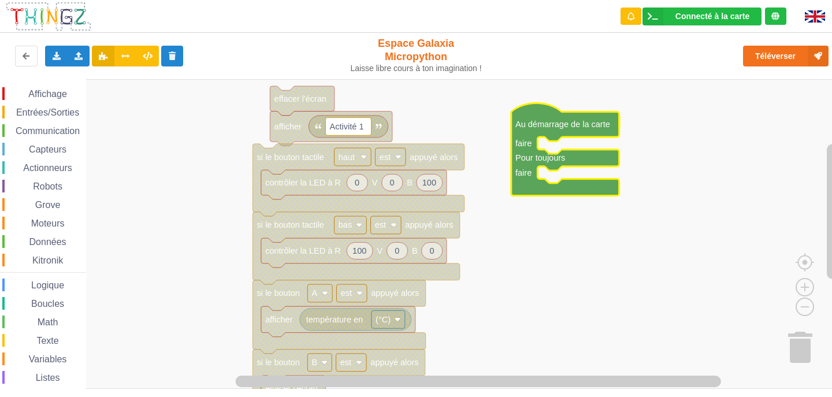
click at [57, 131] on span "Communication" at bounding box center [48, 131] width 68 height 10
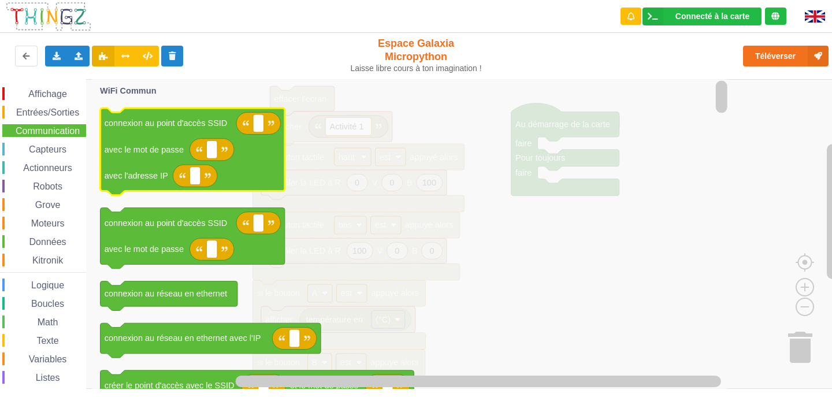
click at [143, 126] on text "connexion au point d'accès SSID" at bounding box center [166, 122] width 123 height 9
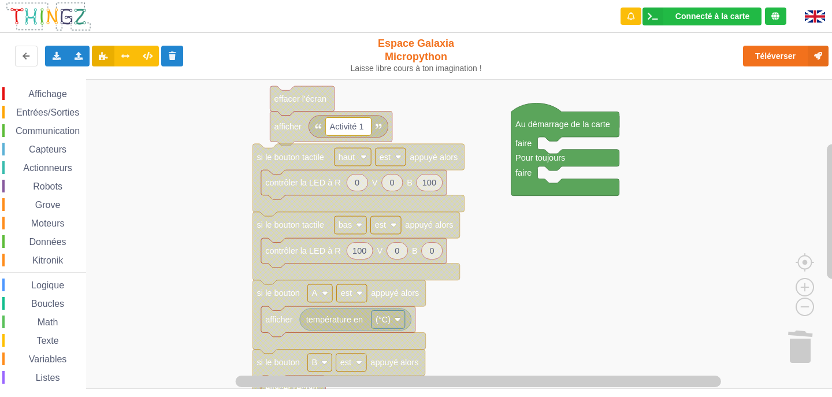
click at [53, 112] on span "Entrées/Sorties" at bounding box center [47, 112] width 66 height 10
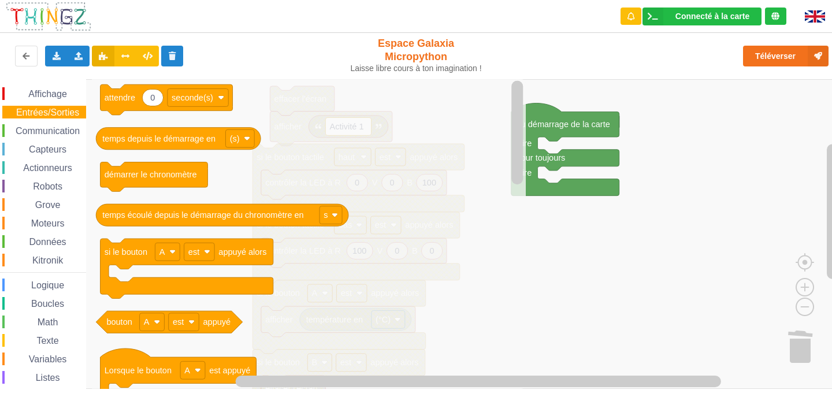
click at [53, 127] on span "Communication" at bounding box center [48, 131] width 68 height 10
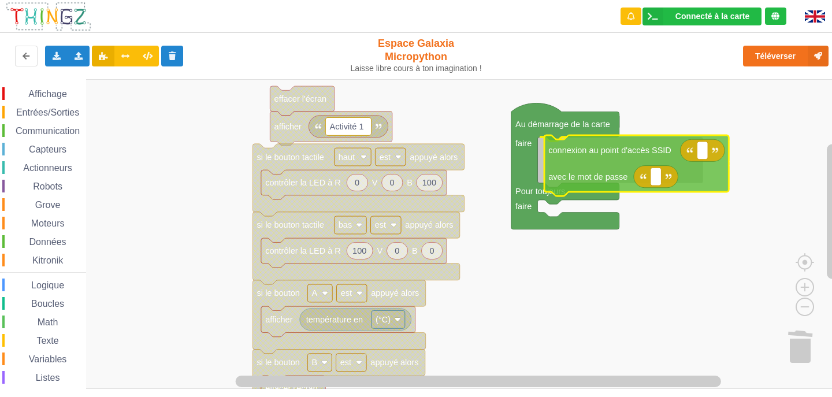
click at [590, 160] on div "Affichage Entrées/Sorties Communication Capteurs Actionneurs Robots Grove Moteu…" at bounding box center [420, 234] width 840 height 310
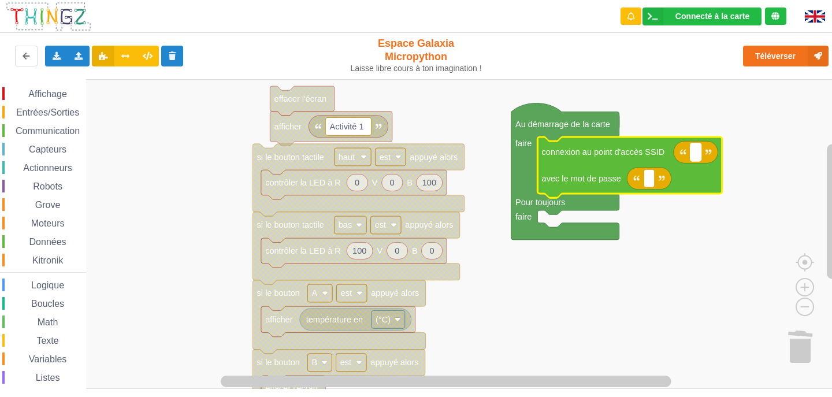
click at [691, 158] on rect "Espace de travail de Blocky" at bounding box center [696, 152] width 11 height 18
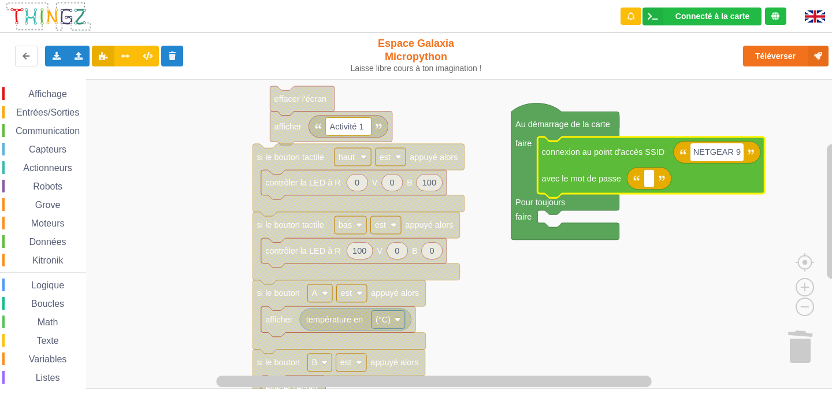
type input "NETGEAR 91"
click at [648, 185] on rect "Espace de travail de Blocky" at bounding box center [649, 178] width 11 height 18
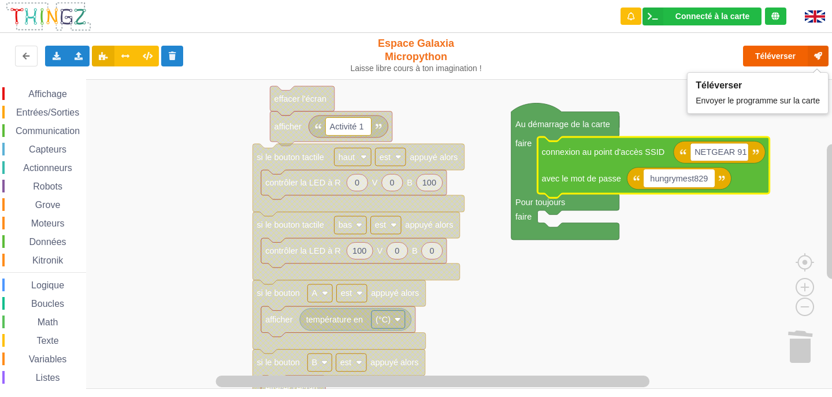
type input "hungrymest829"
click at [763, 55] on button "Téléverser" at bounding box center [786, 56] width 86 height 21
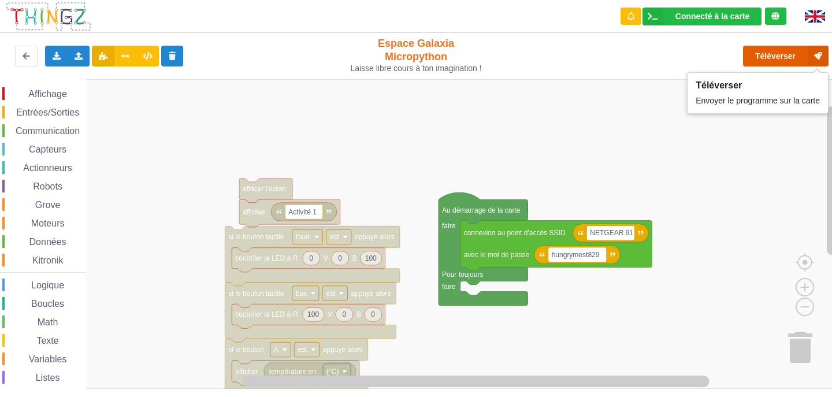
click at [767, 57] on button "Téléverser" at bounding box center [786, 56] width 86 height 21
click at [804, 57] on button "Téléverser" at bounding box center [786, 56] width 86 height 21
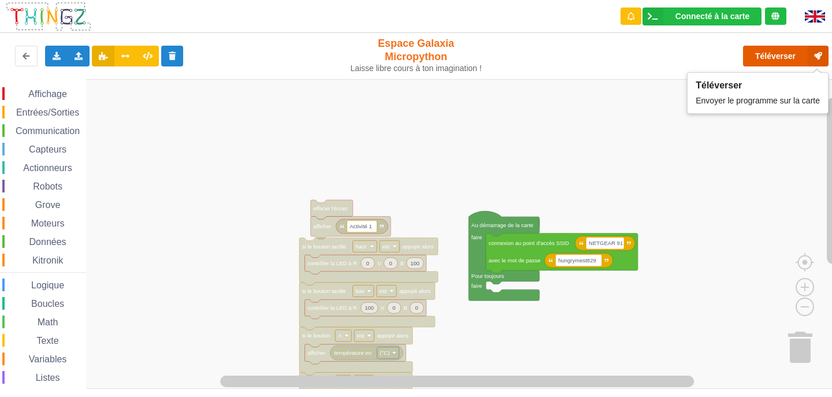
click at [820, 57] on icon at bounding box center [818, 56] width 21 height 21
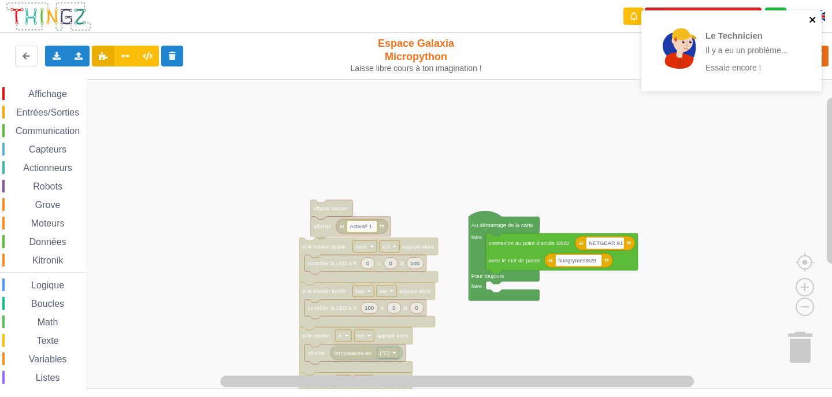
click at [812, 16] on icon "close" at bounding box center [813, 19] width 8 height 9
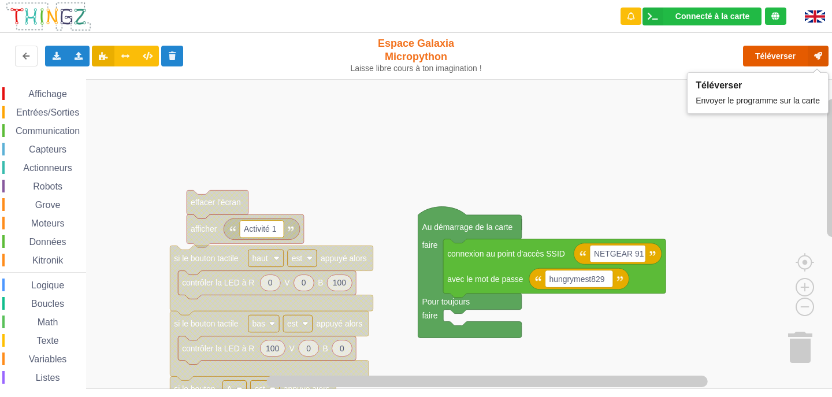
click at [755, 60] on button "Téléverser" at bounding box center [786, 56] width 86 height 21
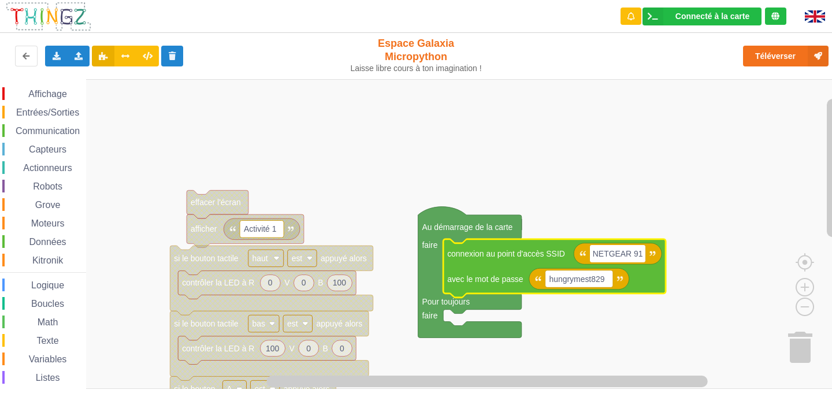
click at [632, 253] on input "NETGEAR 91" at bounding box center [617, 253] width 55 height 17
type input "NETGEAR91"
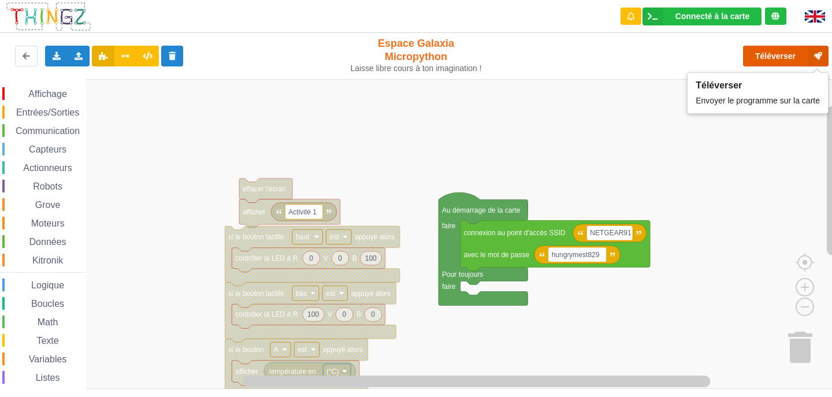
click at [792, 56] on button "Téléverser" at bounding box center [786, 56] width 86 height 21
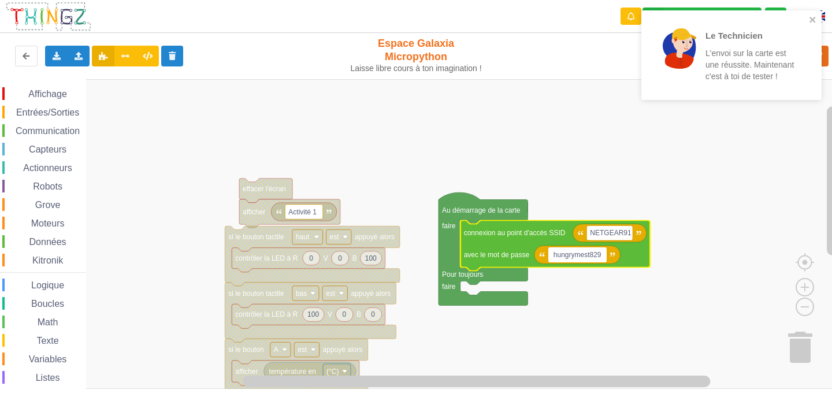
click at [581, 252] on input "hungrymest829" at bounding box center [577, 254] width 58 height 15
type input "hungrynest829"
click at [611, 287] on rect "Espace de travail de Blocky" at bounding box center [420, 234] width 840 height 310
click at [814, 15] on icon "close" at bounding box center [813, 19] width 8 height 9
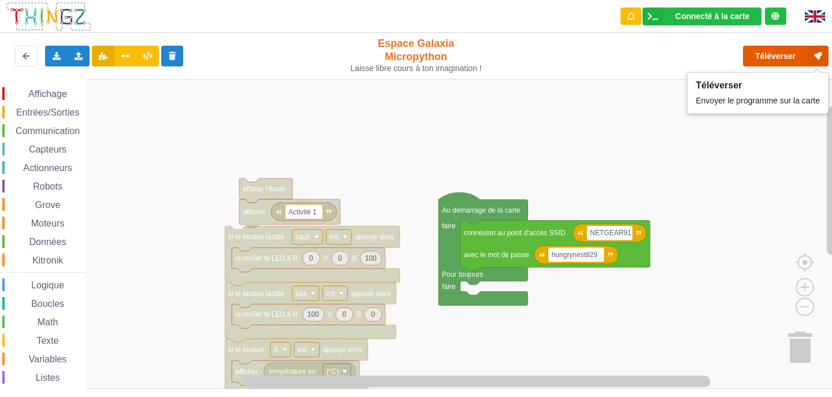
click at [763, 49] on button "Téléverser" at bounding box center [786, 56] width 86 height 21
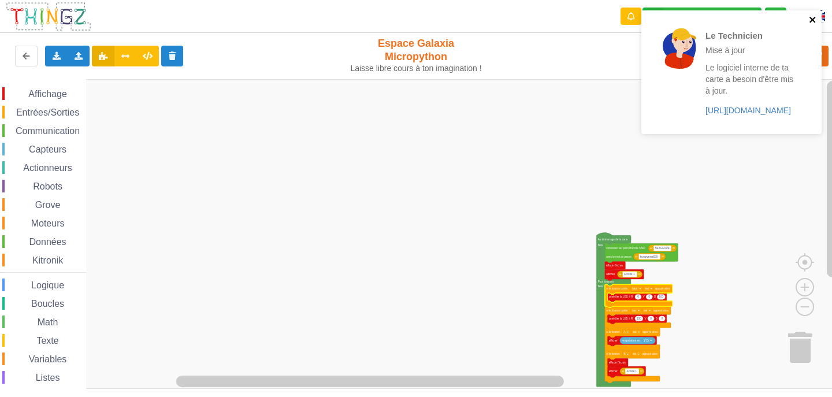
click at [812, 16] on icon "close" at bounding box center [813, 19] width 8 height 9
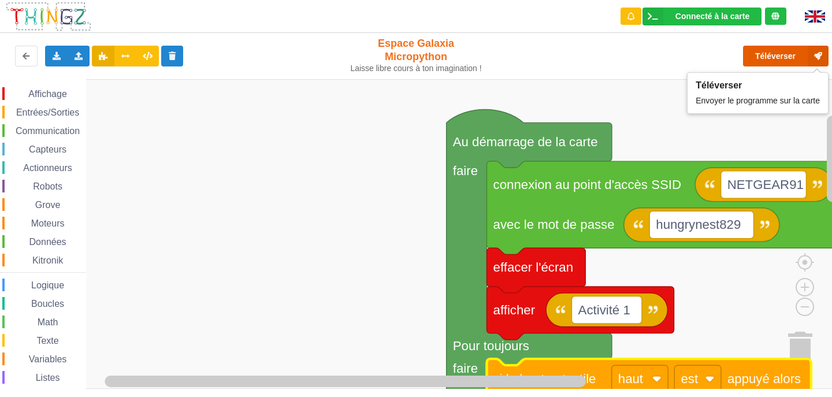
click at [756, 60] on button "Téléverser" at bounding box center [786, 56] width 86 height 21
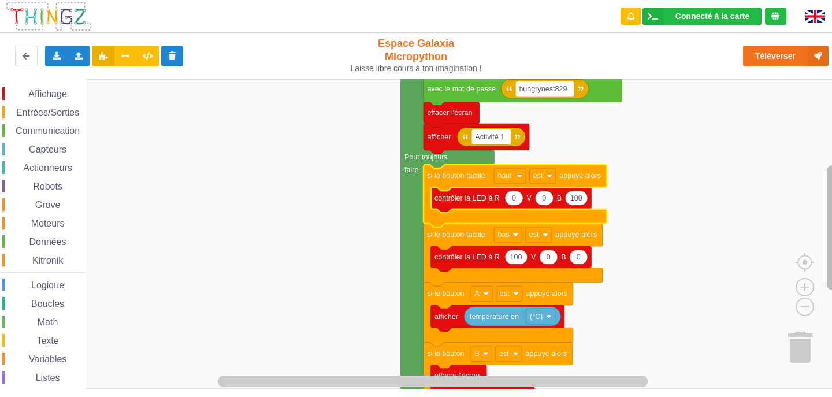
click at [832, 175] on rect "Espace de travail de Blocky" at bounding box center [833, 227] width 12 height 125
click at [40, 115] on span "Entrées/Sorties" at bounding box center [47, 112] width 66 height 10
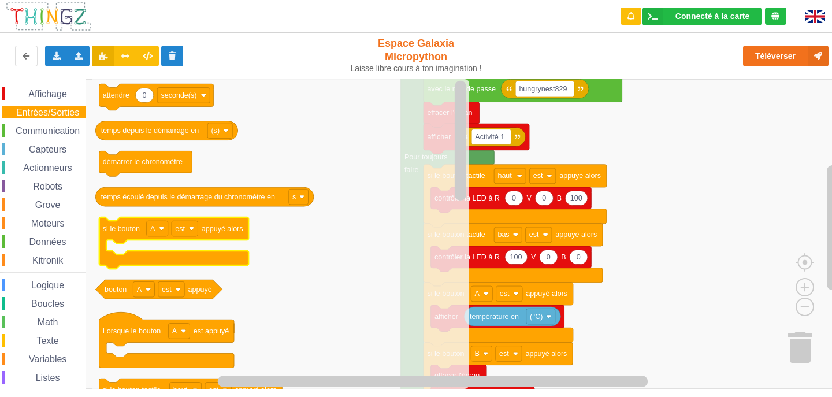
click at [122, 229] on text "si le bouton" at bounding box center [121, 229] width 37 height 8
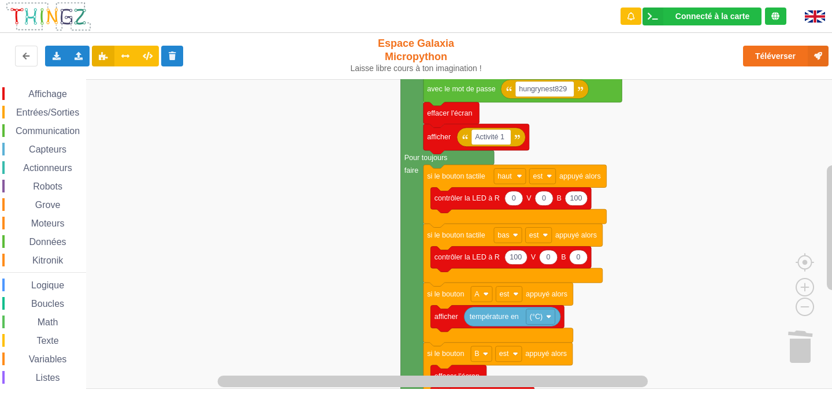
click at [40, 110] on span "Entrées/Sorties" at bounding box center [47, 112] width 66 height 10
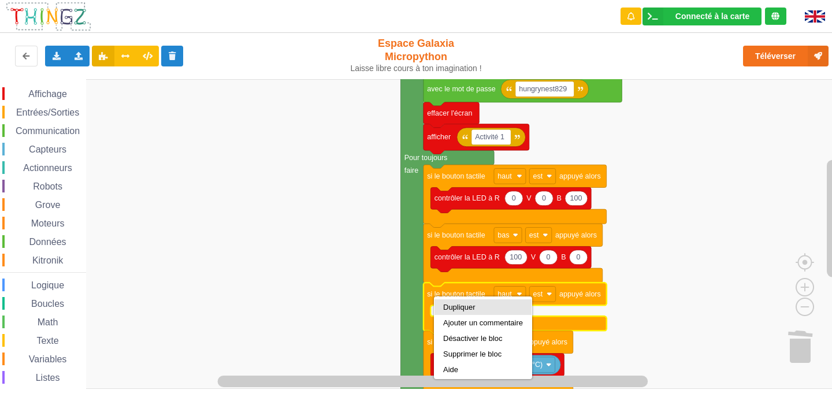
click at [467, 308] on div "Dupliquer" at bounding box center [483, 307] width 80 height 9
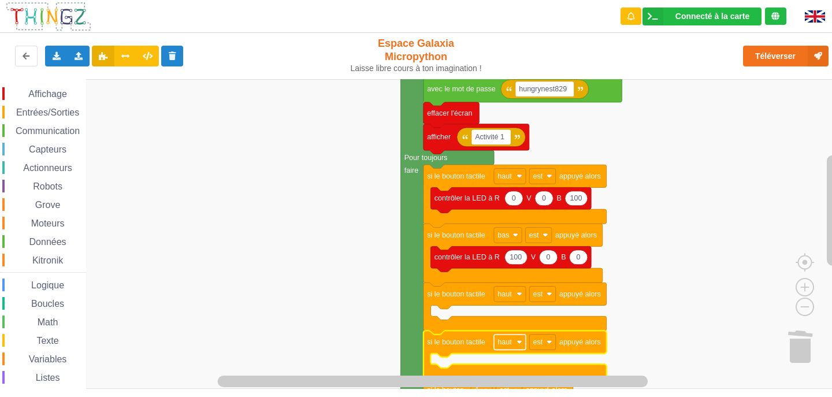
click at [509, 342] on text "haut" at bounding box center [505, 342] width 14 height 8
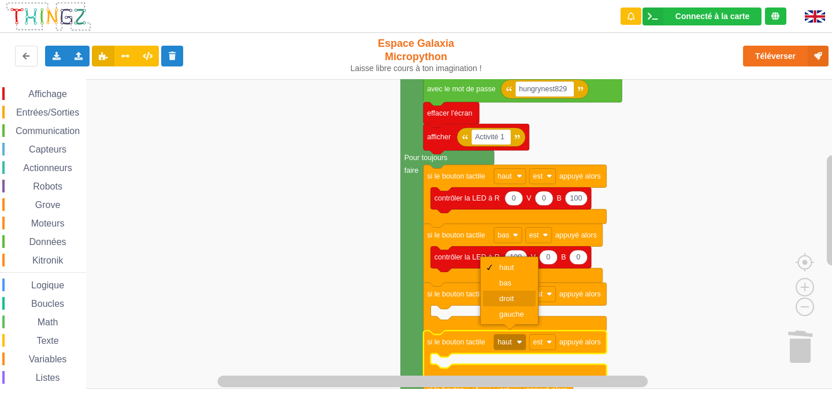
click at [516, 301] on div "droit" at bounding box center [513, 298] width 28 height 9
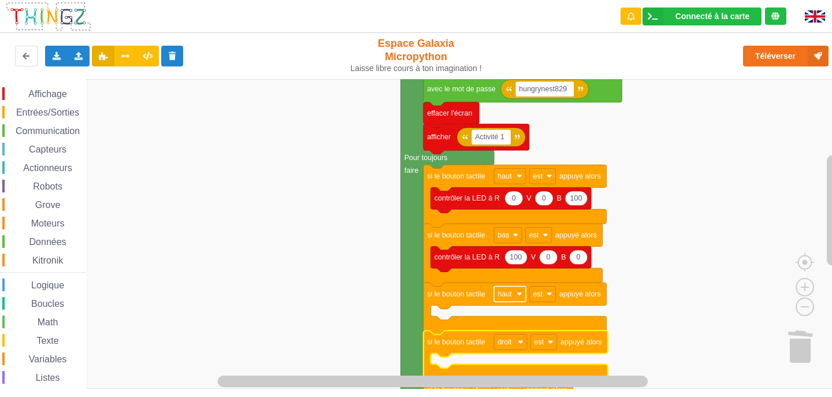
click at [506, 294] on text "haut" at bounding box center [505, 294] width 14 height 8
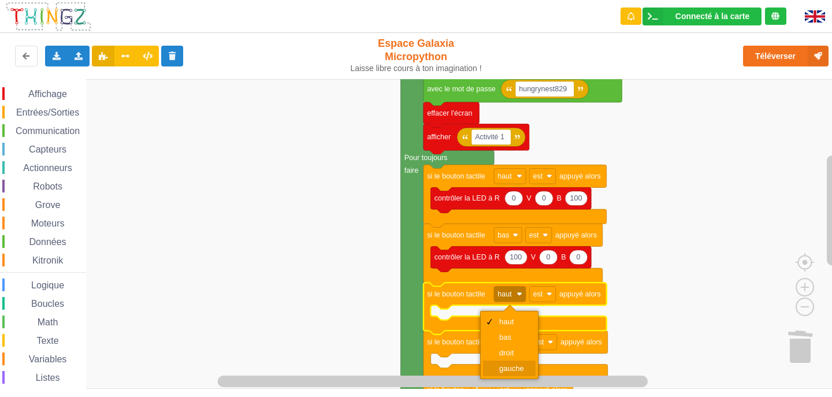
click at [515, 369] on div "gauche" at bounding box center [513, 368] width 28 height 9
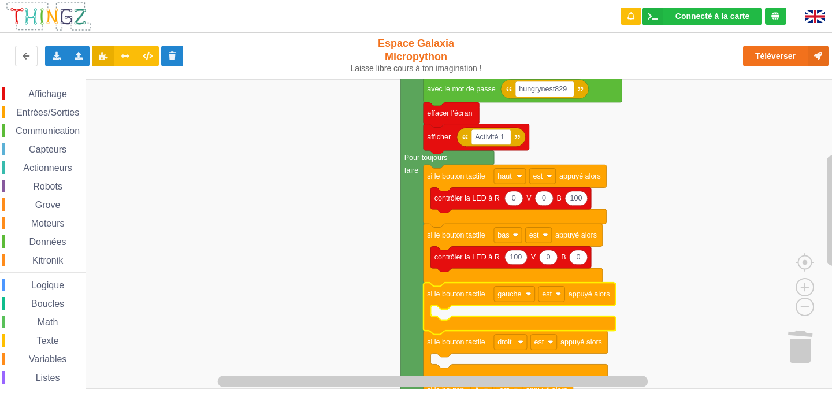
click at [31, 96] on span "Affichage" at bounding box center [48, 94] width 42 height 10
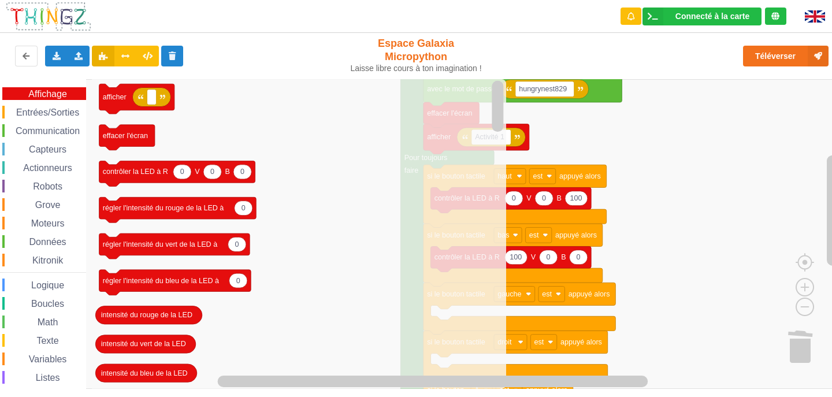
click at [427, 258] on icon "afficher effacer l'écran 0 0 0 contrôler la LED à R V B 0 régler l'intensité du…" at bounding box center [299, 234] width 414 height 310
click at [168, 196] on icon "afficher effacer l'écran 0 0 0 contrôler la LED à R V B 0 régler l'intensité du…" at bounding box center [299, 234] width 414 height 310
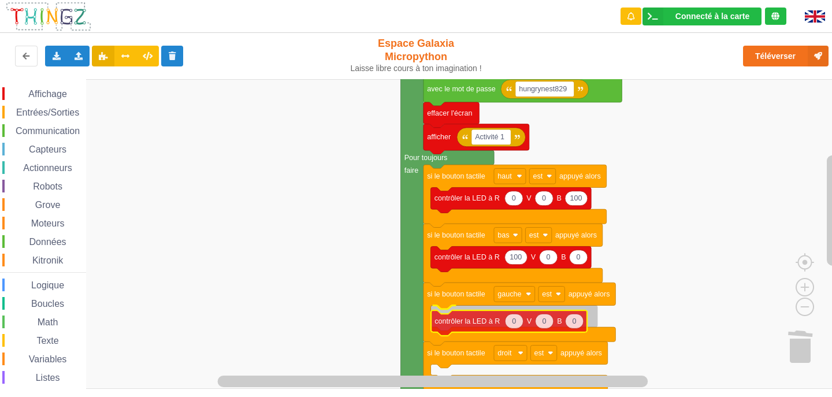
click at [498, 331] on div "Affichage Entrées/Sorties Communication Capteurs Actionneurs Robots Grove Moteu…" at bounding box center [420, 234] width 840 height 310
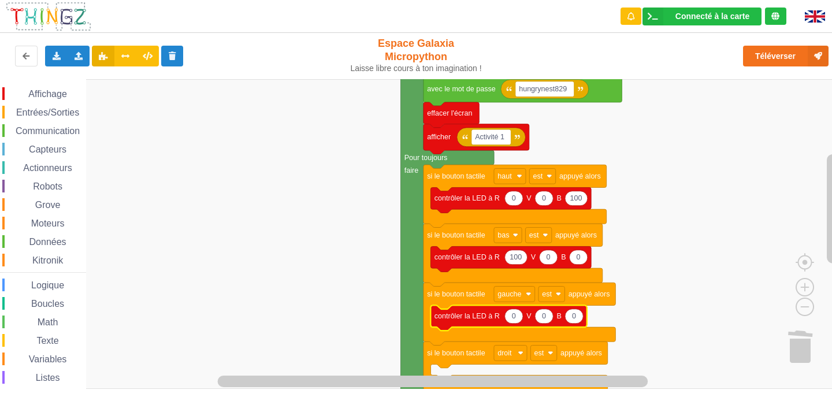
click at [478, 318] on text "contrôler la LED à R" at bounding box center [467, 316] width 65 height 8
click at [372, 299] on rect "Espace de travail de Blocky" at bounding box center [420, 234] width 840 height 310
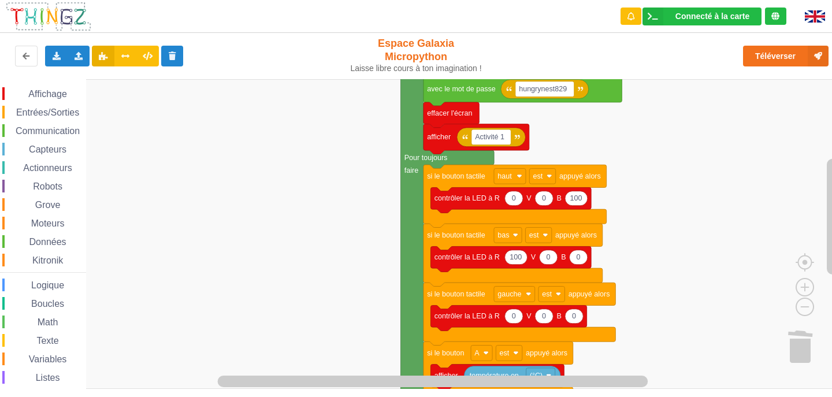
click at [507, 304] on icon "Espace de travail de Blocky" at bounding box center [520, 314] width 192 height 62
type input "100"
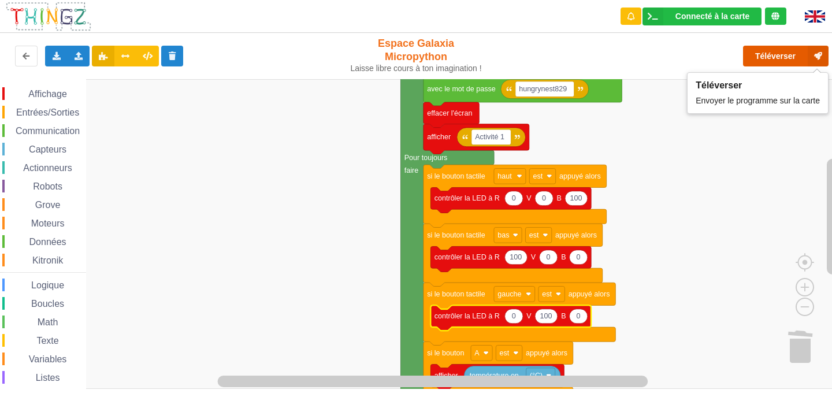
click at [756, 56] on button "Téléverser" at bounding box center [786, 56] width 86 height 21
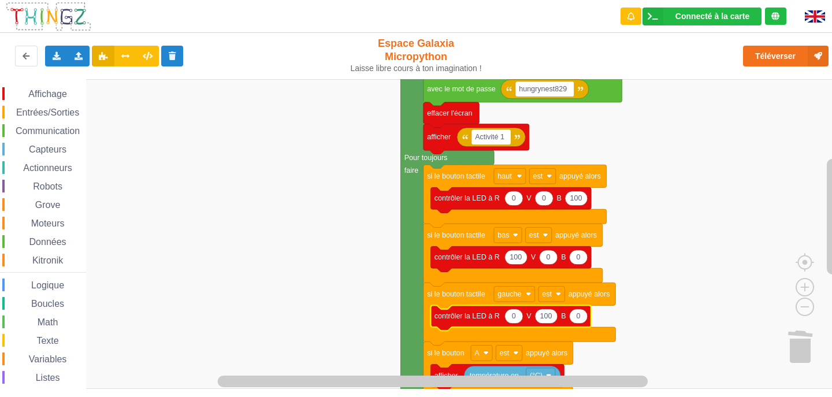
click at [808, 12] on img at bounding box center [815, 16] width 20 height 12
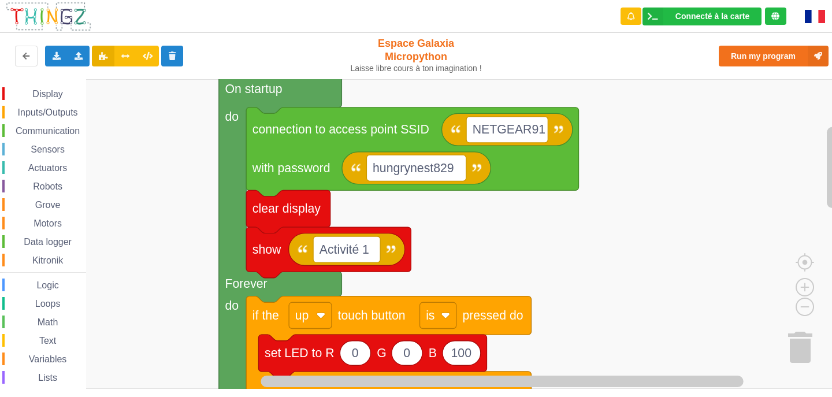
click at [813, 20] on img at bounding box center [815, 16] width 20 height 13
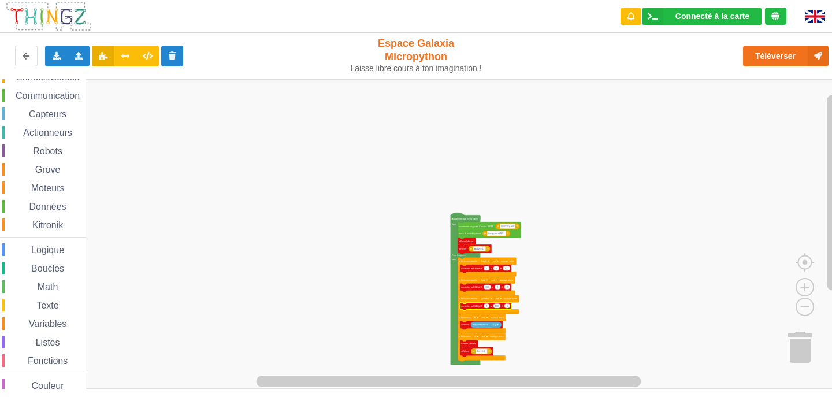
scroll to position [50, 0]
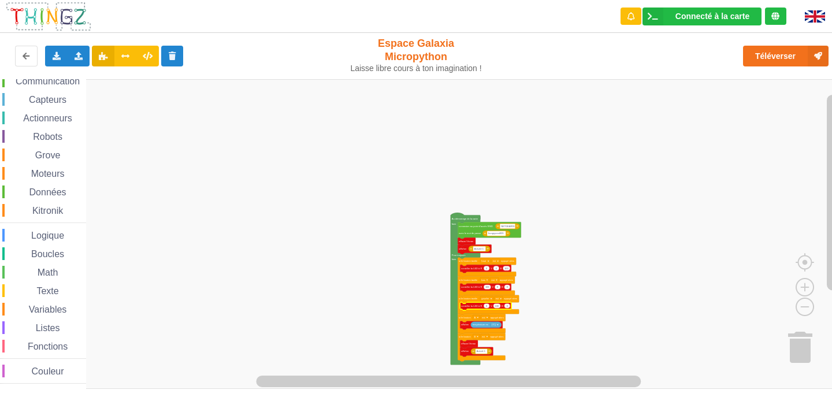
click at [47, 370] on span "Couleur" at bounding box center [48, 371] width 36 height 10
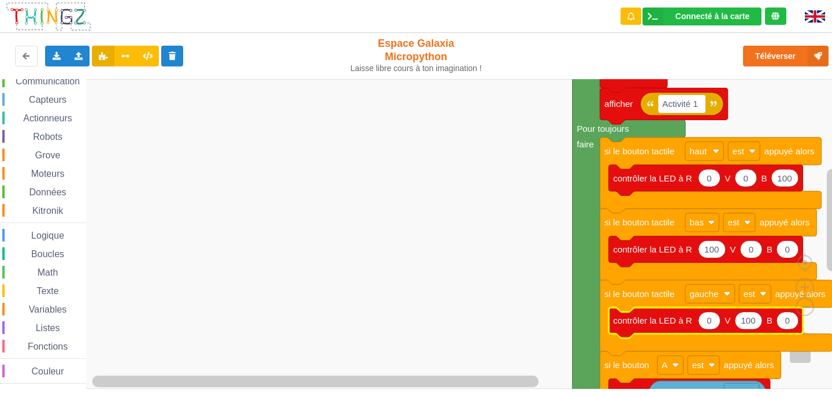
click at [44, 375] on span "Couleur" at bounding box center [48, 371] width 36 height 10
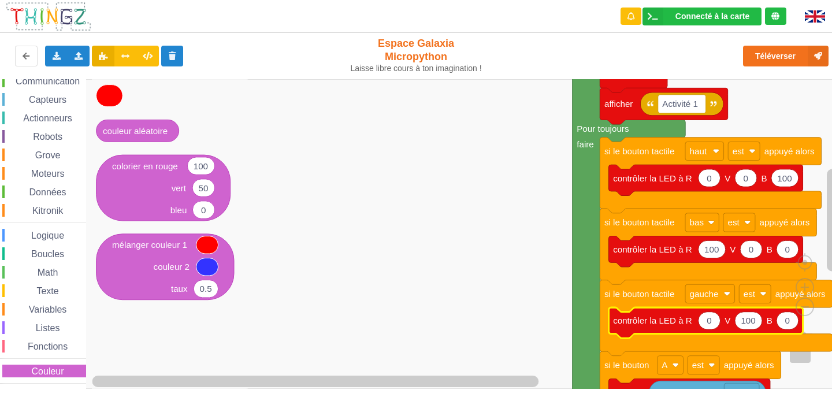
scroll to position [0, 0]
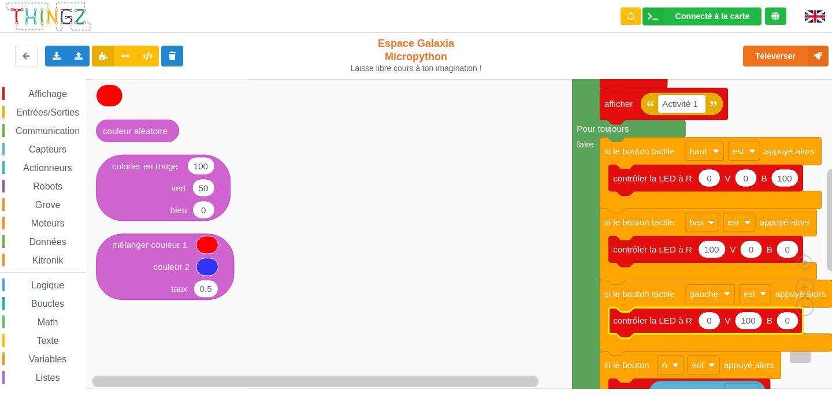
click at [51, 90] on span "Affichage" at bounding box center [48, 94] width 42 height 10
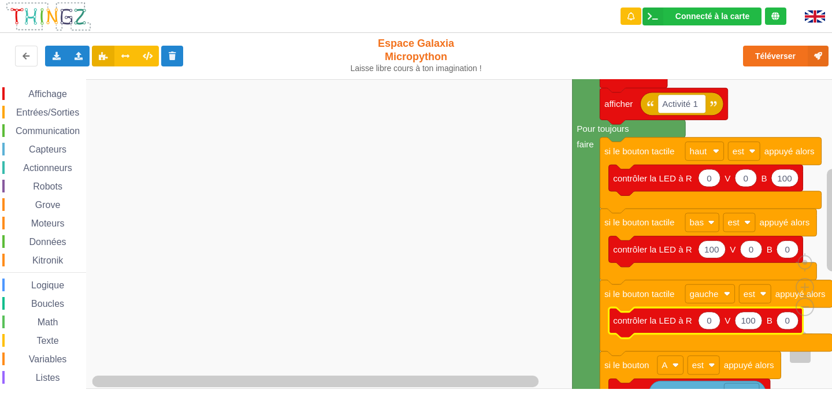
click at [801, 105] on rect "Espace de travail de Blocky" at bounding box center [420, 234] width 840 height 310
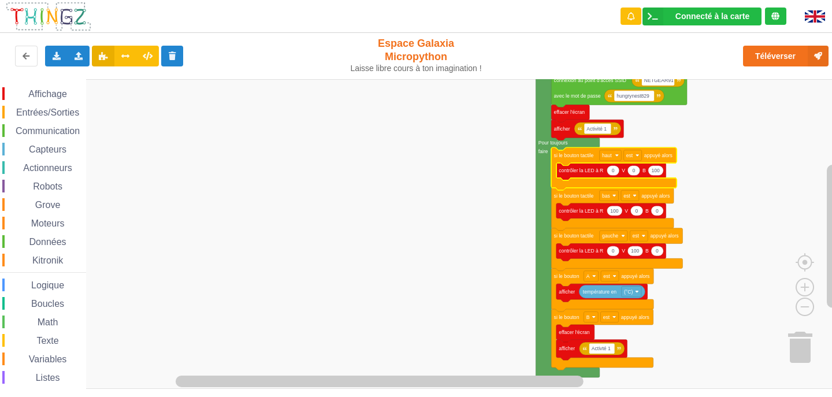
click at [414, 254] on rect "Espace de travail de Blocky" at bounding box center [420, 234] width 840 height 310
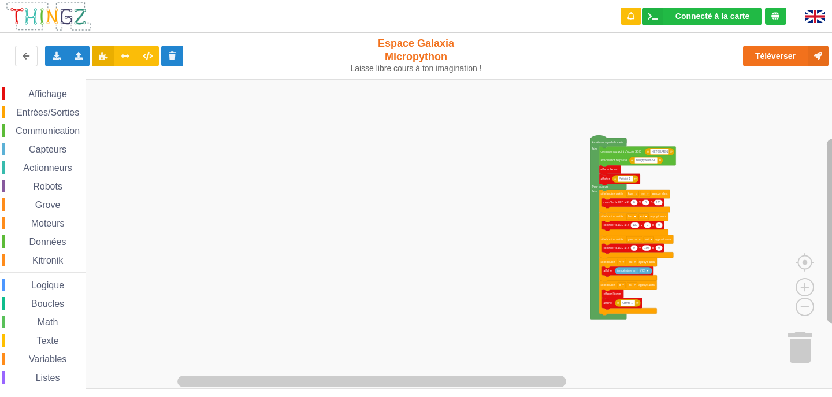
click at [832, 151] on rect "Espace de travail de Blocky" at bounding box center [833, 231] width 12 height 184
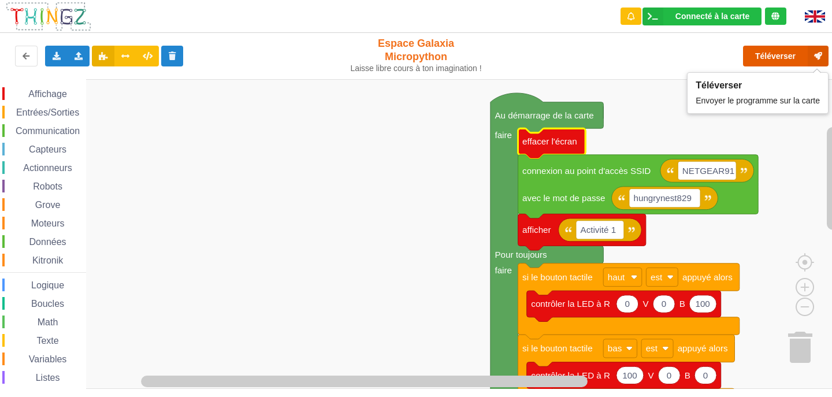
click at [777, 56] on button "Téléverser" at bounding box center [786, 56] width 86 height 21
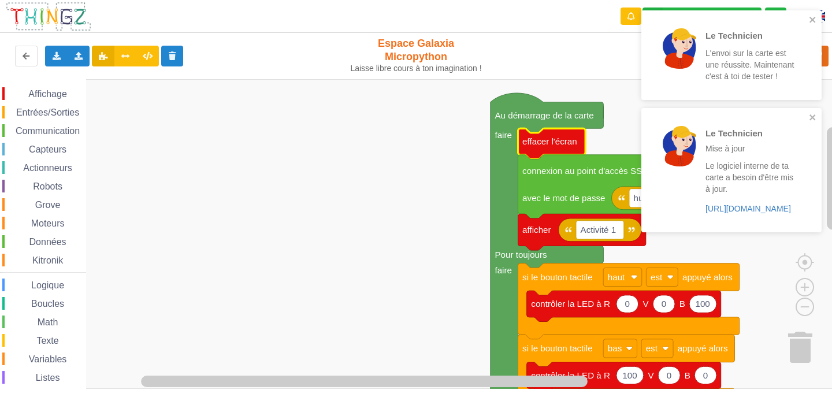
click at [430, 247] on rect "Espace de travail de Blocky" at bounding box center [420, 234] width 840 height 310
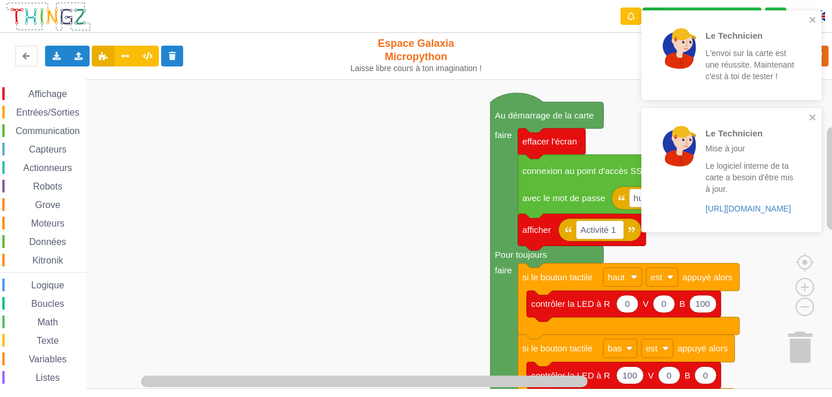
click at [447, 247] on rect "Espace de travail de Blocky" at bounding box center [420, 234] width 840 height 310
click at [237, 210] on div "Affichage Entrées/Sorties Communication Capteurs Actionneurs Robots Grove Moteu…" at bounding box center [420, 234] width 840 height 310
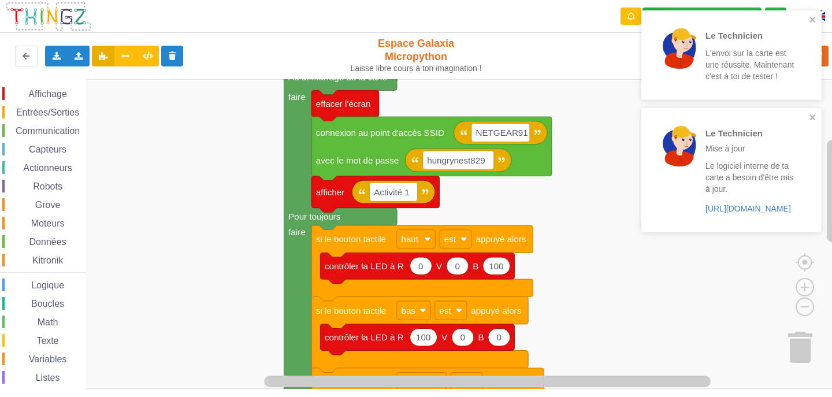
click at [123, 169] on div "Affichage Entrées/Sorties Communication Capteurs Actionneurs Robots Grove Moteu…" at bounding box center [420, 234] width 840 height 310
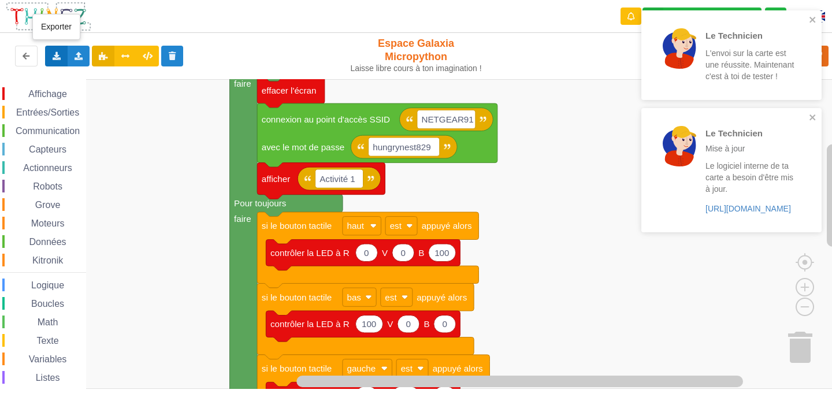
click at [56, 63] on div "Exporter l'assemblage de blocs Exporter l'assemblage de blocs au format Python" at bounding box center [56, 56] width 23 height 21
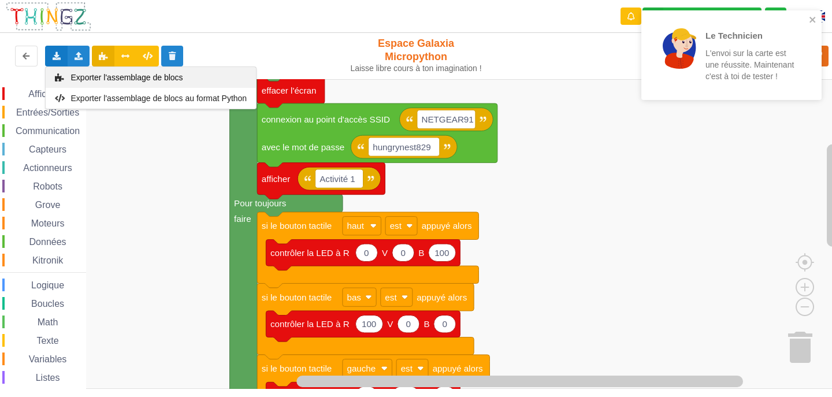
click at [83, 77] on span "Exporter l'assemblage de blocs" at bounding box center [127, 77] width 112 height 9
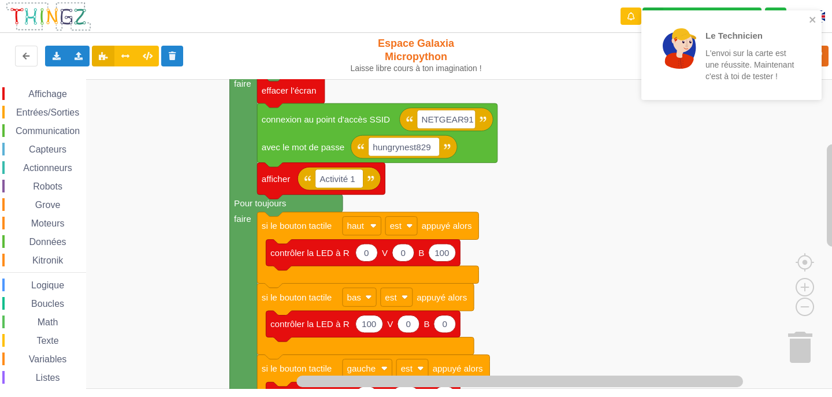
click at [699, 166] on rect "Espace de travail de Blocky" at bounding box center [420, 234] width 840 height 310
